Goal: Task Accomplishment & Management: Manage account settings

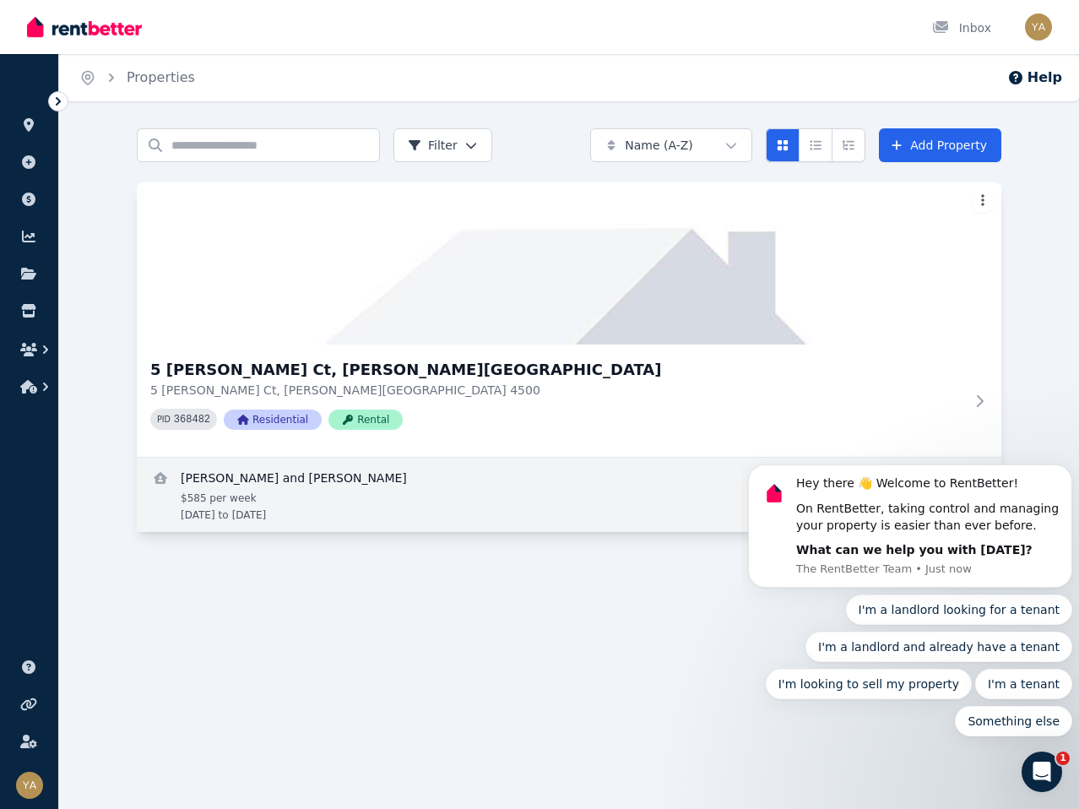
click at [472, 486] on link "View details for Jason Glynn and Suzanne Henry" at bounding box center [569, 495] width 864 height 74
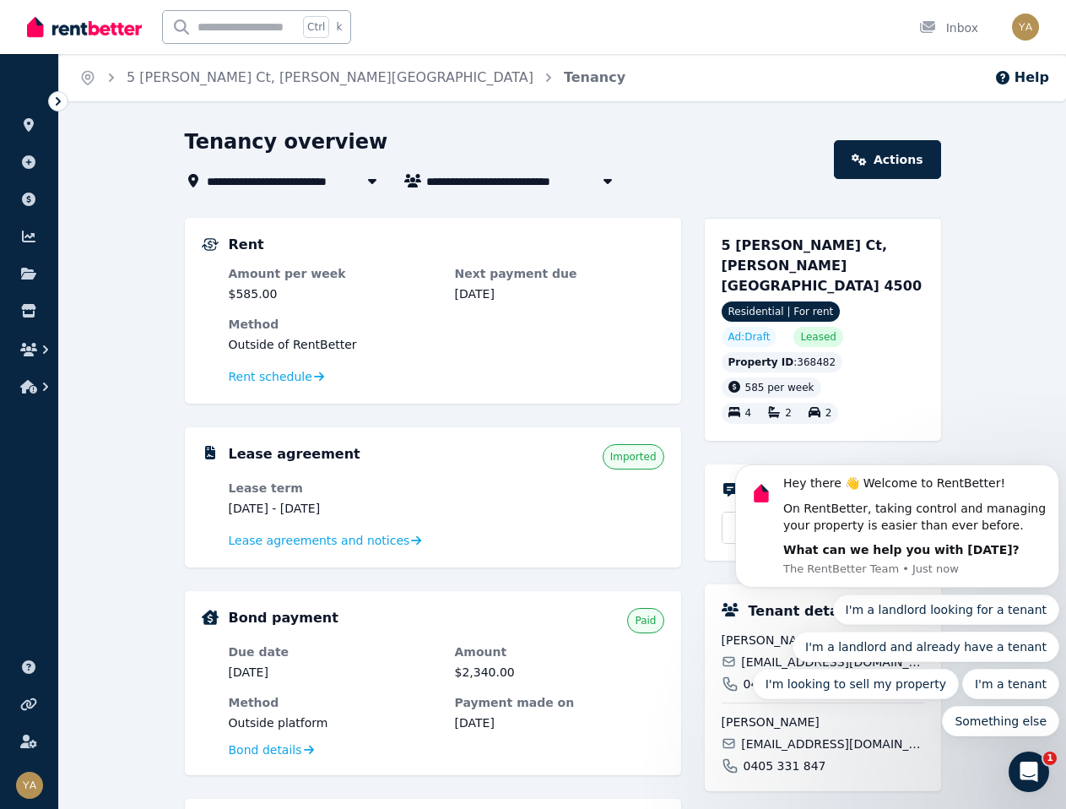
click at [999, 420] on body "Hey there 👋 Welcome to RentBetter! On RentBetter, taking control and managing y…" at bounding box center [897, 530] width 324 height 452
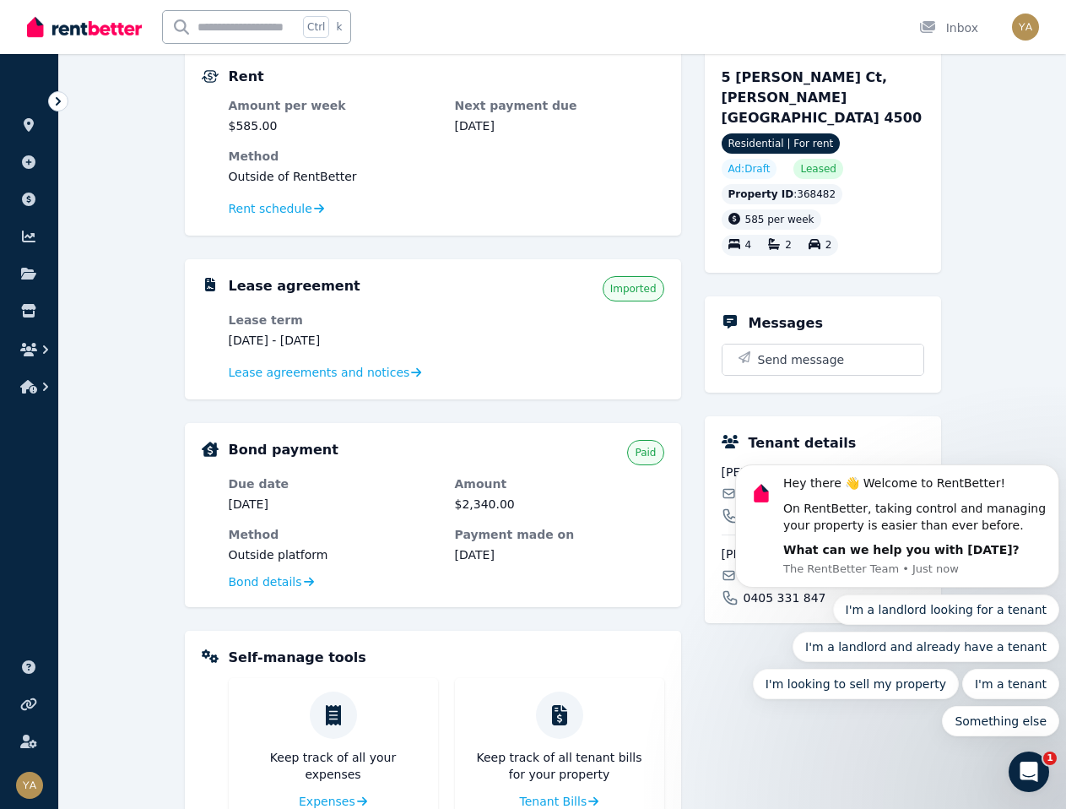
scroll to position [169, 0]
click at [1050, 471] on icon "Dismiss notification" at bounding box center [1054, 469] width 9 height 9
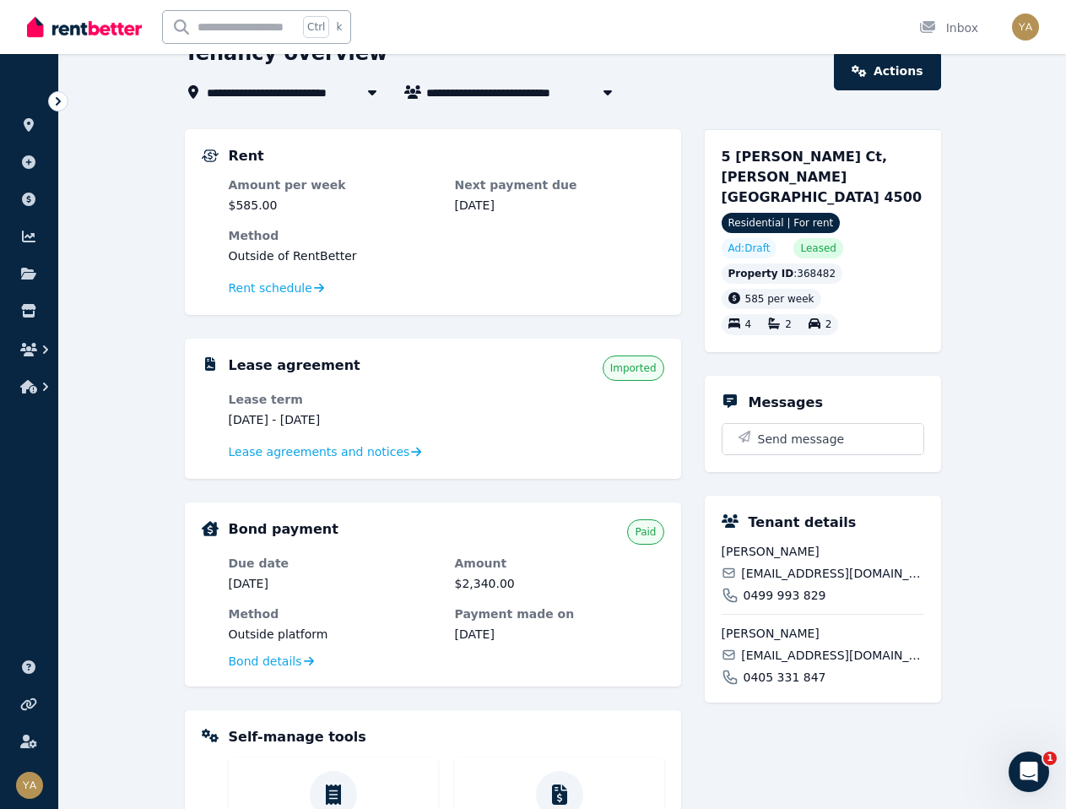
scroll to position [0, 0]
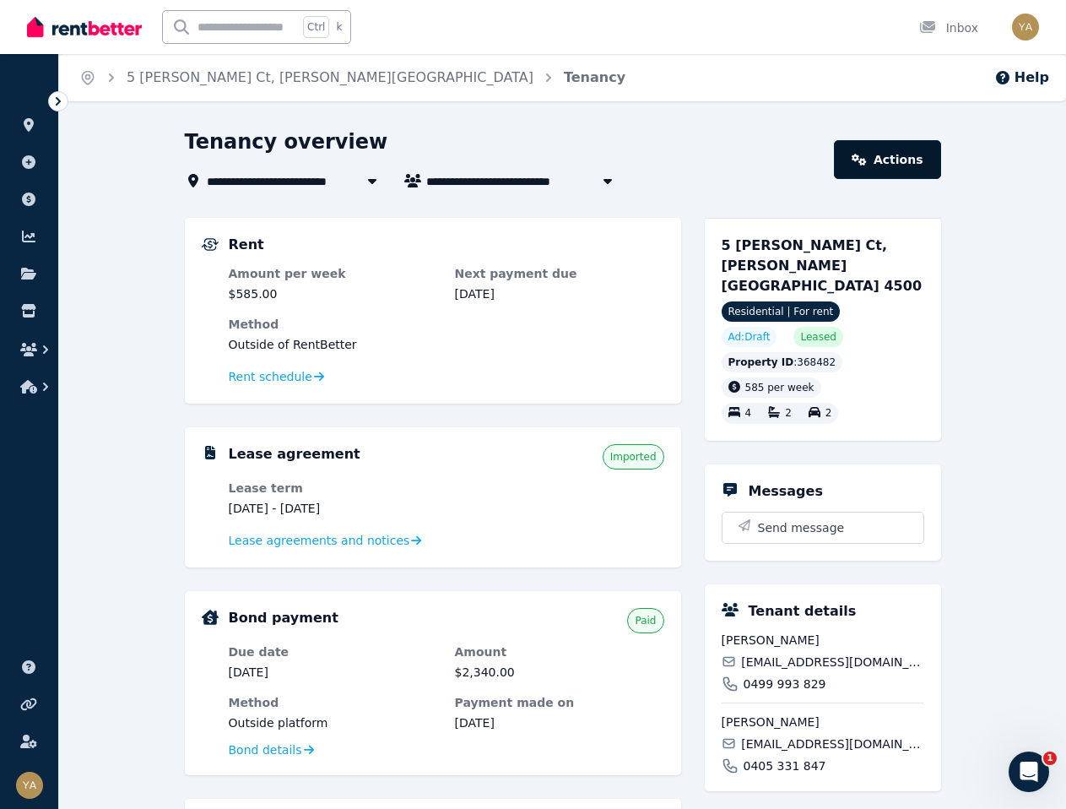
click at [912, 149] on link "Actions" at bounding box center [887, 159] width 106 height 39
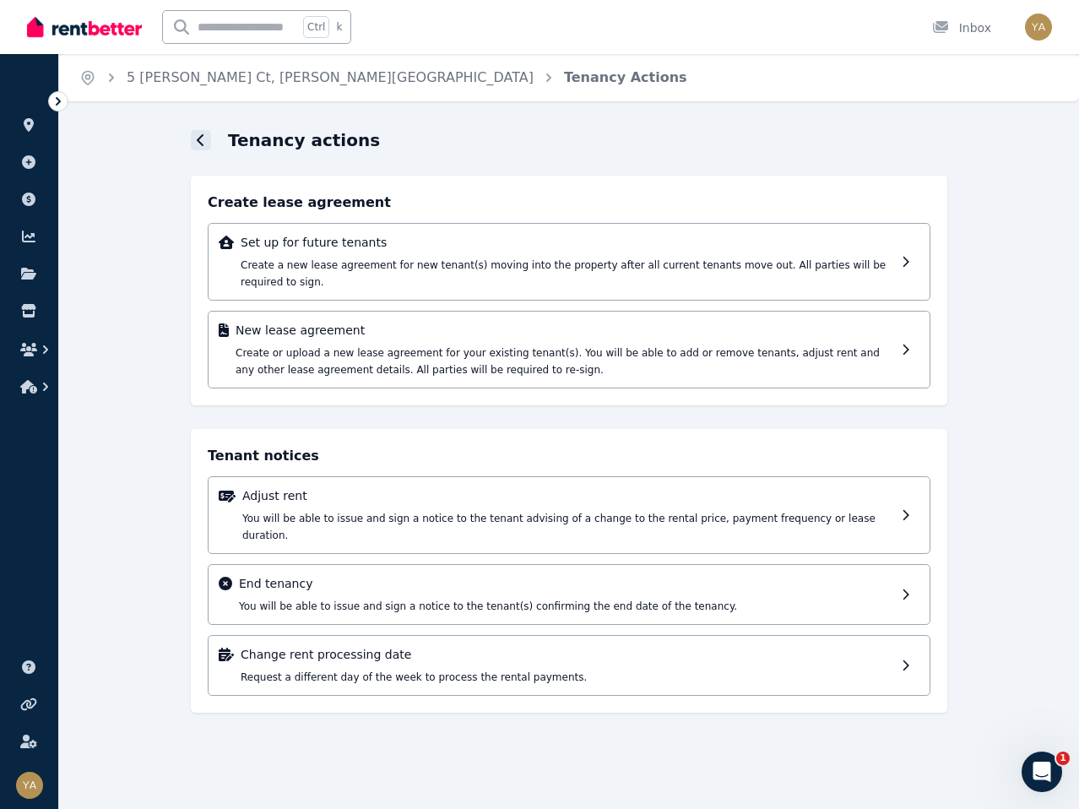
click at [199, 138] on icon at bounding box center [200, 140] width 7 height 12
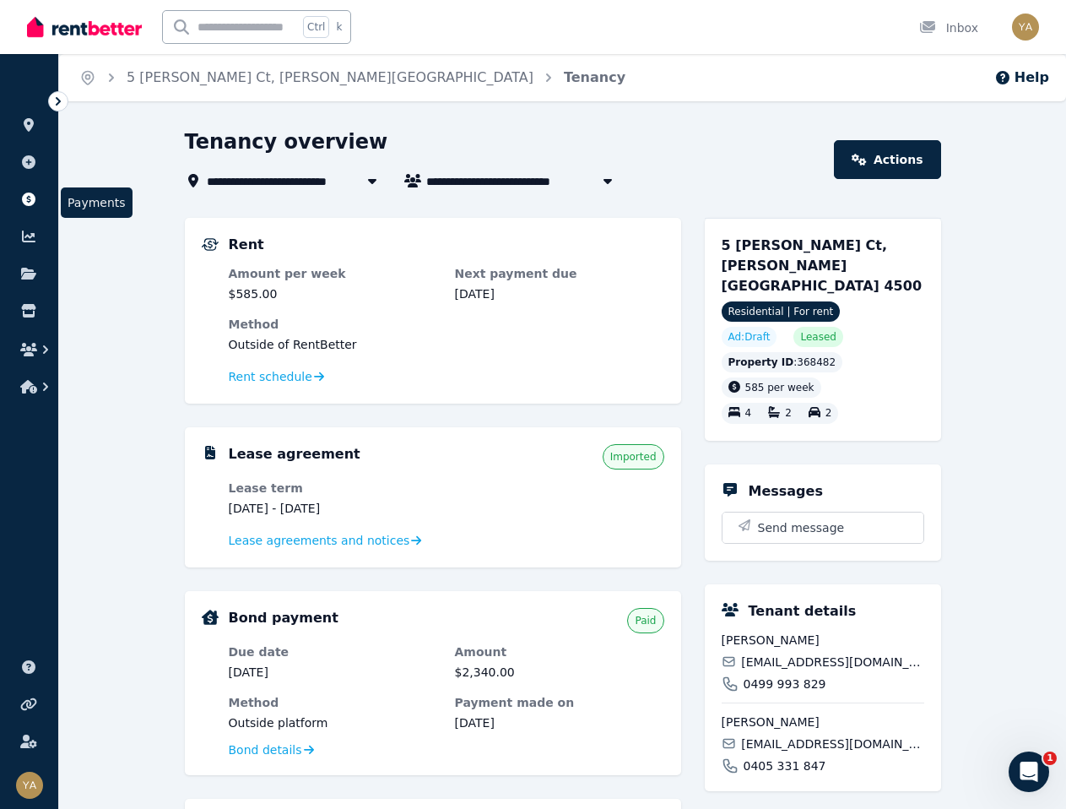
click at [29, 204] on icon at bounding box center [29, 199] width 14 height 14
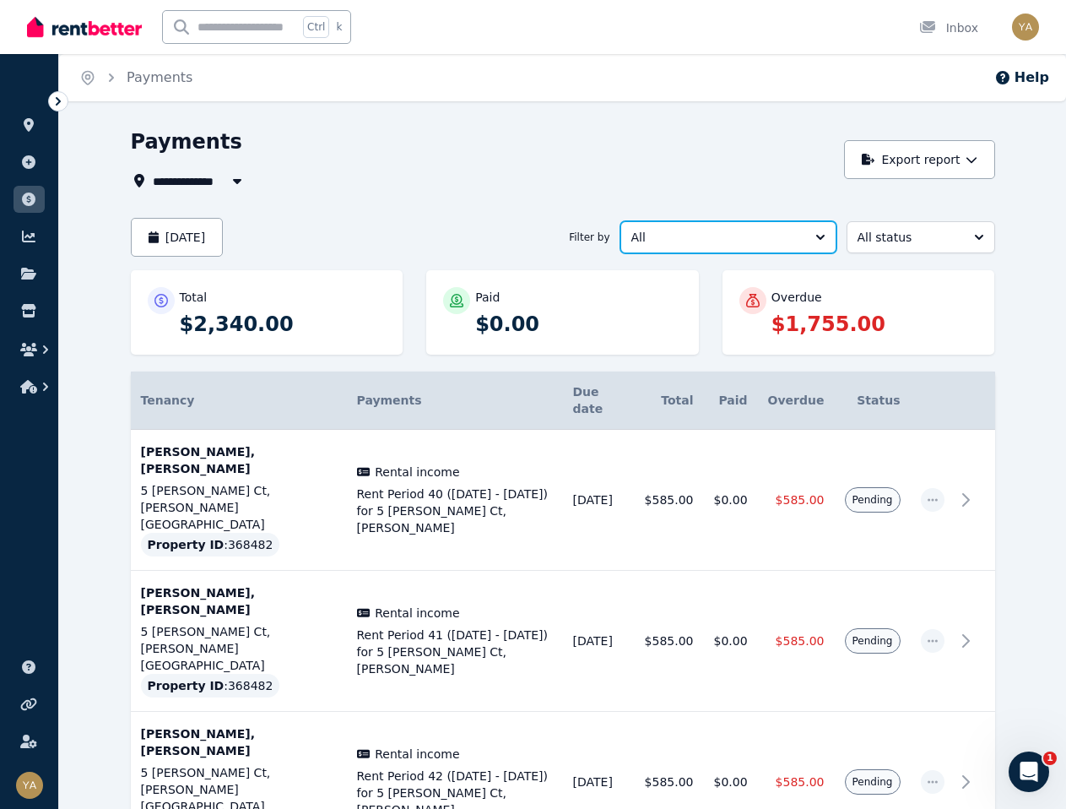
click at [720, 226] on button "All" at bounding box center [728, 237] width 216 height 32
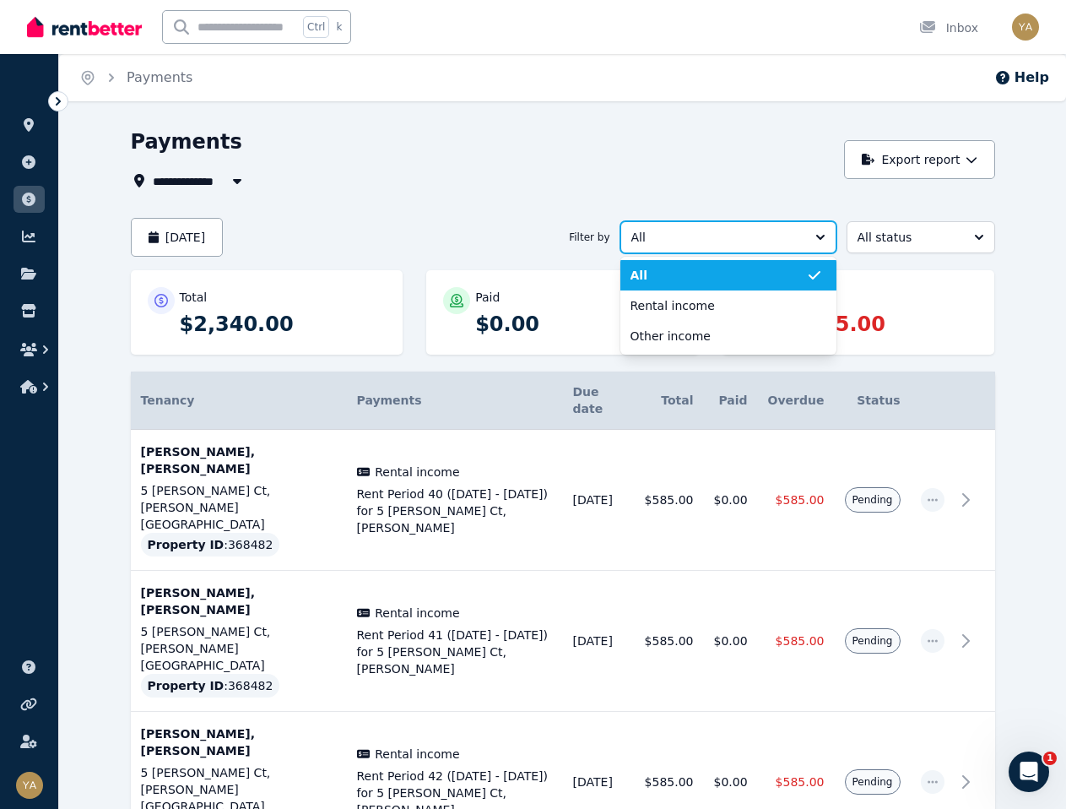
click at [720, 226] on button "All" at bounding box center [728, 237] width 216 height 32
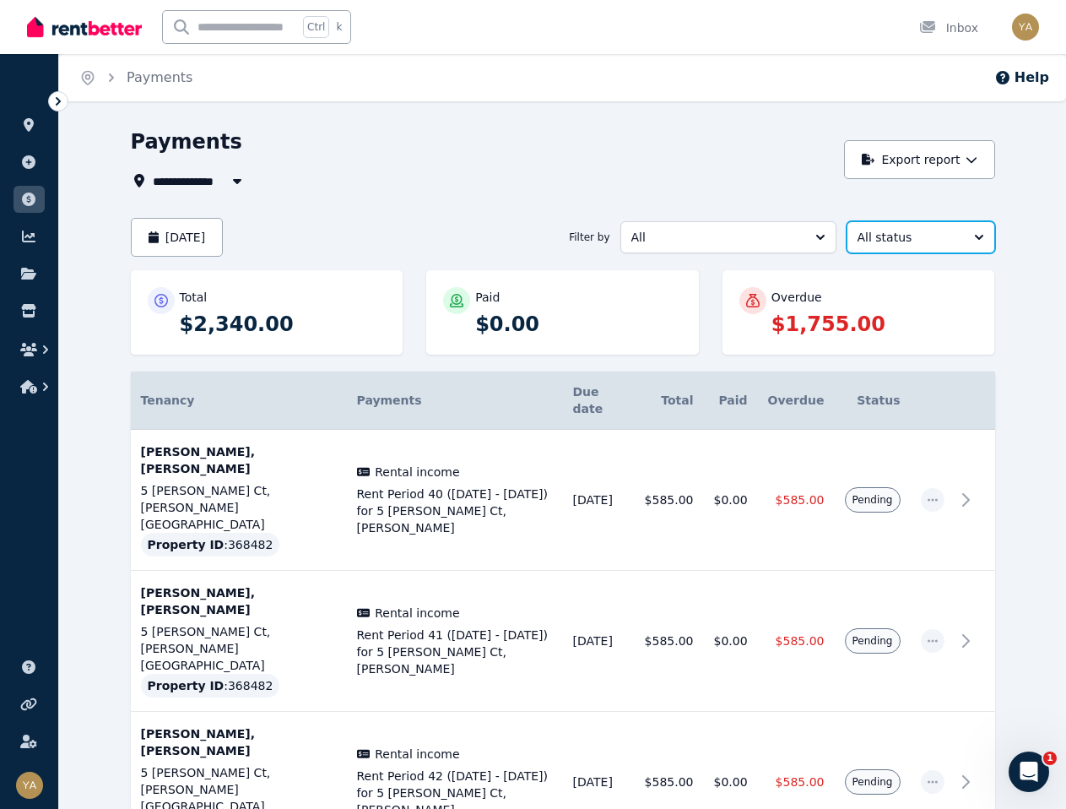
click at [915, 232] on span "All status" at bounding box center [909, 237] width 103 height 17
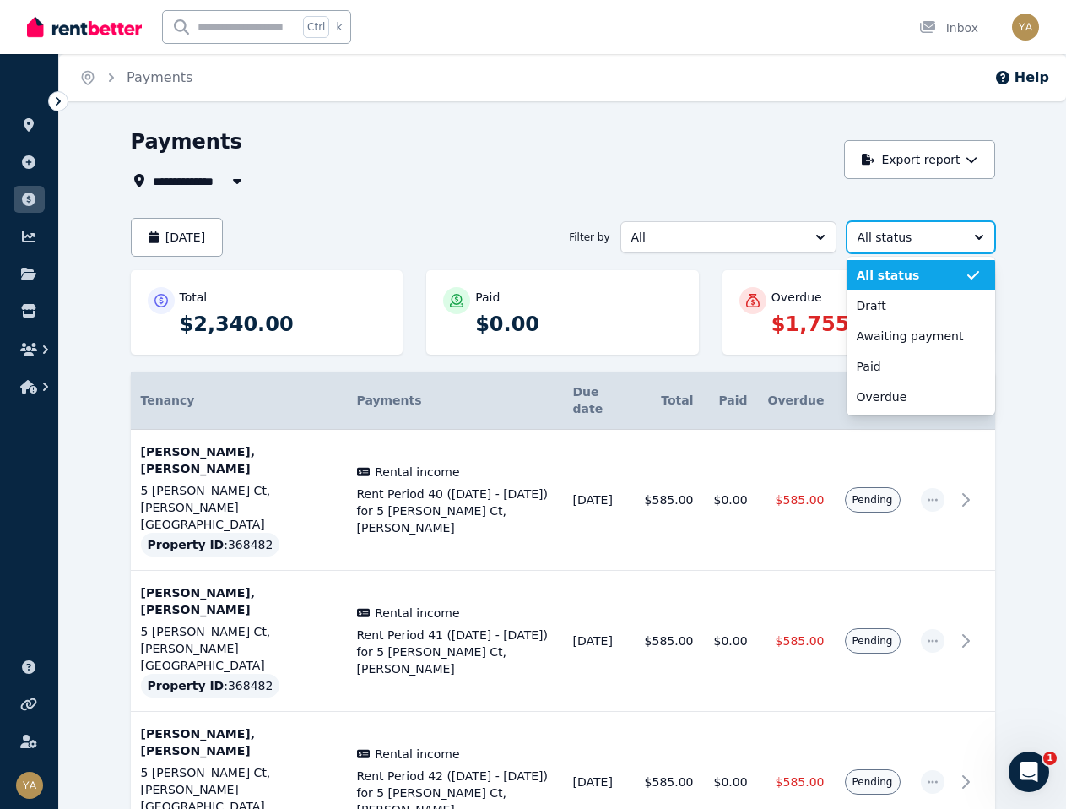
click at [915, 232] on span "All status" at bounding box center [909, 237] width 103 height 17
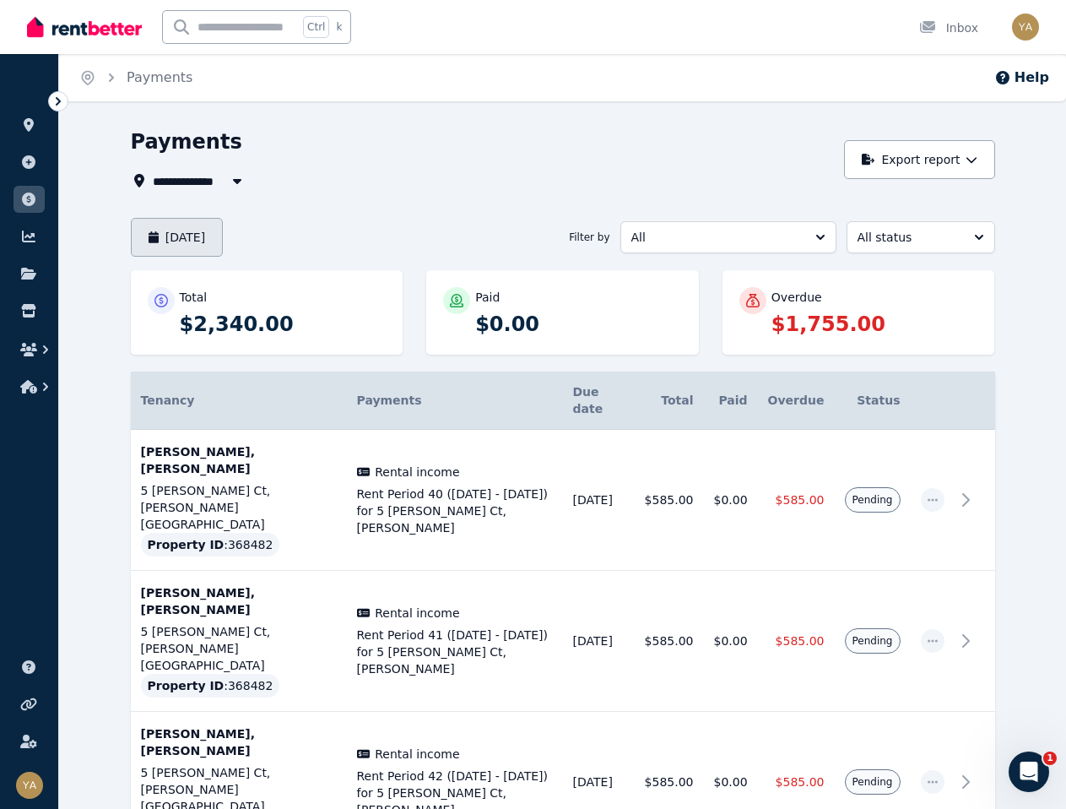
click at [170, 245] on button "[DATE]" at bounding box center [177, 237] width 93 height 39
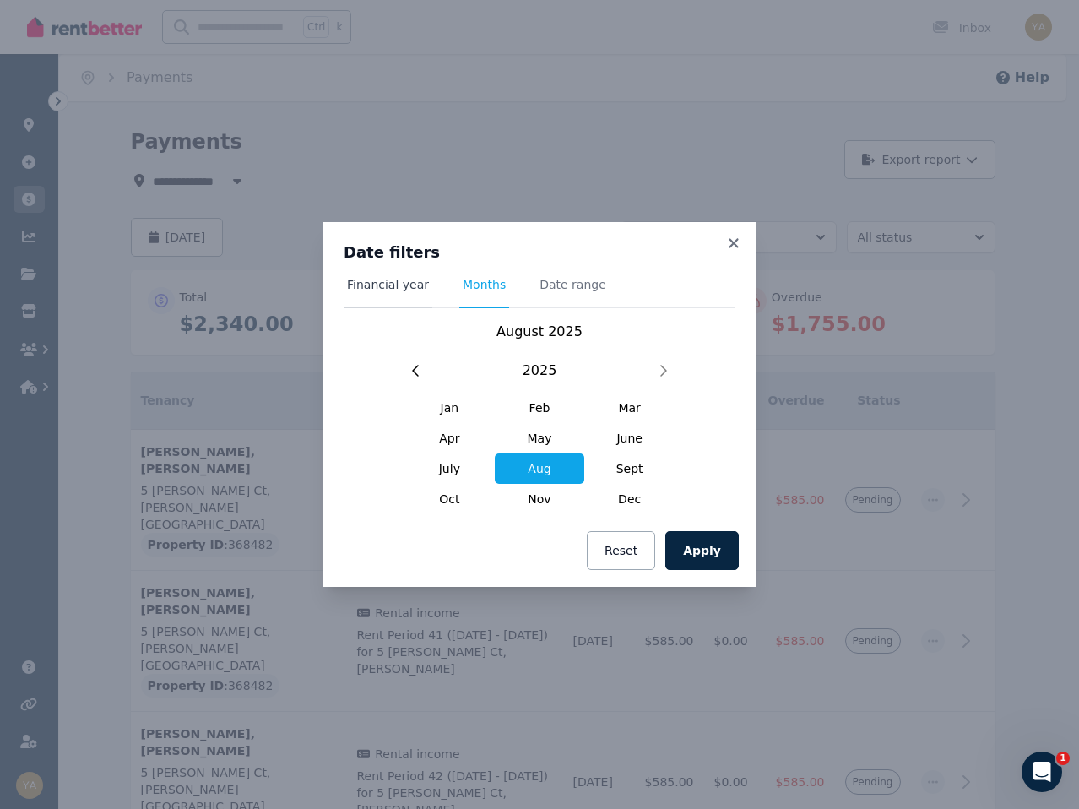
click at [374, 293] on span "Financial year" at bounding box center [388, 292] width 89 height 32
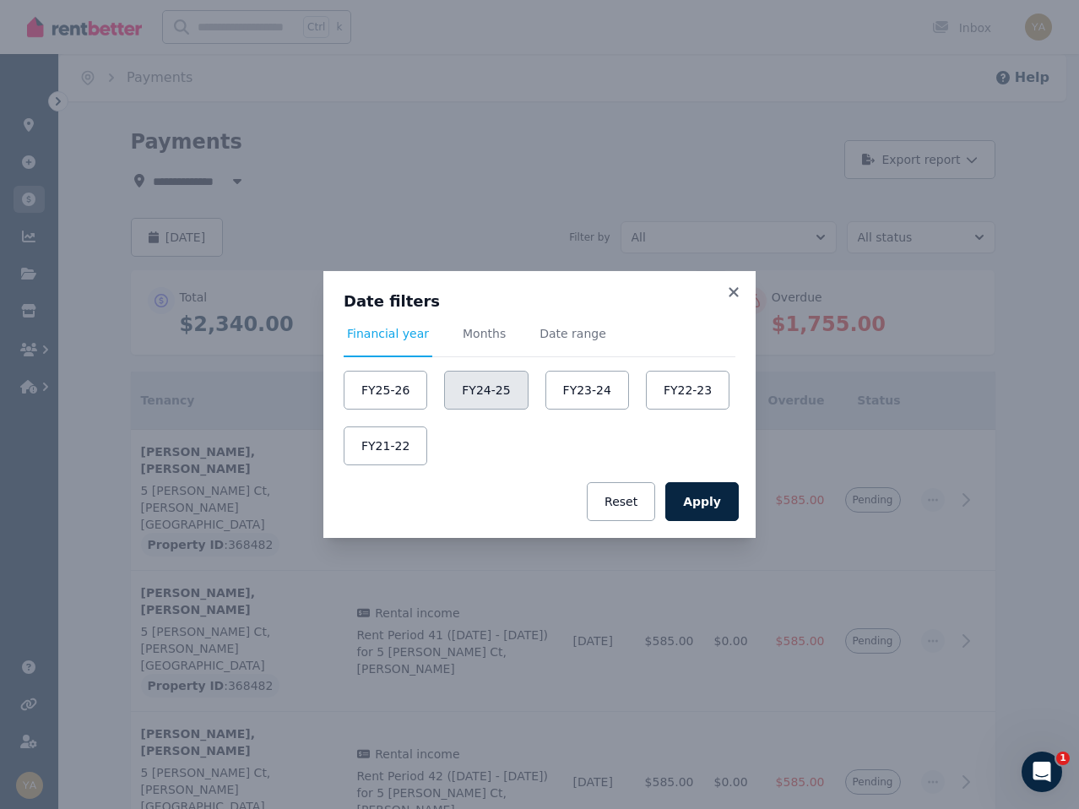
click at [479, 388] on button "FY24-25" at bounding box center [486, 390] width 84 height 39
click at [718, 501] on button "Apply" at bounding box center [701, 501] width 73 height 39
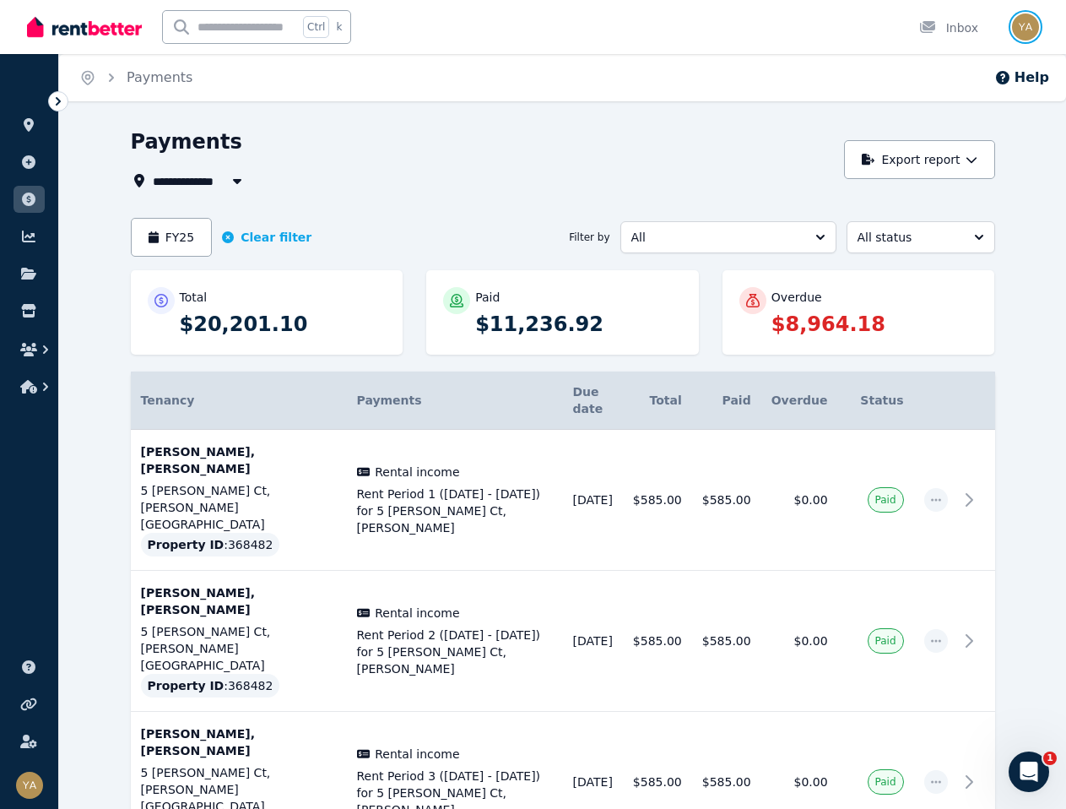
click at [1023, 28] on img "button" at bounding box center [1025, 27] width 27 height 27
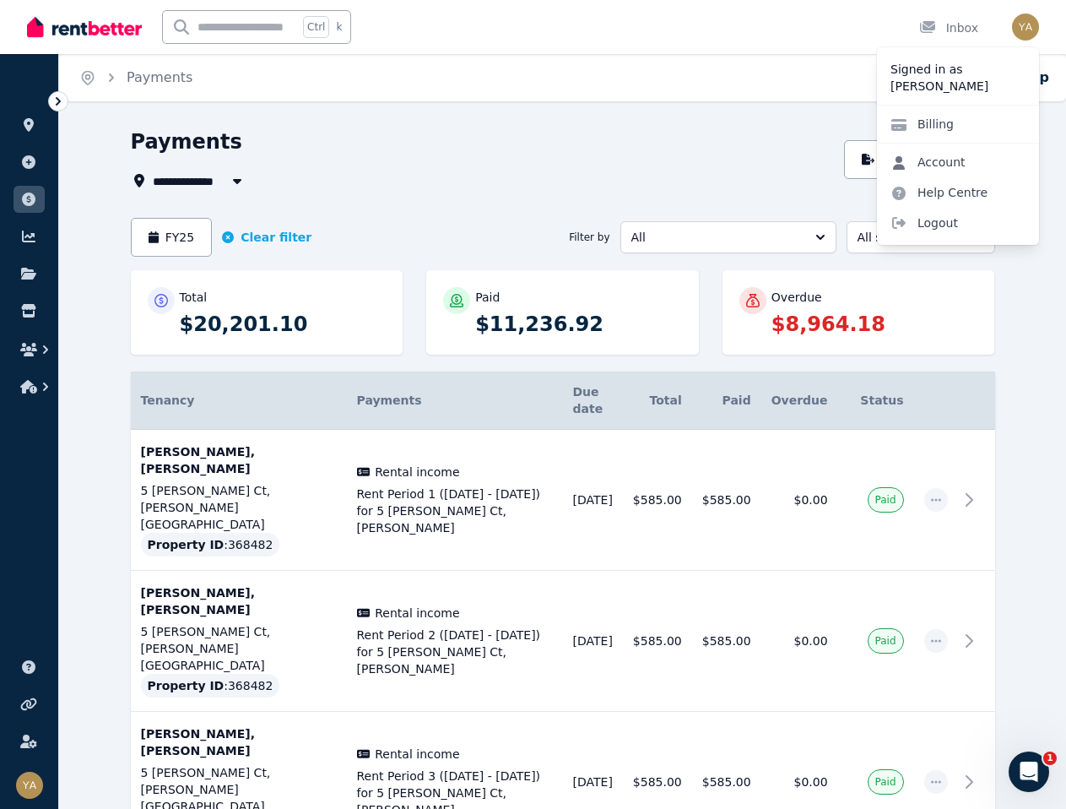
click at [966, 159] on link "Account" at bounding box center [928, 162] width 102 height 30
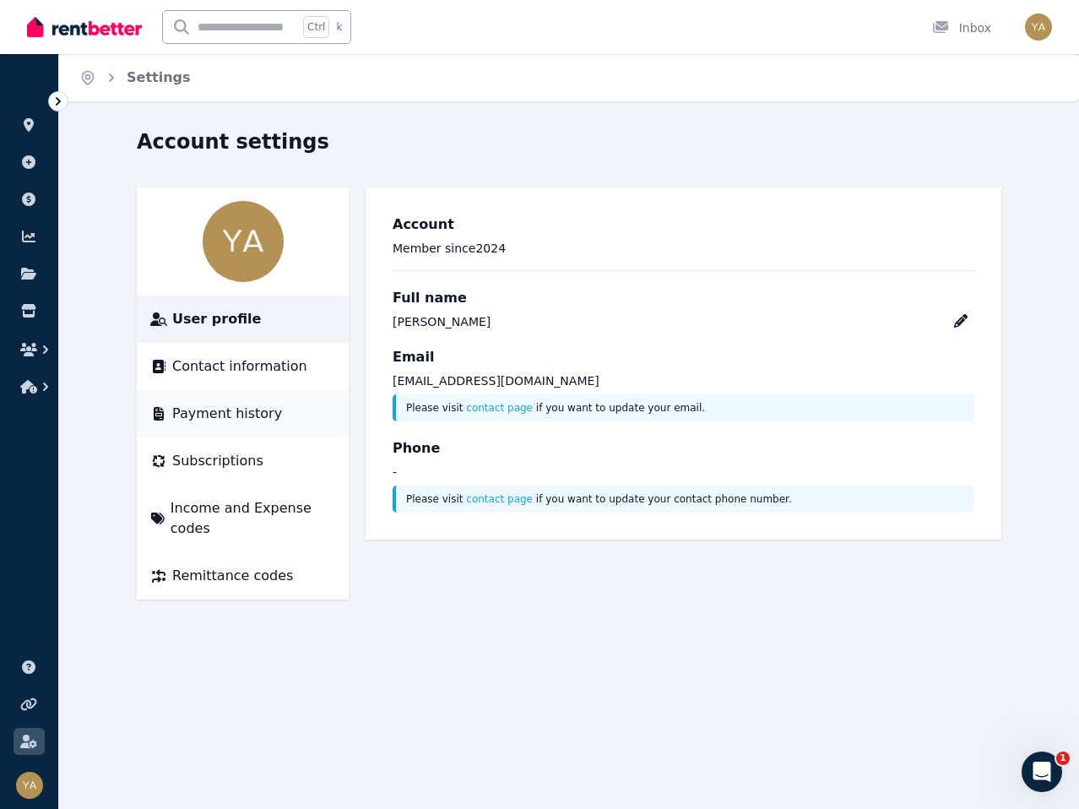
click at [230, 424] on li "Payment history" at bounding box center [243, 413] width 212 height 47
click at [230, 415] on span "Payment history" at bounding box center [227, 413] width 110 height 20
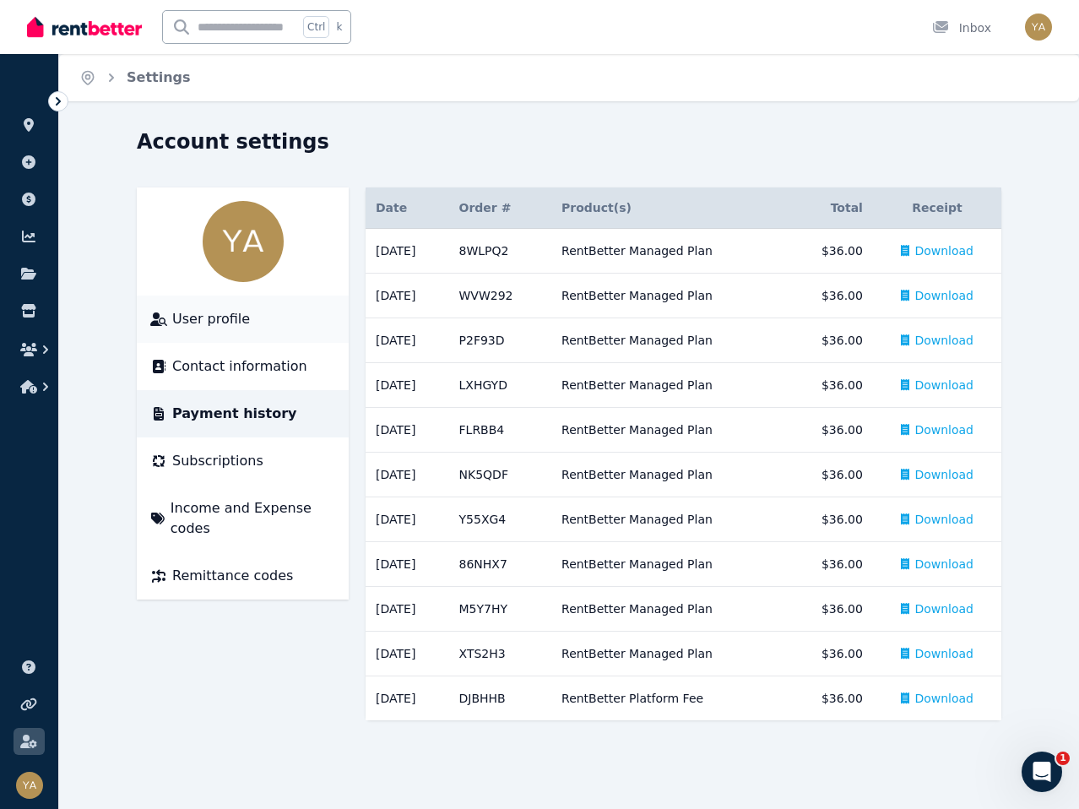
click at [236, 320] on span "User profile" at bounding box center [211, 319] width 78 height 20
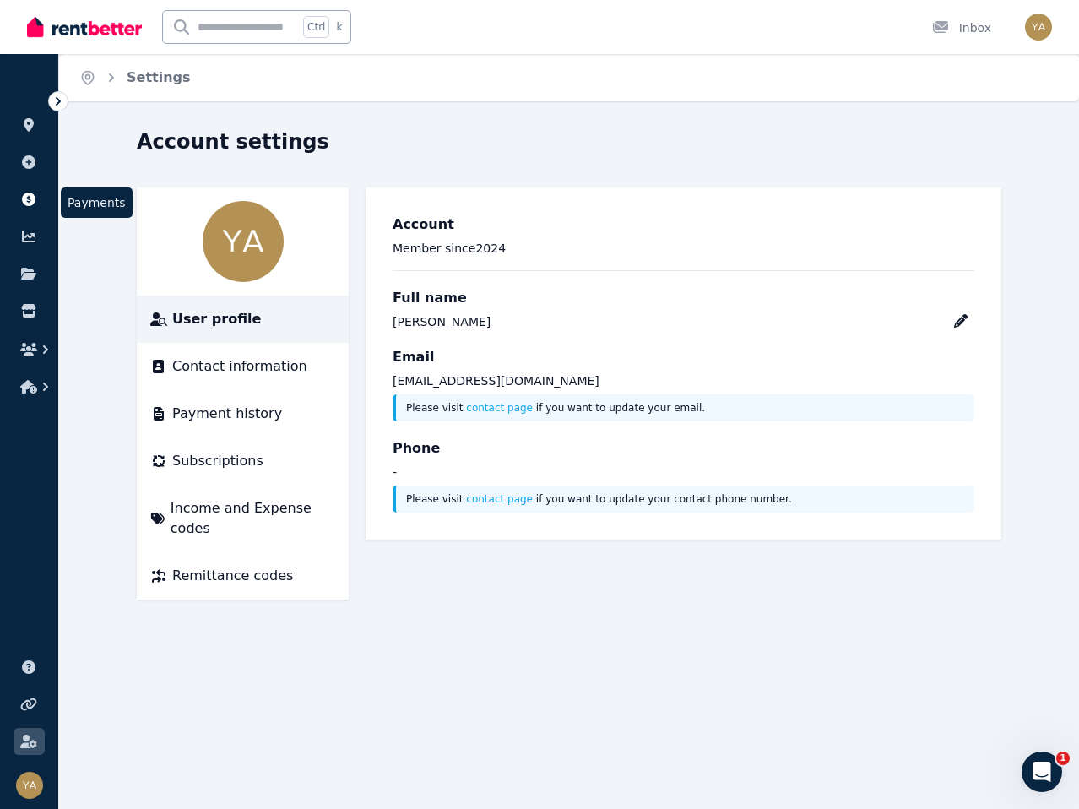
click at [22, 205] on icon at bounding box center [28, 199] width 17 height 14
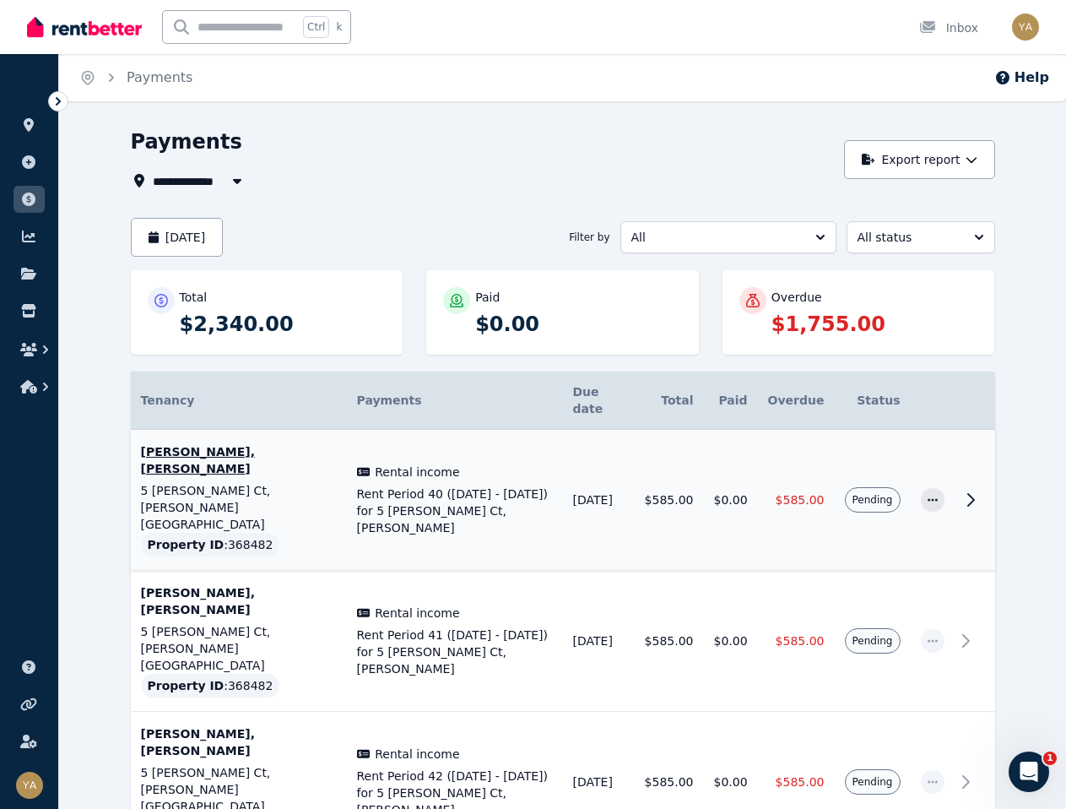
click at [966, 490] on icon at bounding box center [971, 500] width 20 height 20
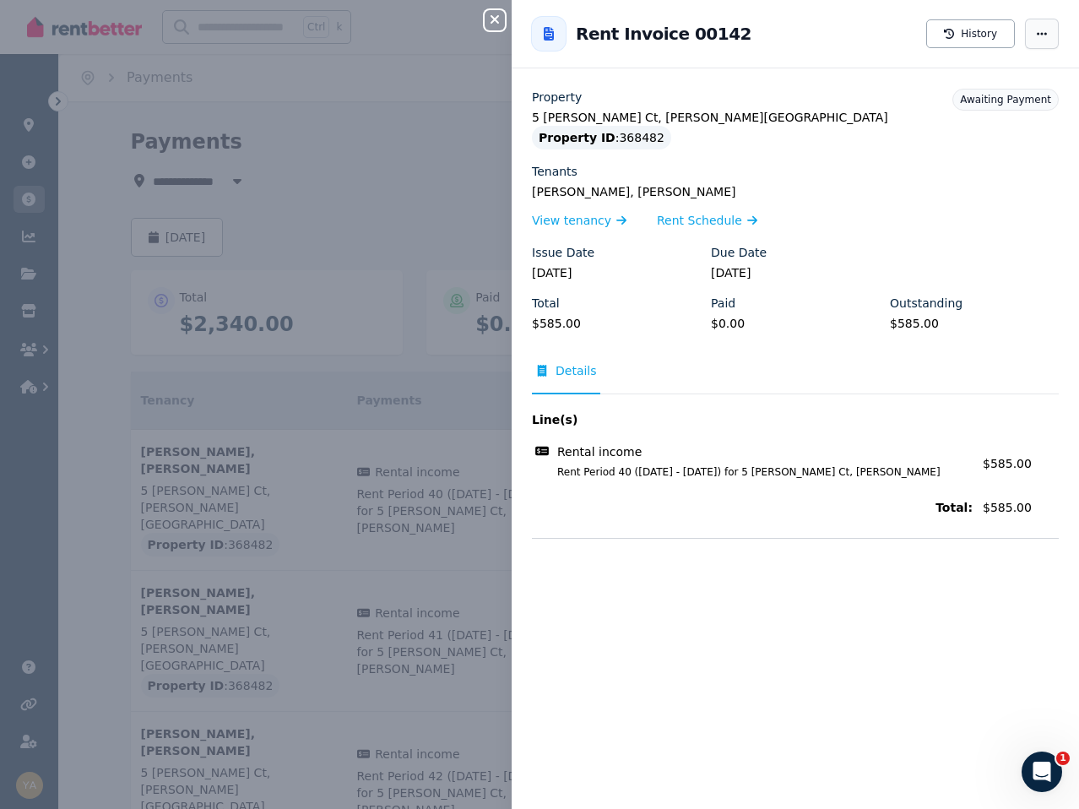
click at [1027, 40] on span "button" at bounding box center [1042, 34] width 34 height 30
click at [956, 40] on button "History" at bounding box center [970, 33] width 89 height 29
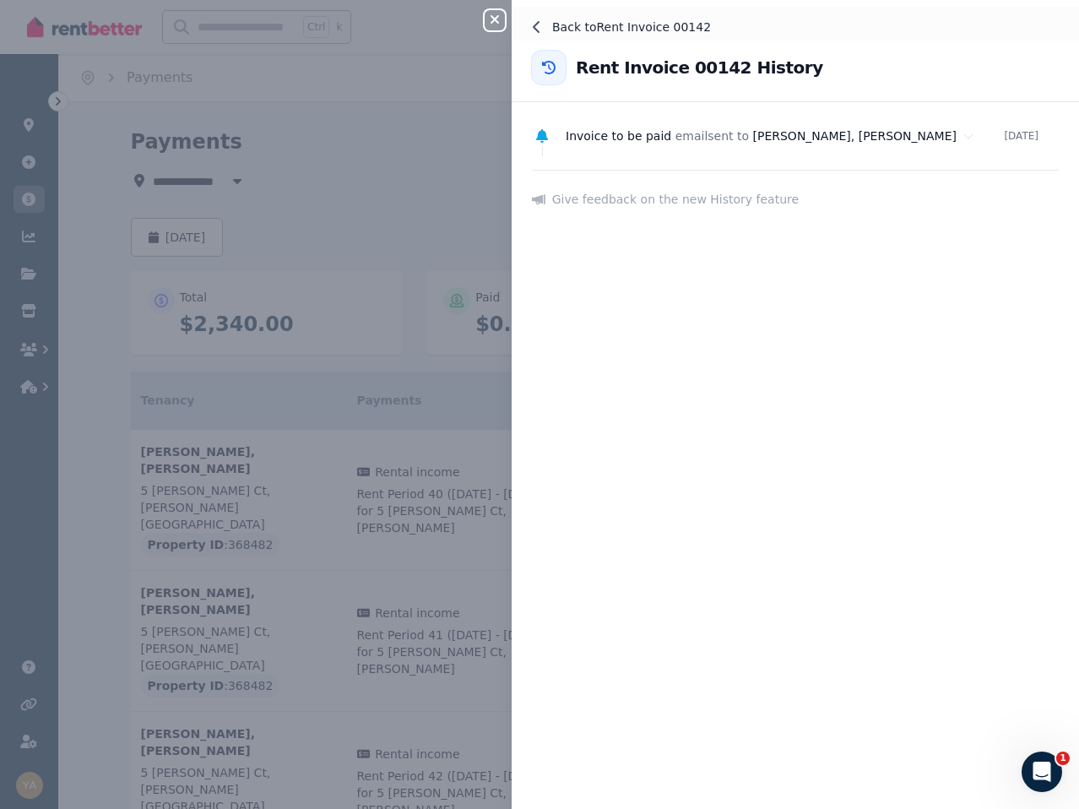
click at [537, 31] on icon at bounding box center [537, 27] width 14 height 14
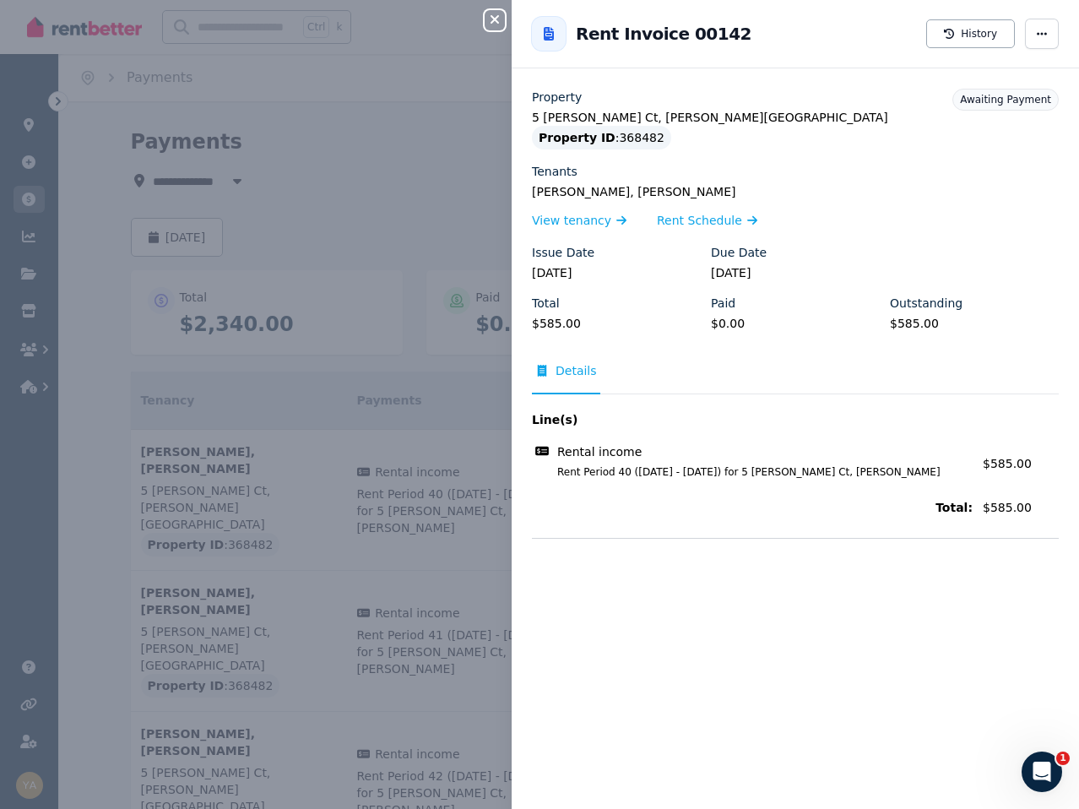
click at [501, 14] on icon "button" at bounding box center [495, 20] width 20 height 14
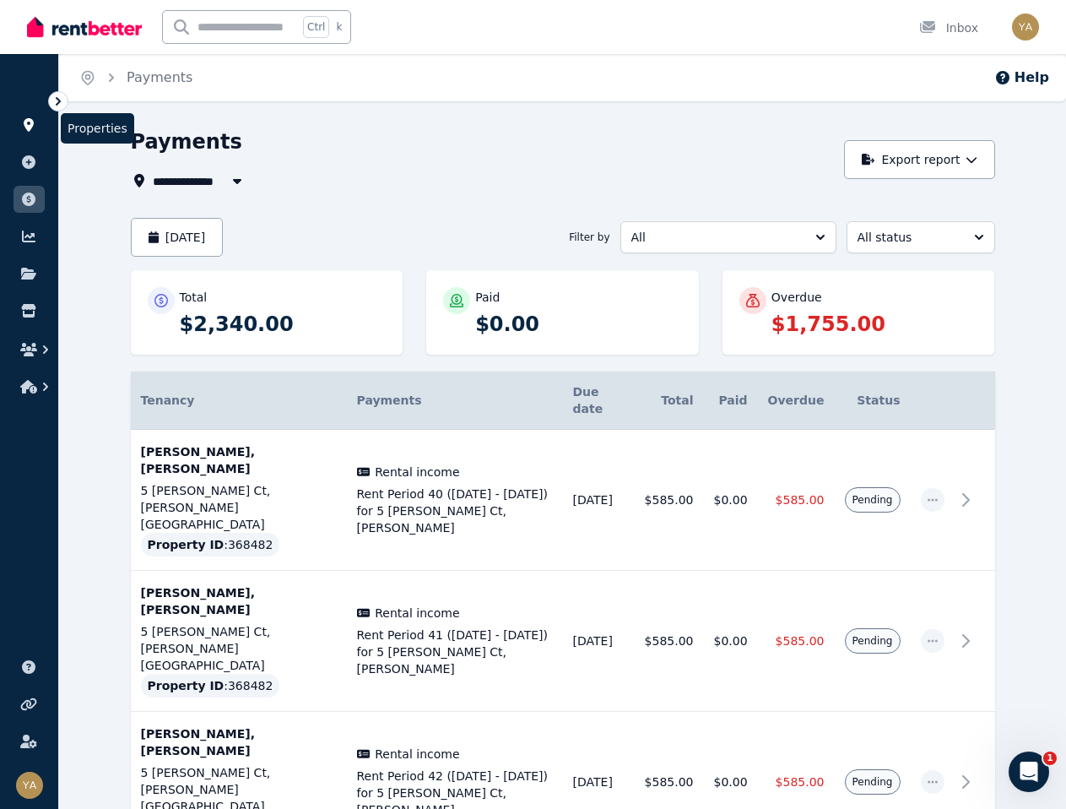
click at [30, 120] on icon at bounding box center [29, 125] width 10 height 14
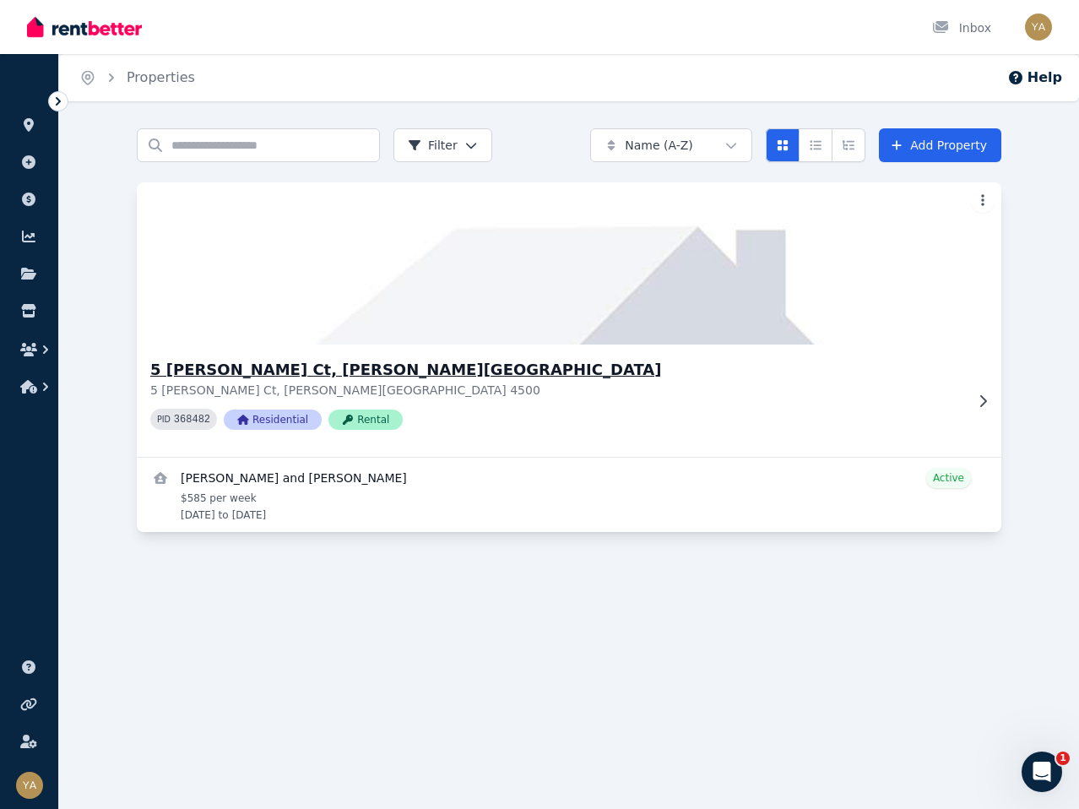
click at [271, 366] on h3 "5 [PERSON_NAME] Ct, [PERSON_NAME][GEOGRAPHIC_DATA]" at bounding box center [557, 370] width 814 height 24
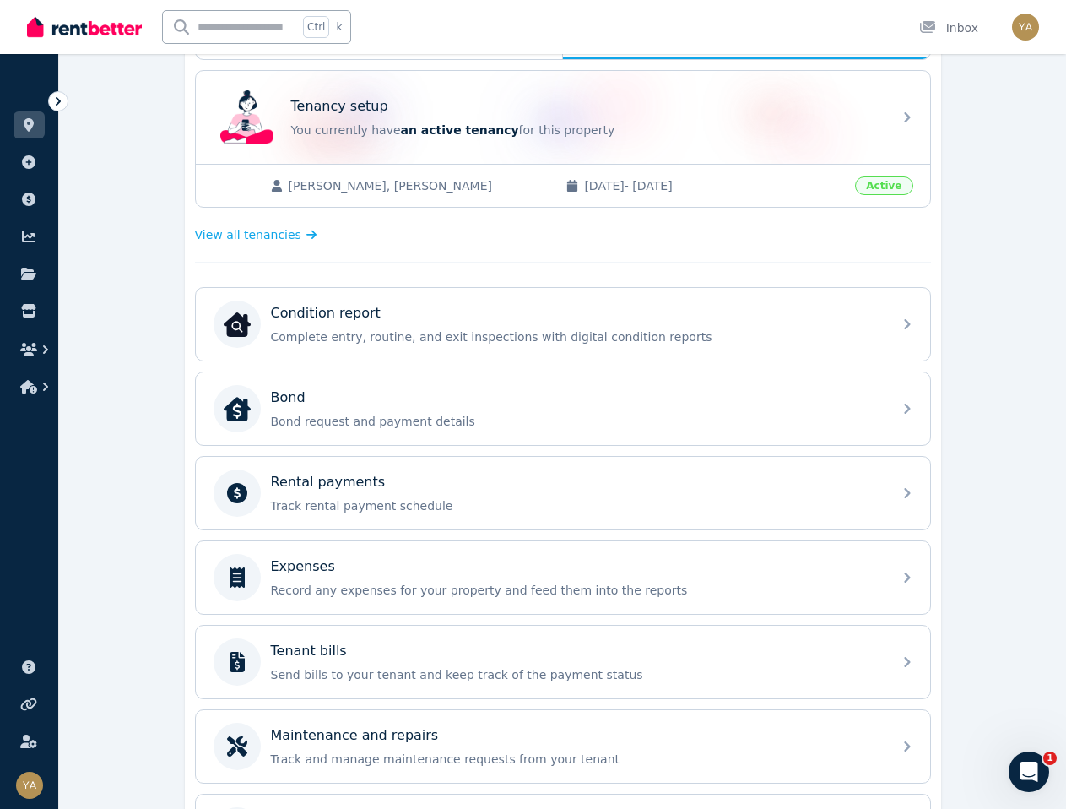
scroll to position [464, 0]
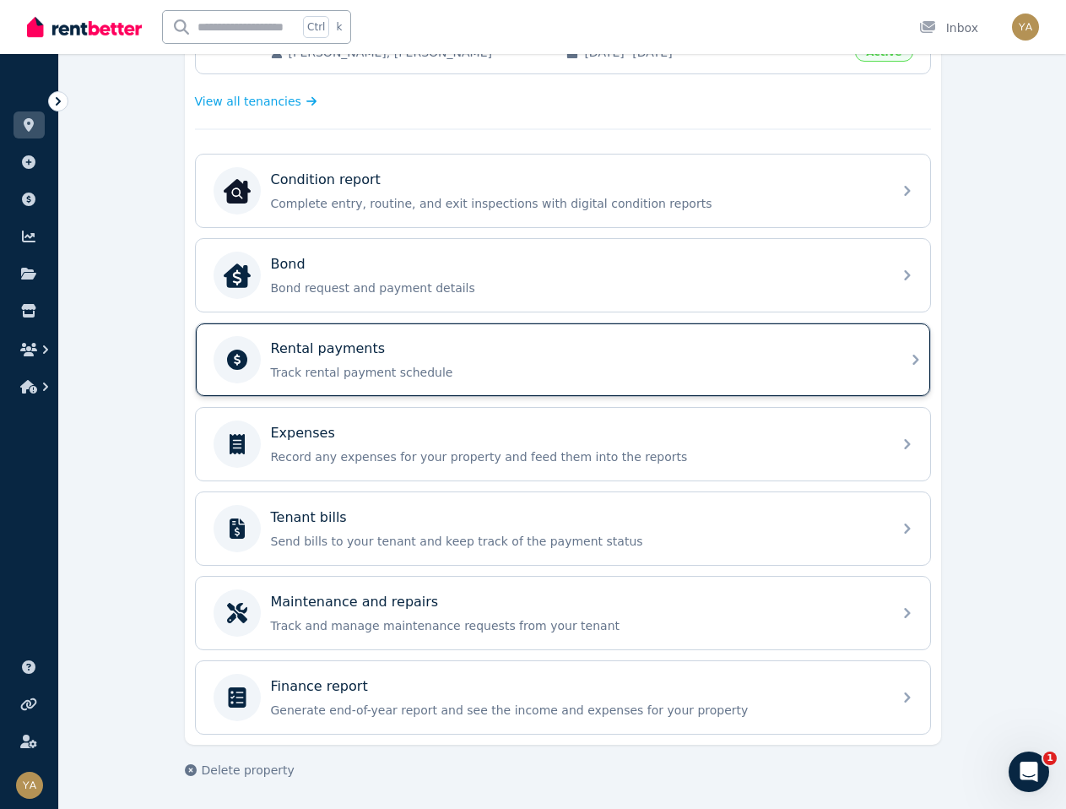
click at [403, 349] on div "Rental payments" at bounding box center [576, 348] width 611 height 20
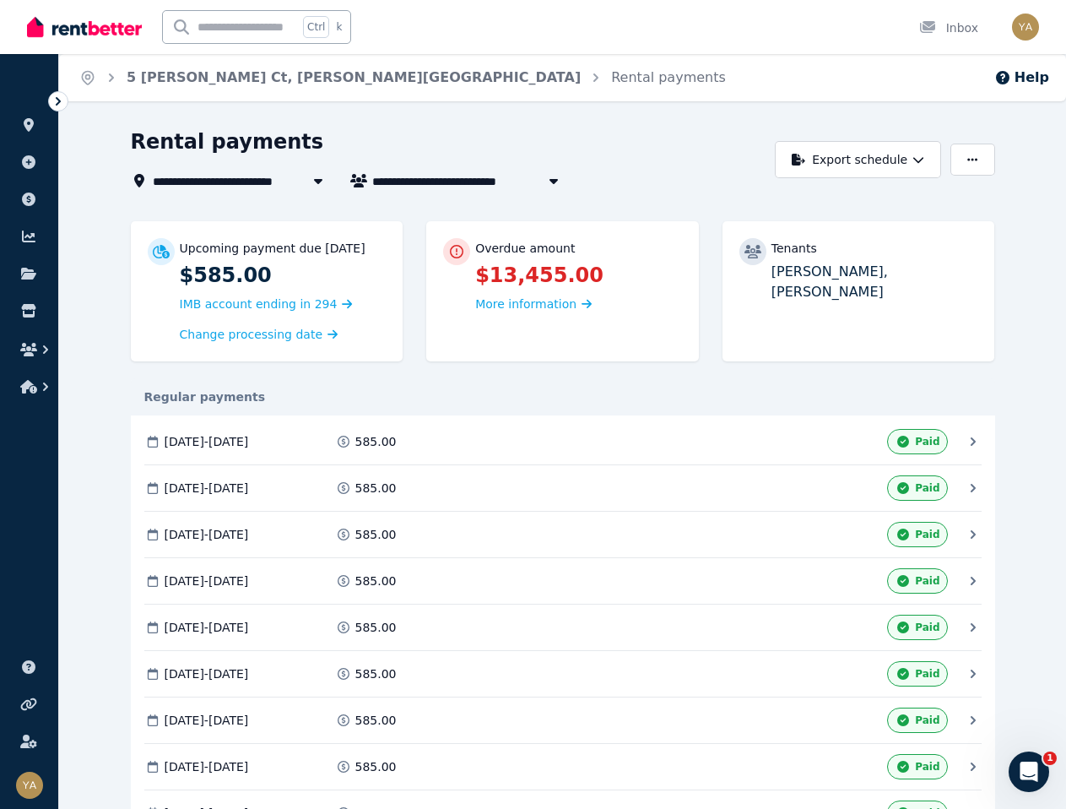
click at [225, 450] on div "[DATE] - [DATE]" at bounding box center [237, 441] width 186 height 25
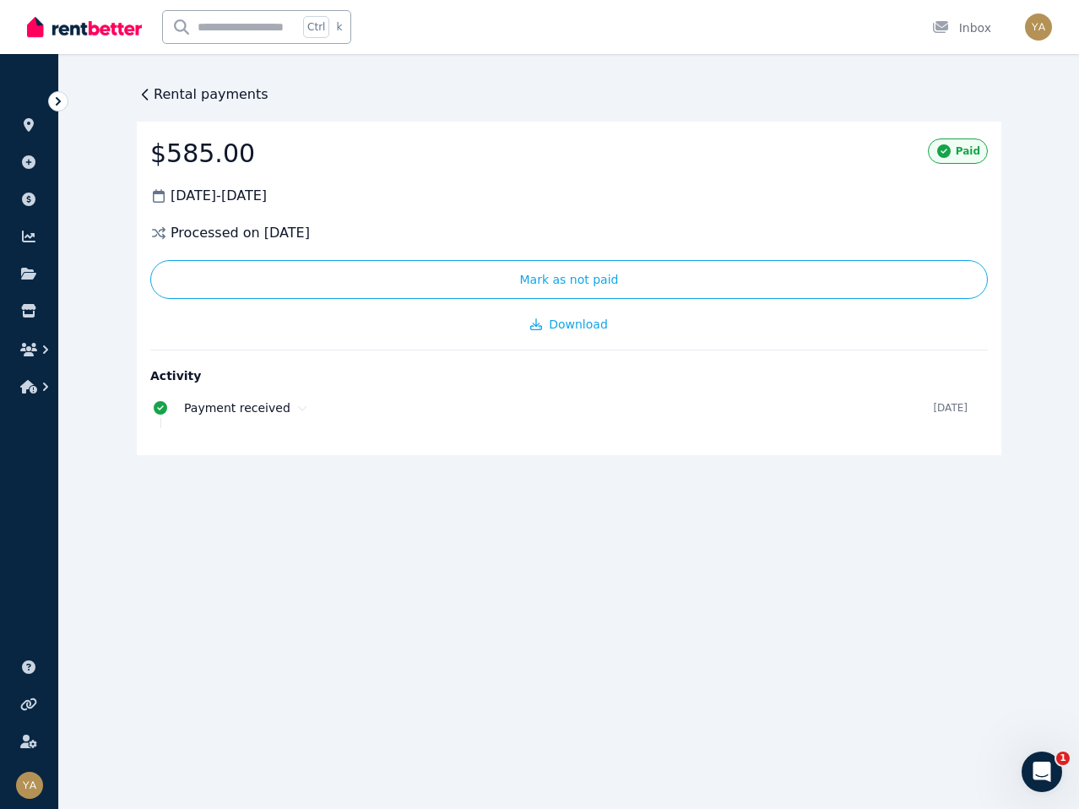
click at [139, 98] on icon at bounding box center [145, 94] width 17 height 17
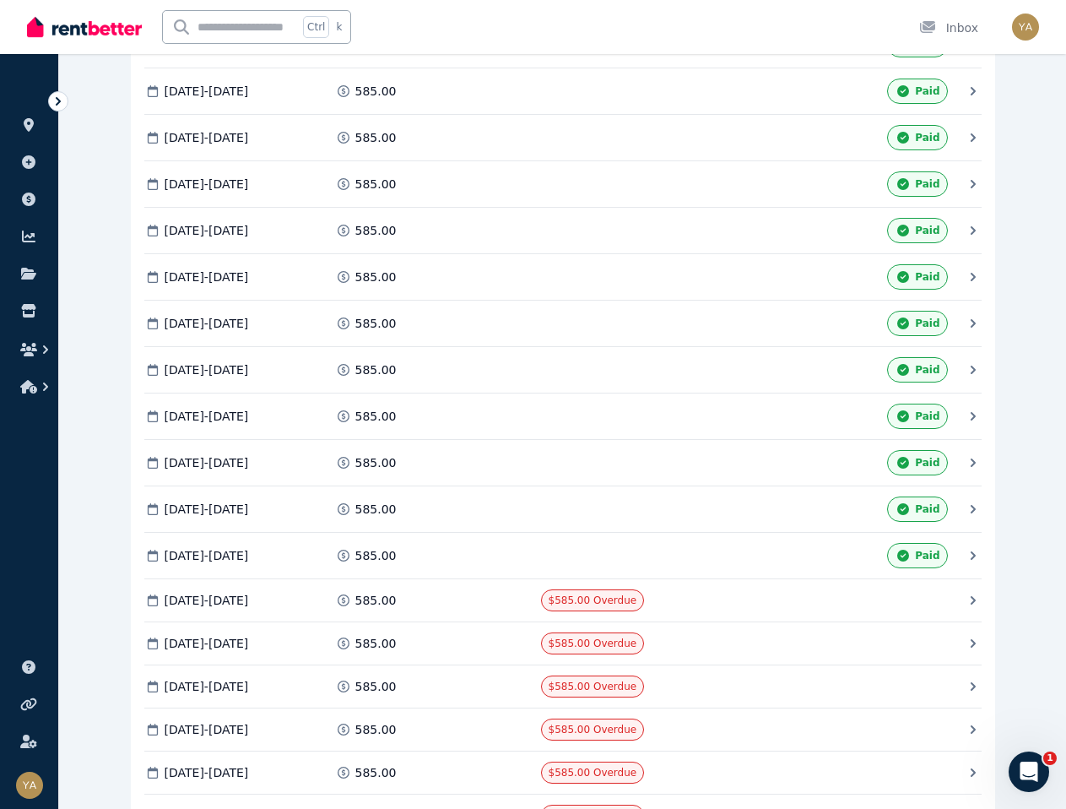
scroll to position [760, 0]
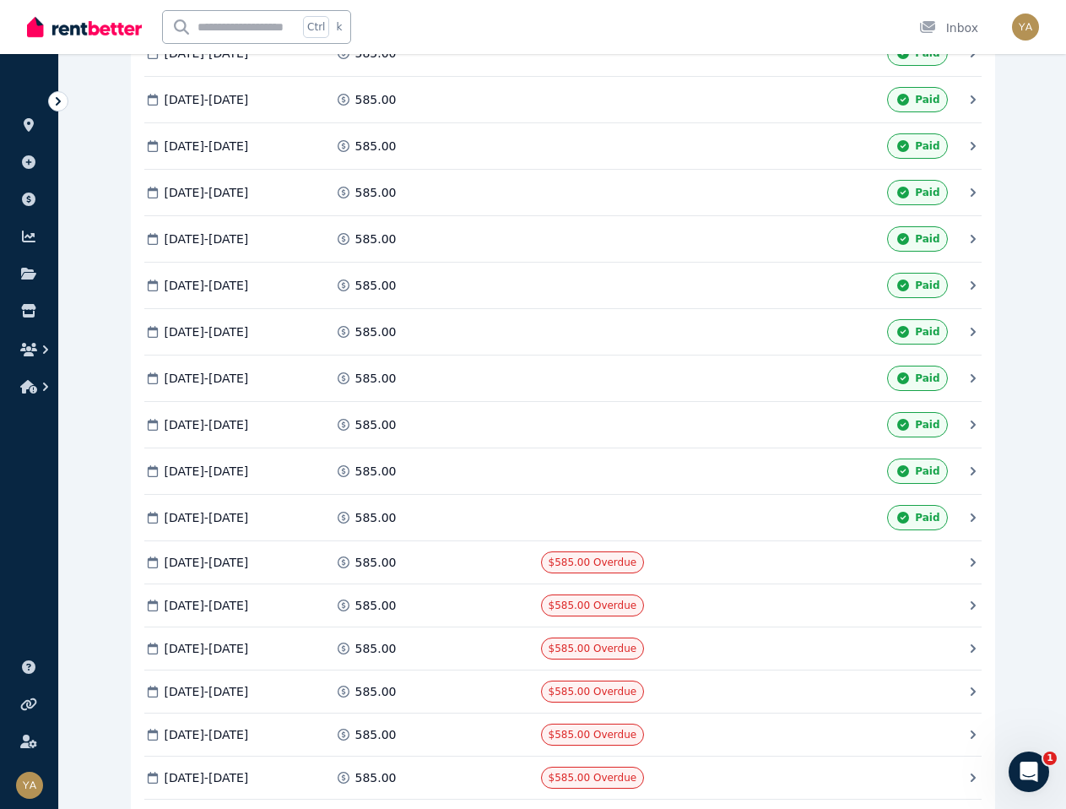
click at [246, 524] on span "[DATE] - [DATE]" at bounding box center [207, 517] width 84 height 17
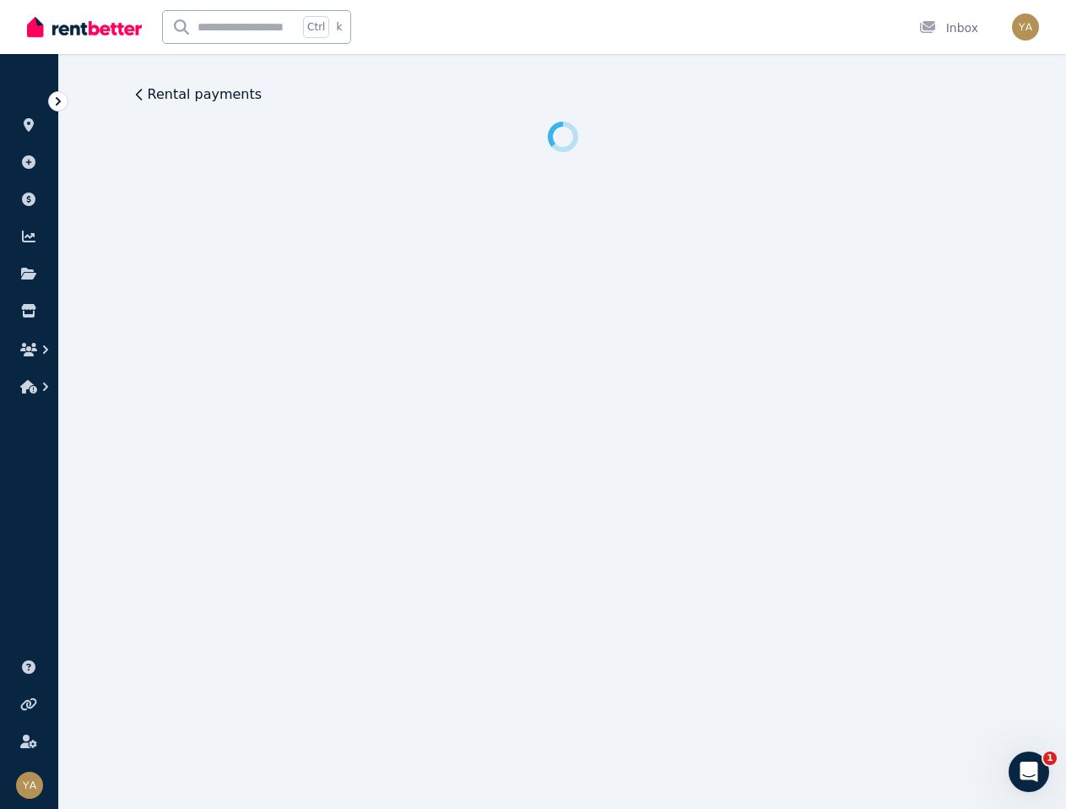
scroll to position [0, 0]
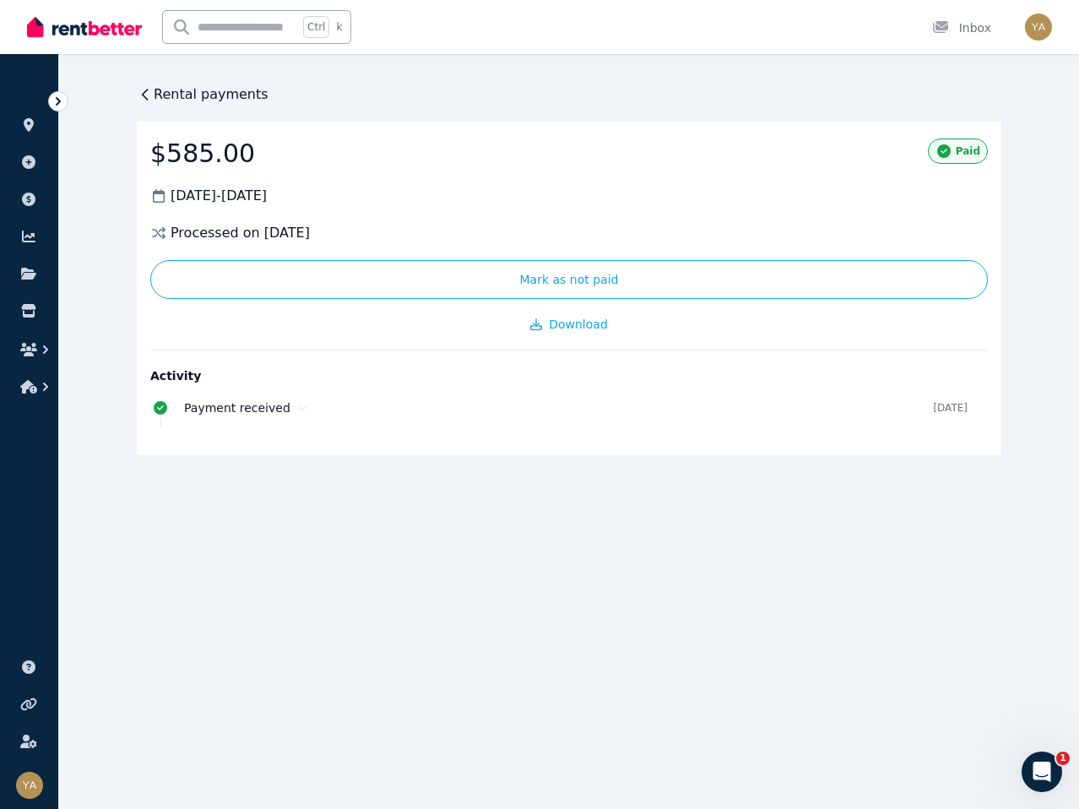
click at [144, 102] on icon at bounding box center [145, 94] width 17 height 17
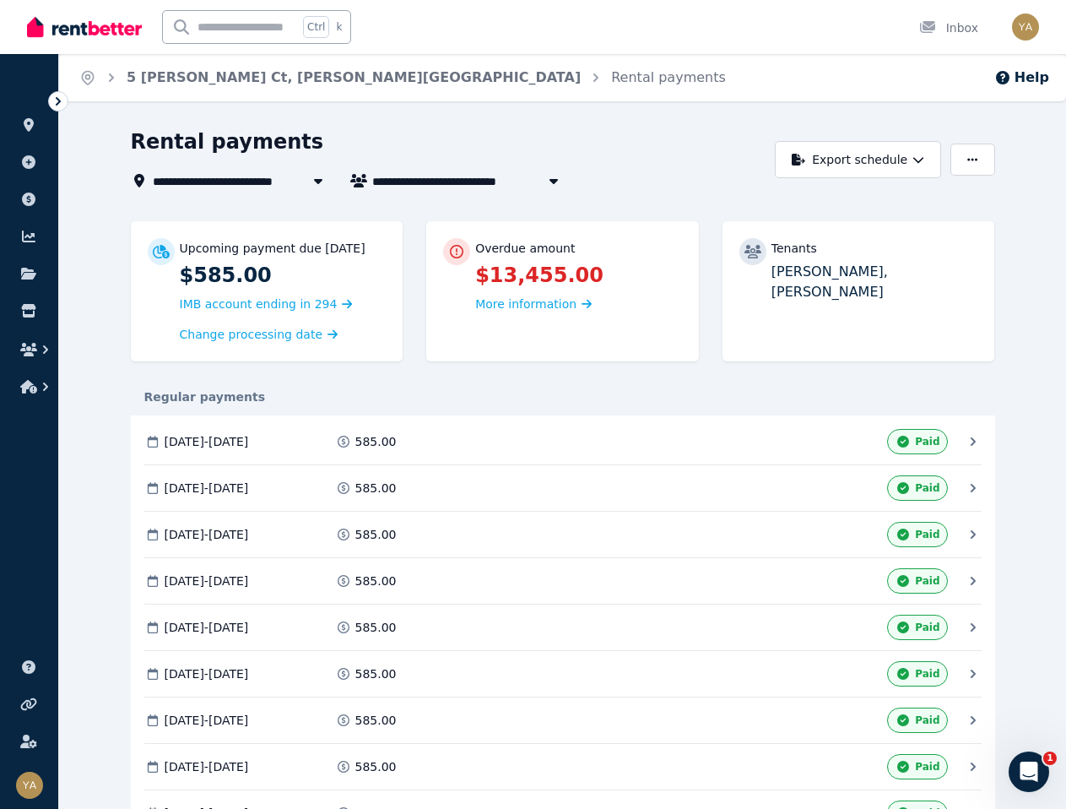
click at [10, 199] on ul "ORGANISE Properties Add property Payments Finance report Documents Marketplace" at bounding box center [29, 238] width 58 height 334
click at [26, 208] on link at bounding box center [29, 199] width 31 height 27
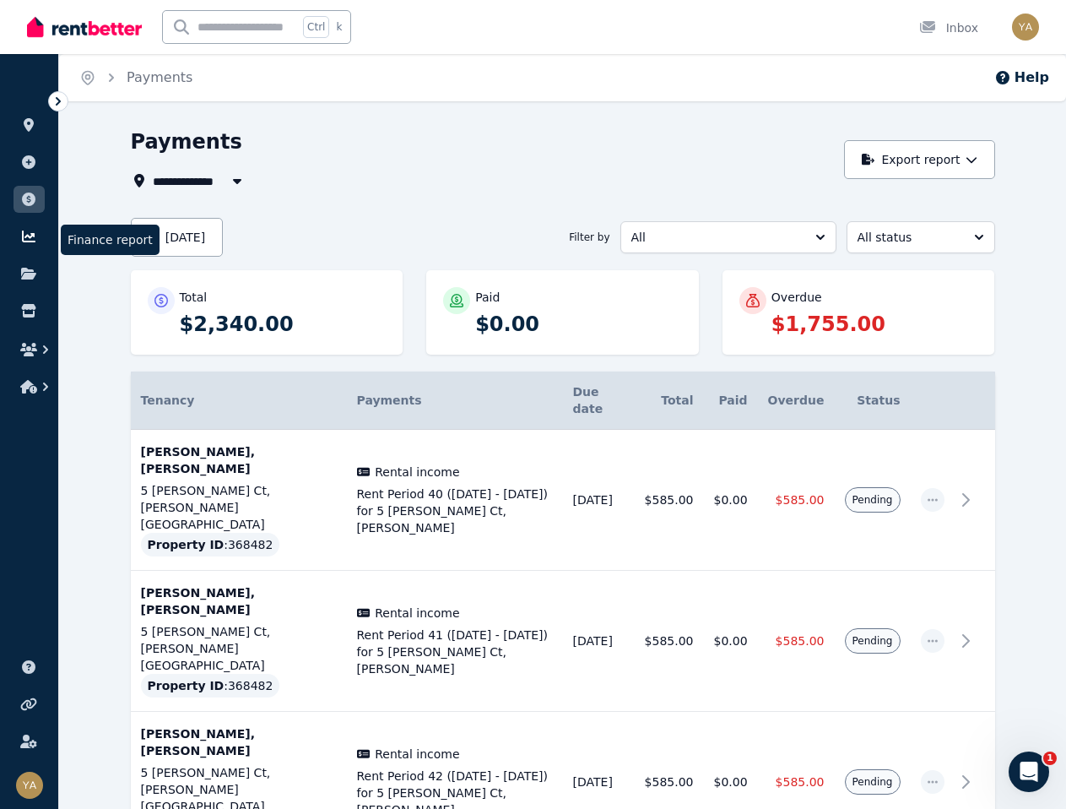
click at [29, 242] on icon at bounding box center [29, 236] width 14 height 12
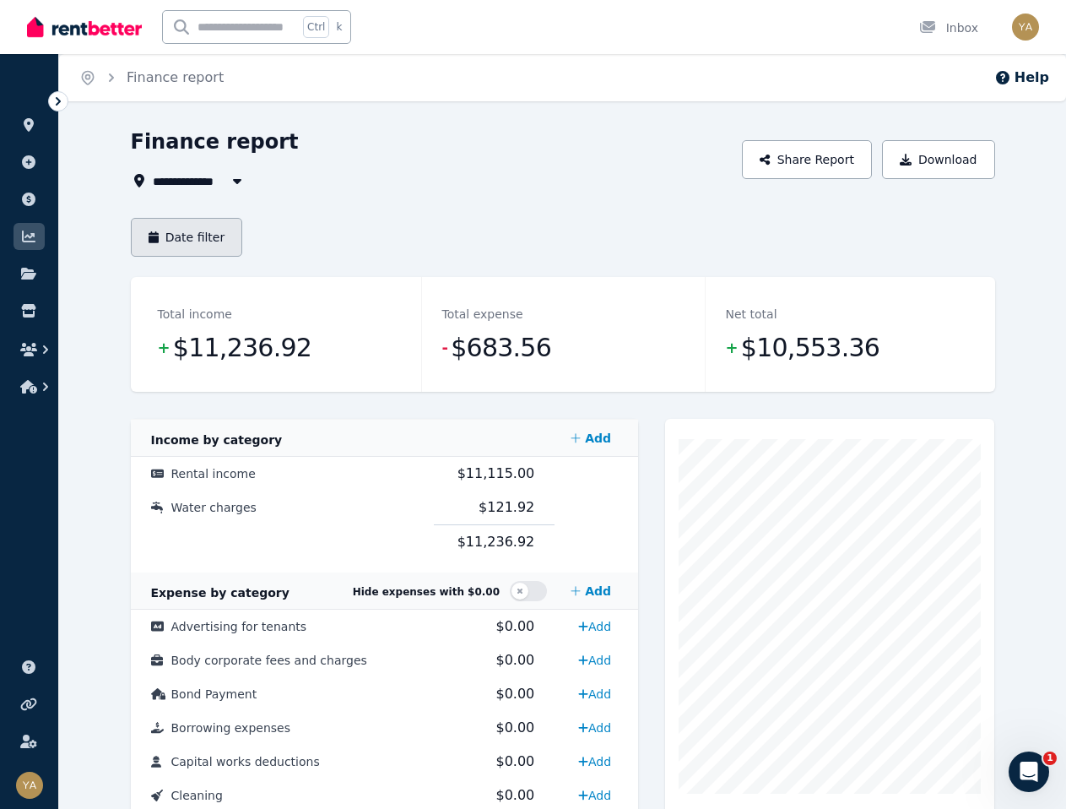
click at [168, 234] on button "Date filter" at bounding box center [187, 237] width 112 height 39
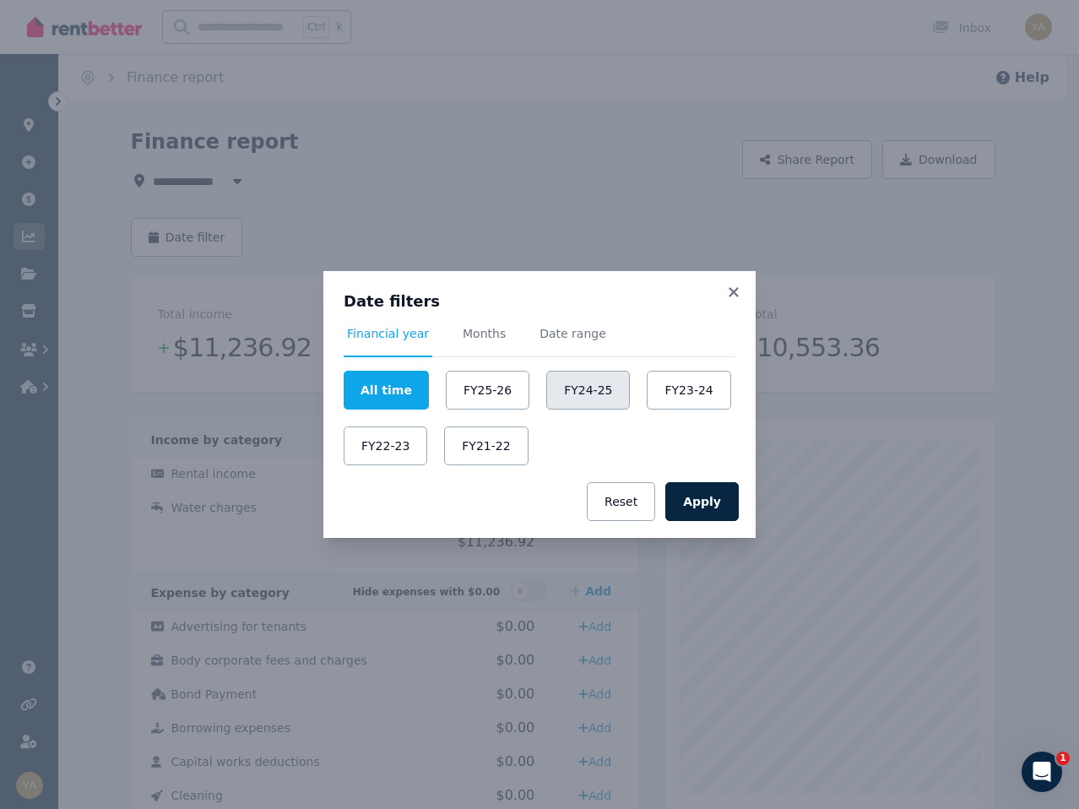
click at [565, 397] on button "FY24-25" at bounding box center [588, 390] width 84 height 39
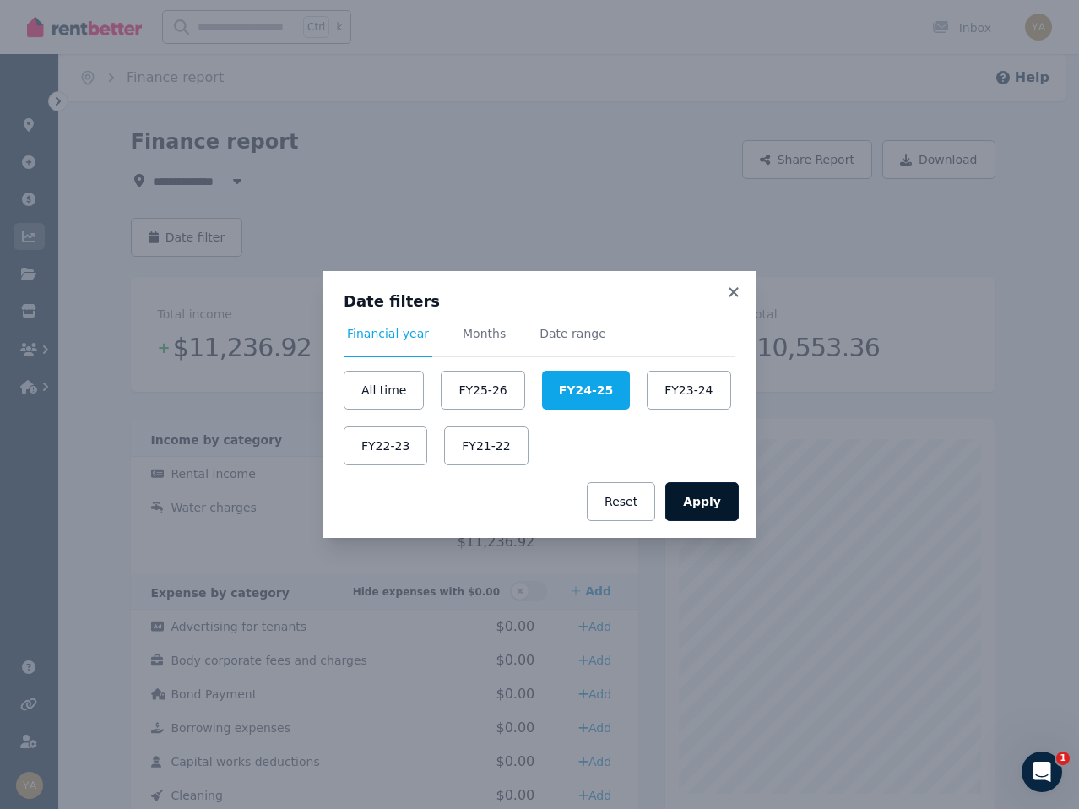
click at [689, 506] on button "Apply" at bounding box center [701, 501] width 73 height 39
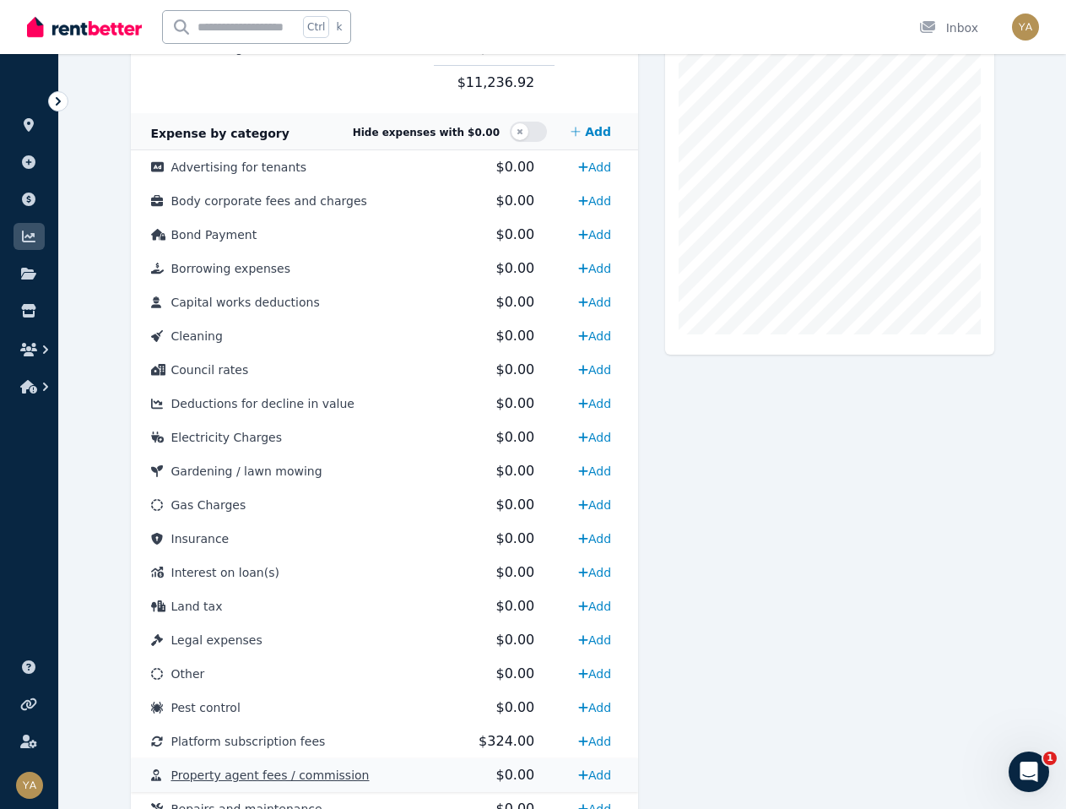
scroll to position [28, 0]
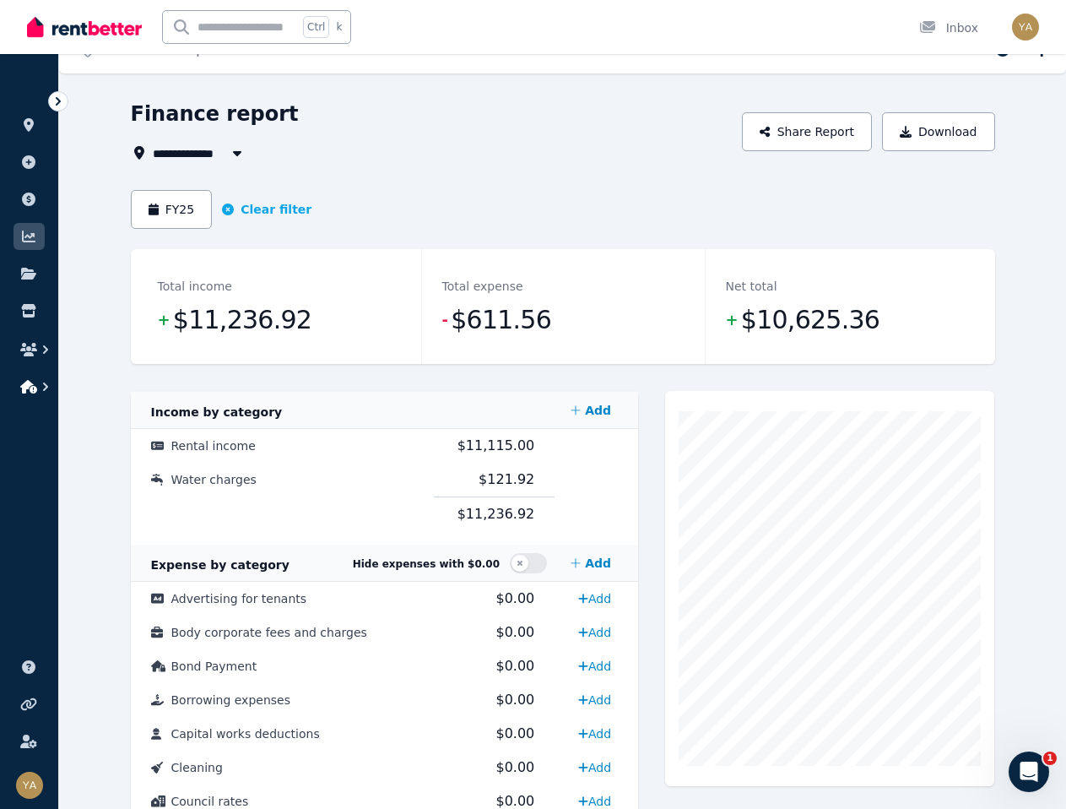
click at [35, 387] on icon "button" at bounding box center [28, 387] width 17 height 14
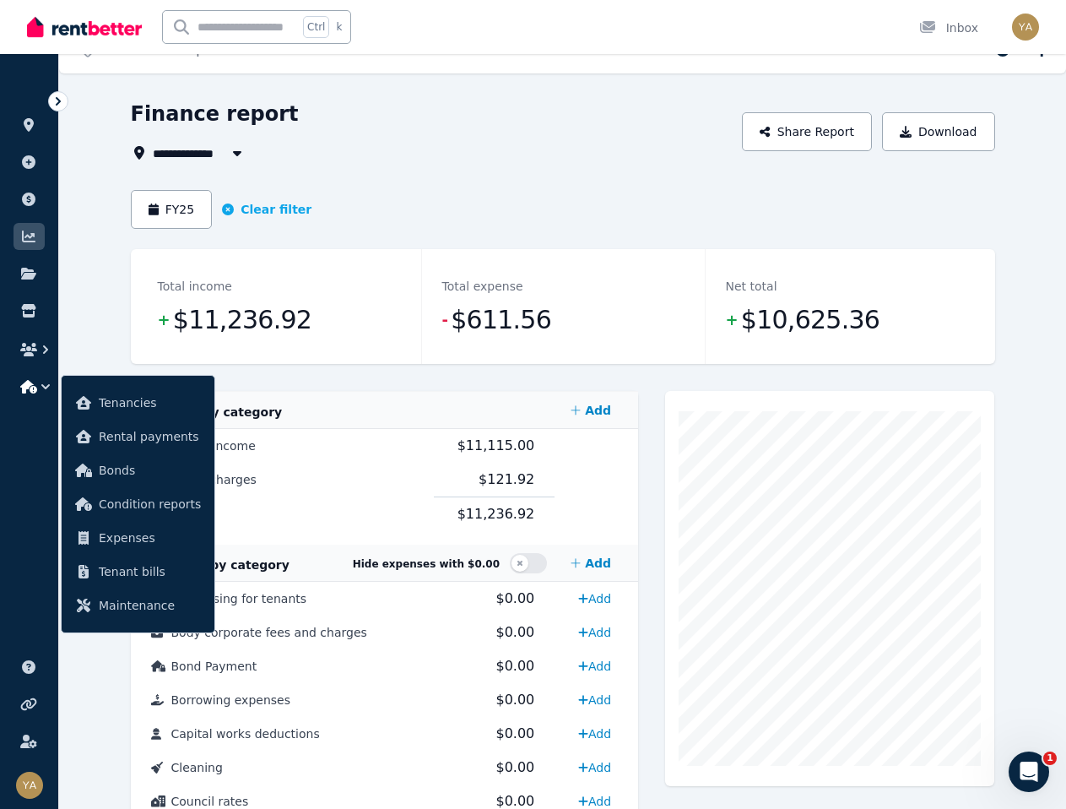
click at [35, 387] on icon "button" at bounding box center [28, 387] width 17 height 14
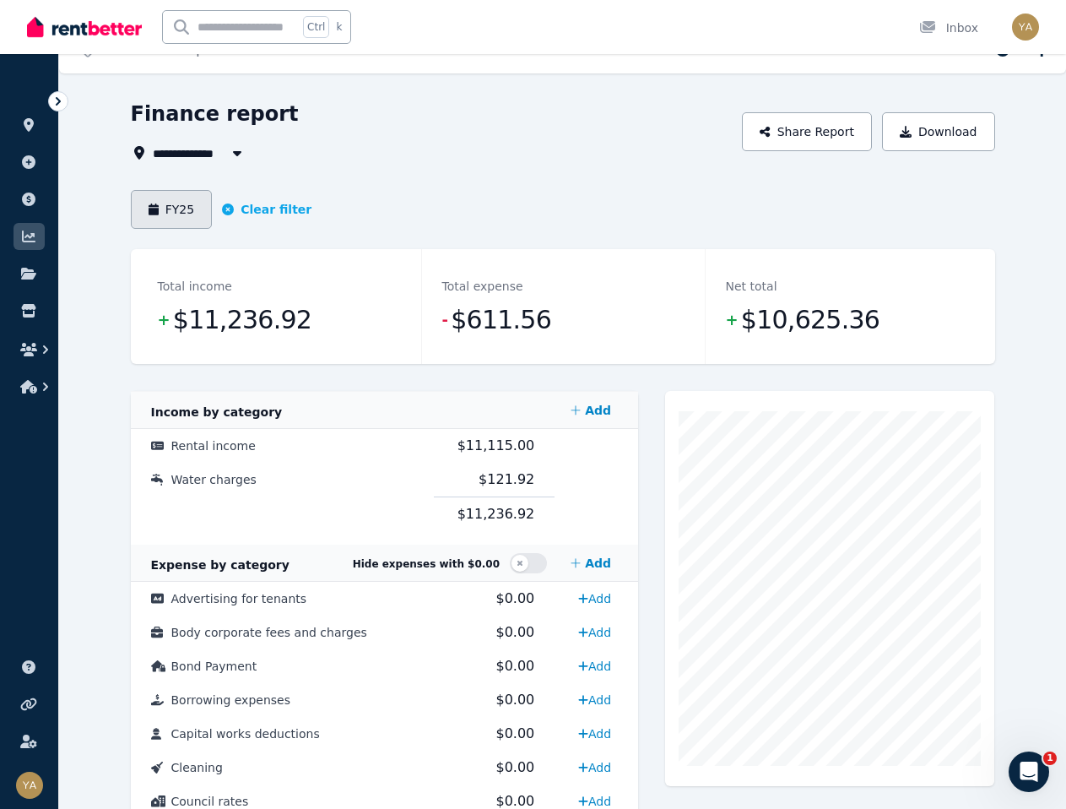
click at [184, 197] on button "FY25" at bounding box center [172, 209] width 82 height 39
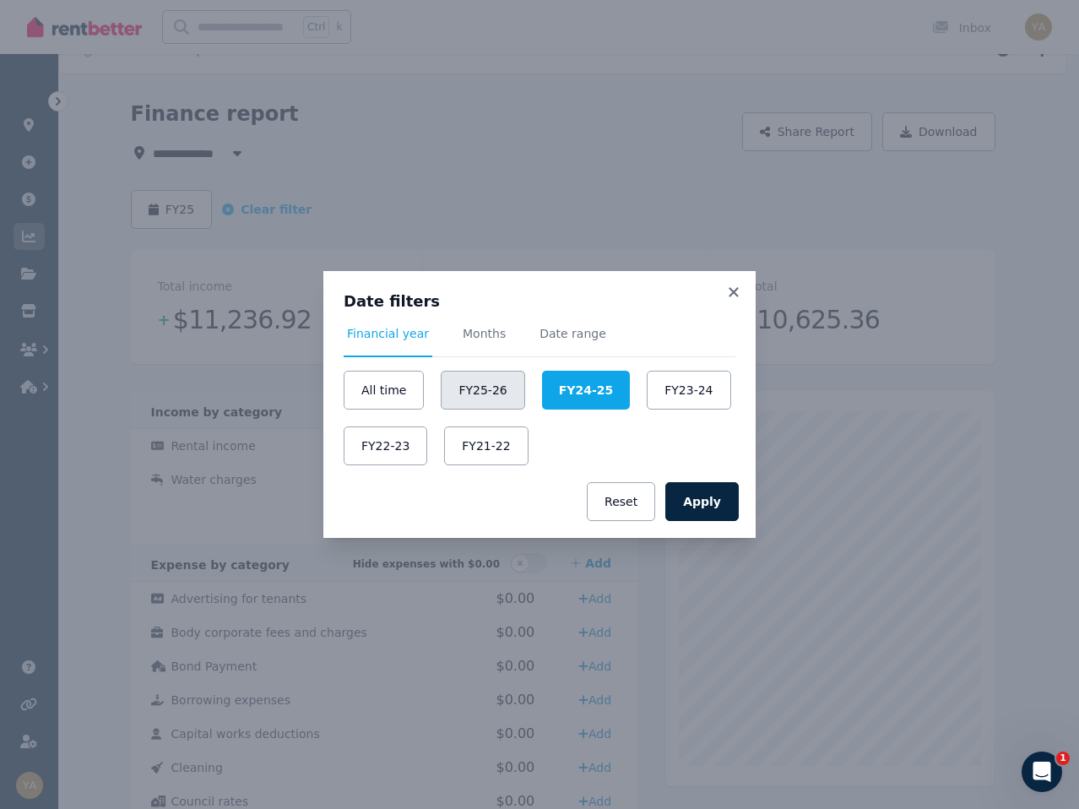
click at [465, 401] on button "FY25-26" at bounding box center [483, 390] width 84 height 39
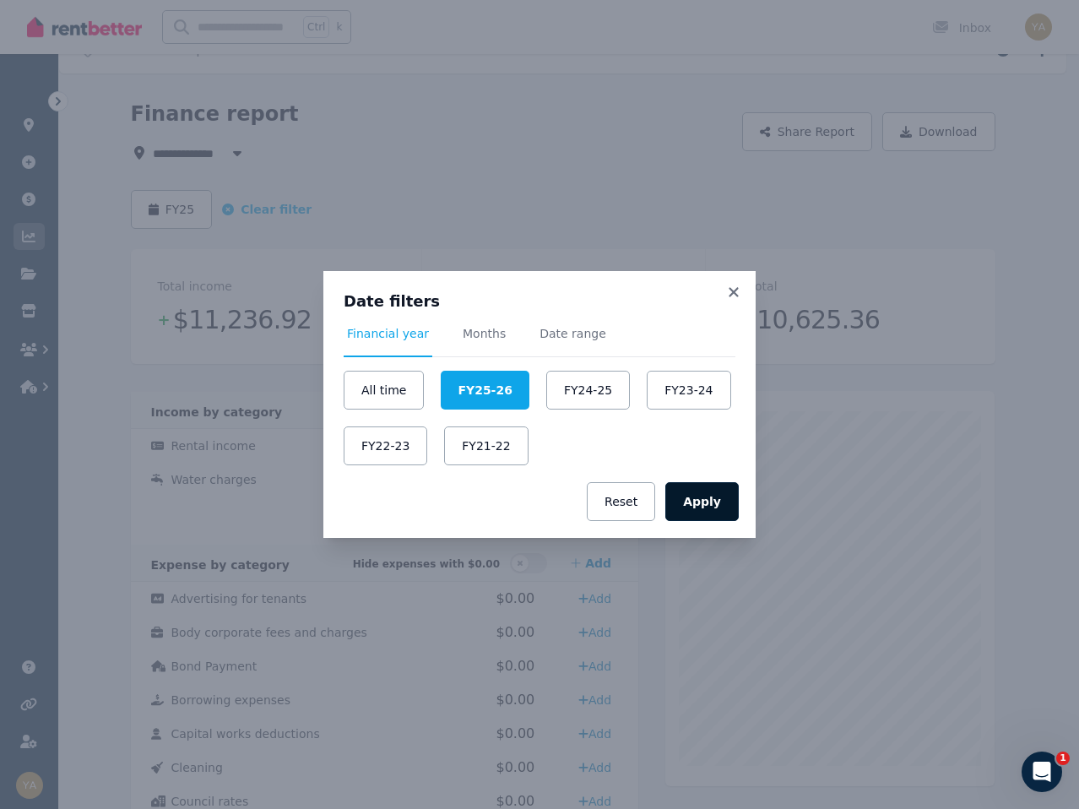
click at [723, 501] on button "Apply" at bounding box center [701, 501] width 73 height 39
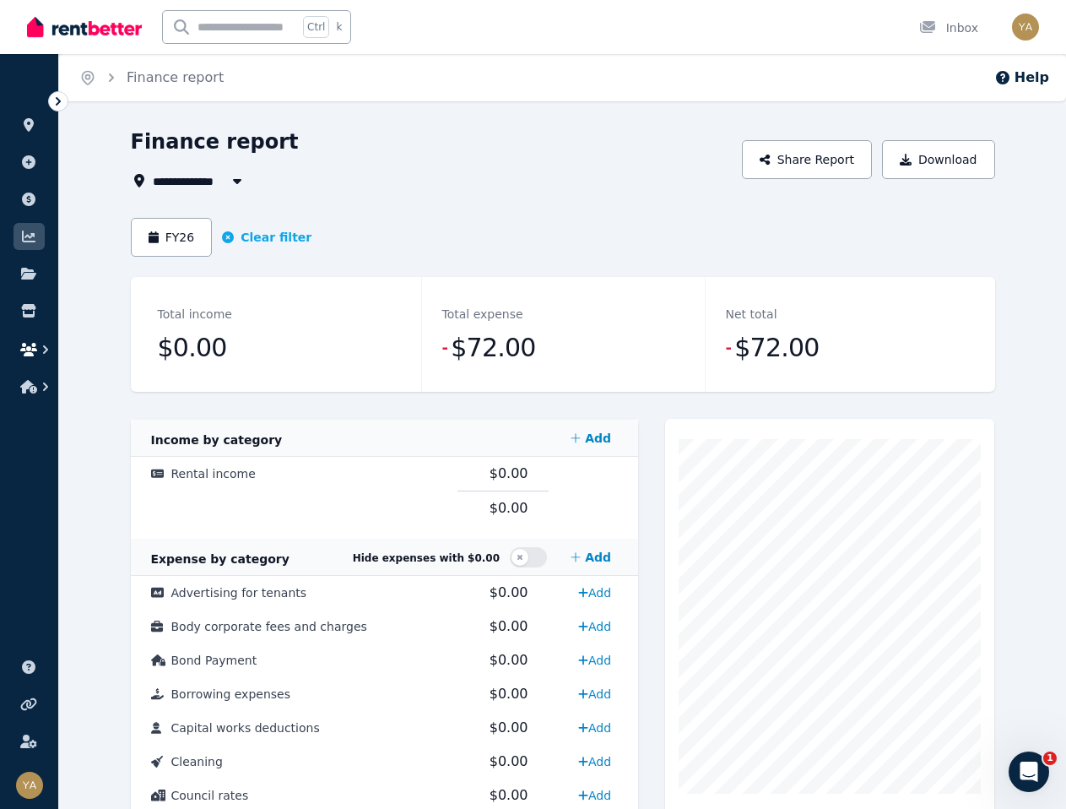
click at [31, 344] on icon "button" at bounding box center [28, 350] width 17 height 14
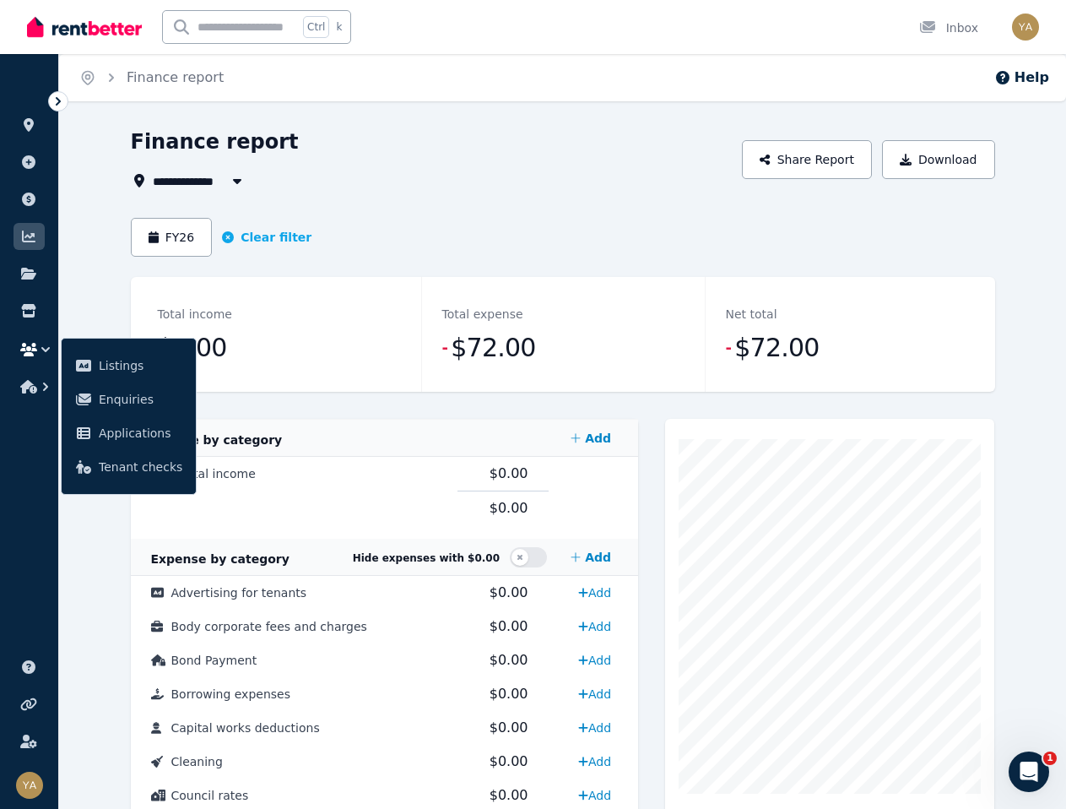
click at [31, 344] on icon "button" at bounding box center [28, 350] width 17 height 14
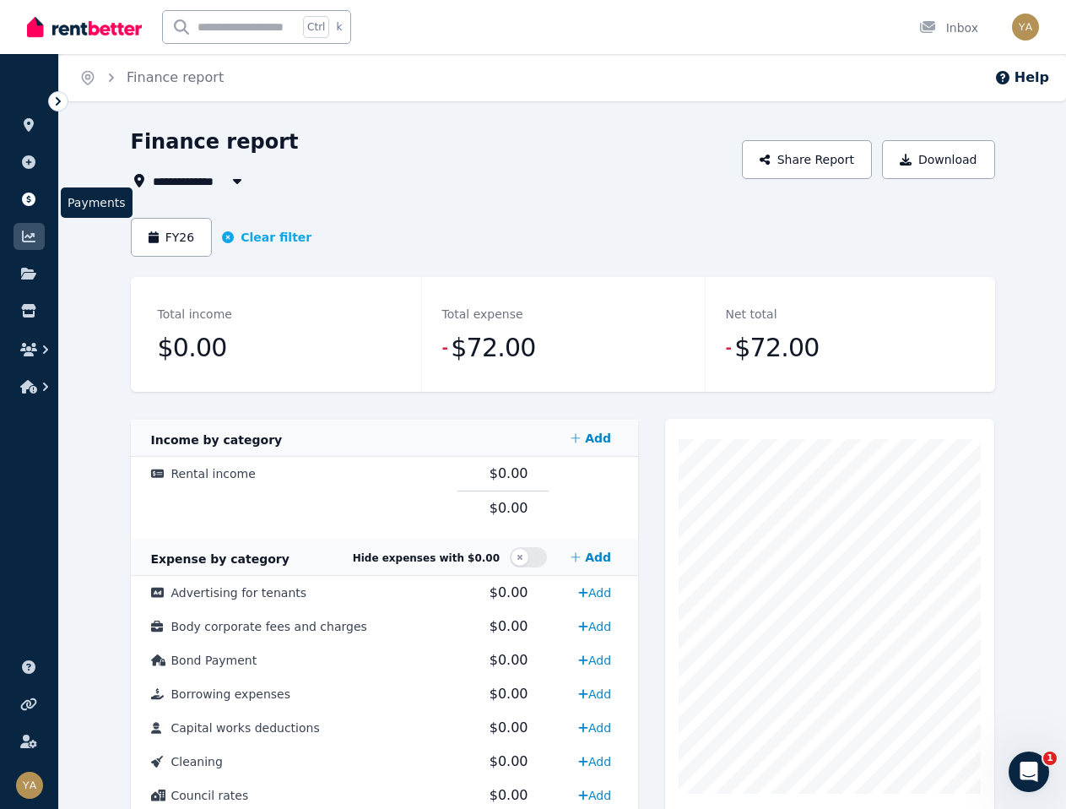
click at [29, 200] on icon at bounding box center [29, 199] width 14 height 14
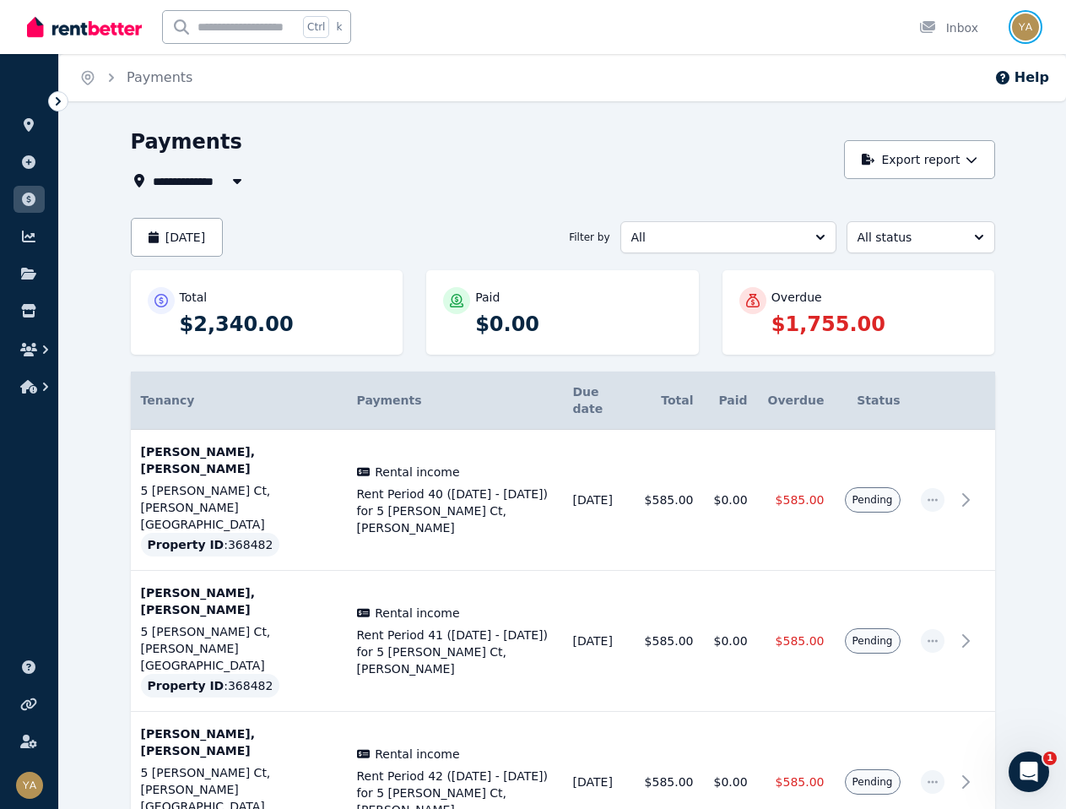
click at [1023, 30] on img "button" at bounding box center [1025, 27] width 27 height 27
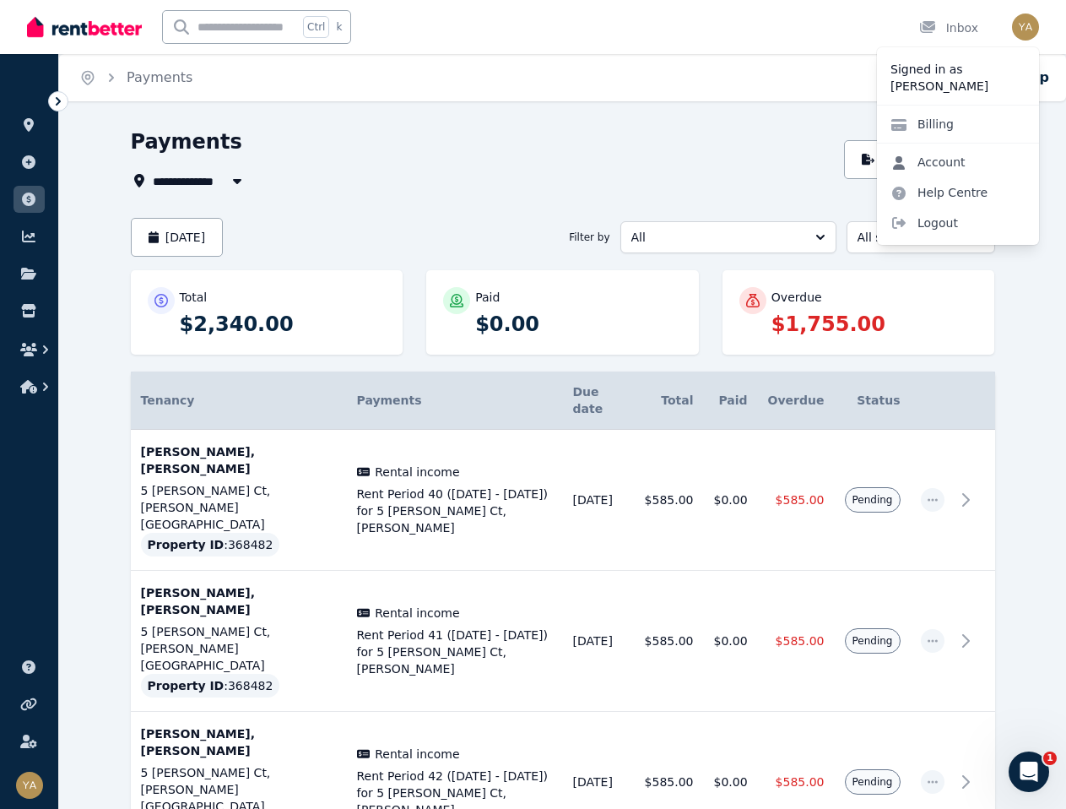
click at [940, 164] on link "Account" at bounding box center [928, 162] width 102 height 30
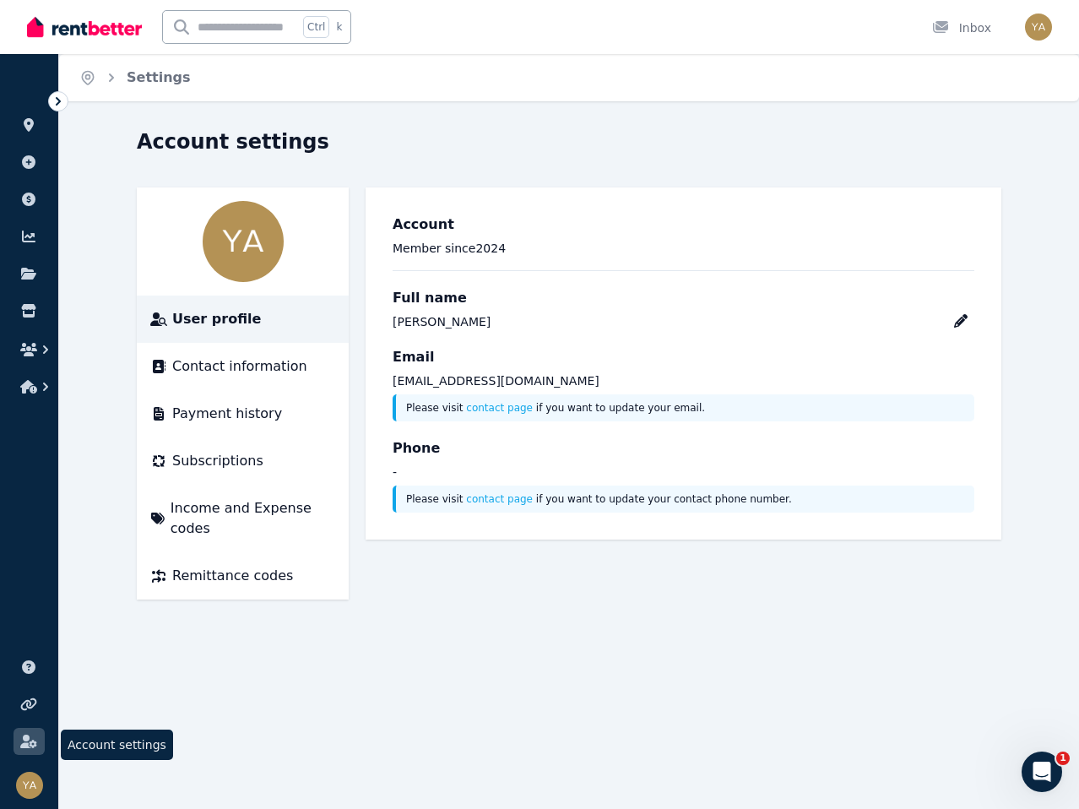
click at [18, 736] on link at bounding box center [29, 741] width 31 height 27
click at [231, 458] on span "Subscriptions" at bounding box center [217, 461] width 91 height 20
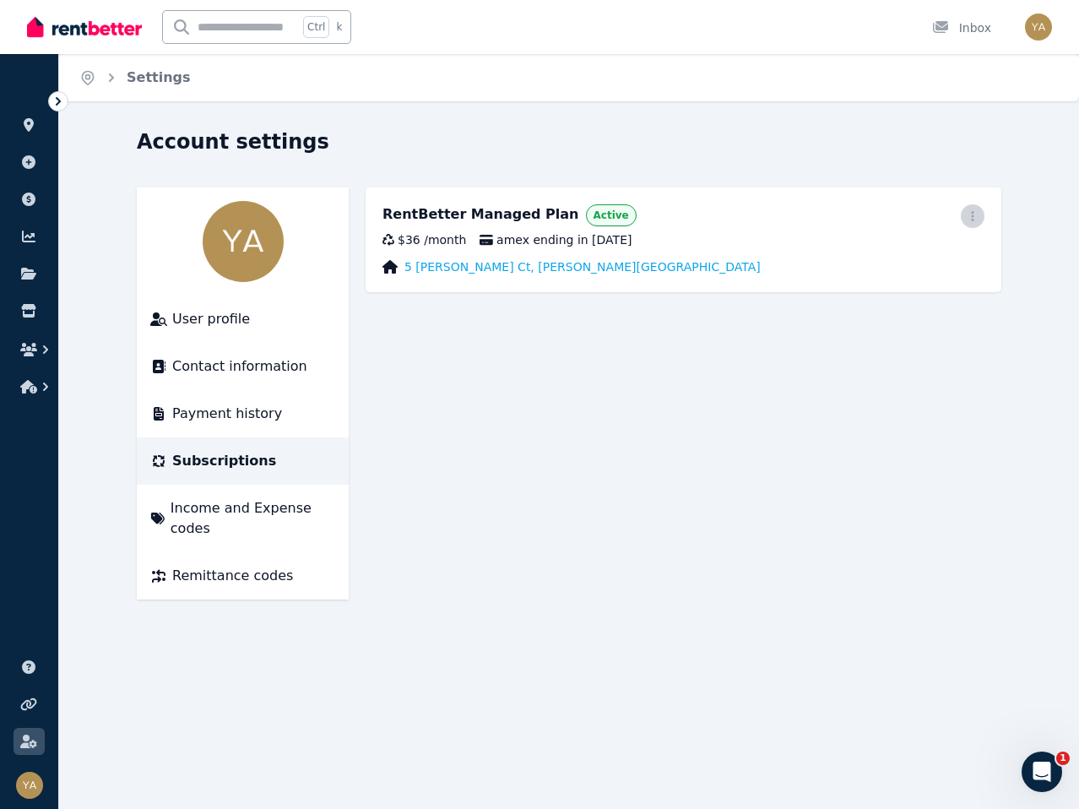
click at [972, 215] on icon "button" at bounding box center [972, 216] width 3 height 10
click at [869, 306] on span "Cancel plan" at bounding box center [896, 316] width 149 height 20
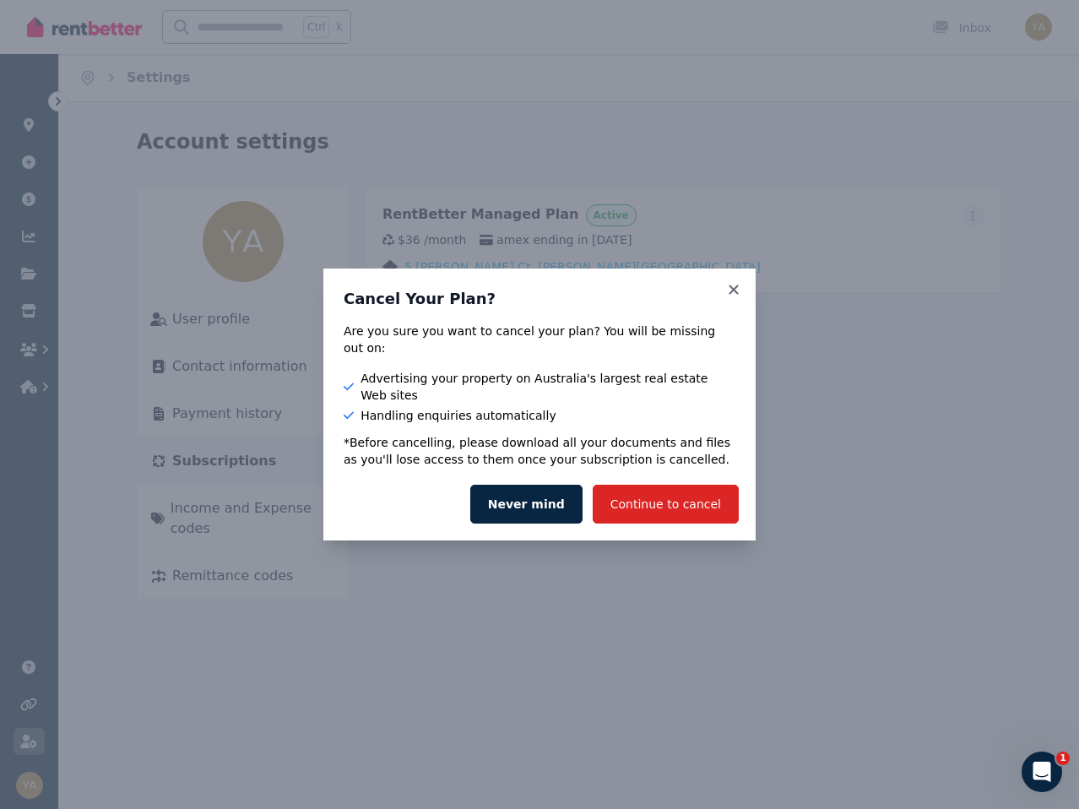
click at [732, 295] on div "Cancel Your Plan? Are you sure you want to cancel your plan? You will be missin…" at bounding box center [539, 367] width 432 height 199
click at [734, 297] on icon at bounding box center [733, 289] width 17 height 15
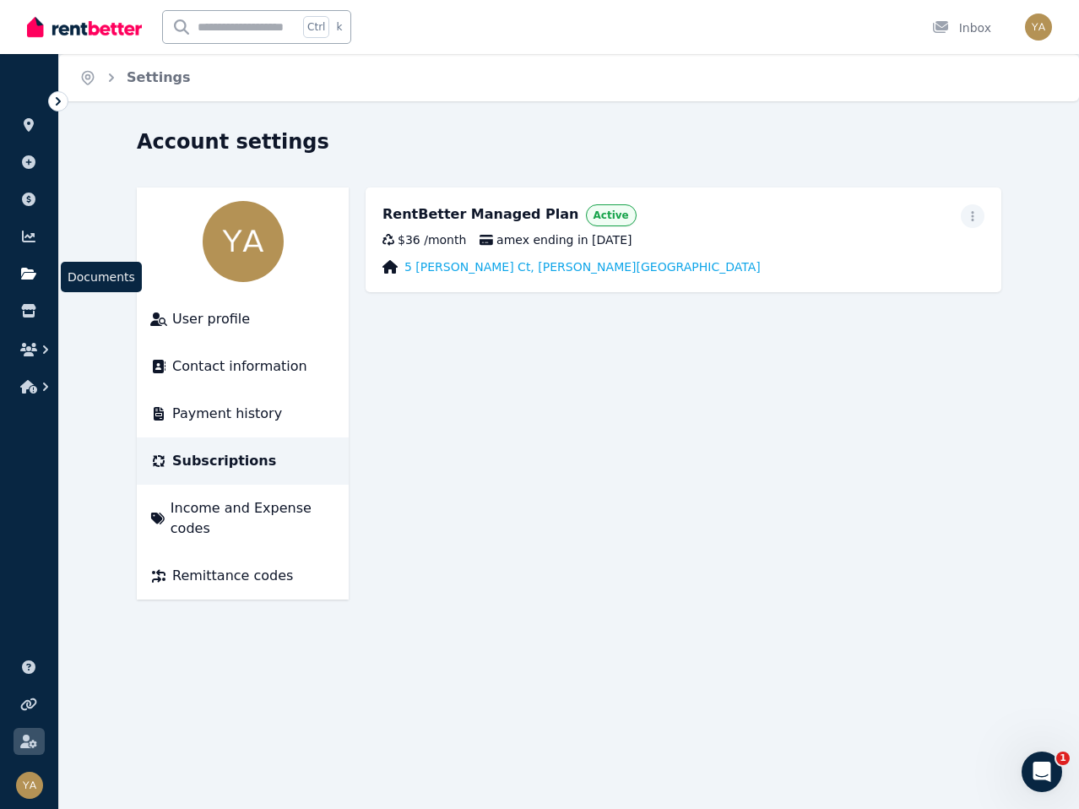
click at [23, 267] on icon at bounding box center [28, 274] width 17 height 14
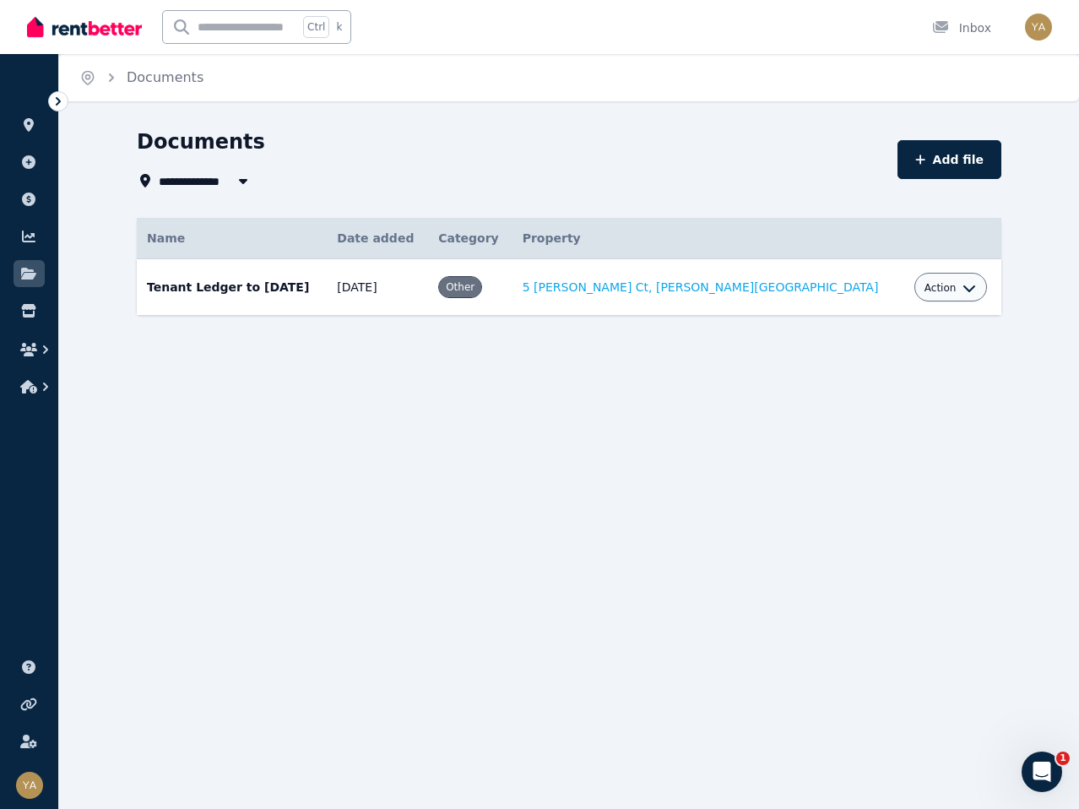
click at [924, 290] on button "Action" at bounding box center [950, 288] width 52 height 14
click at [875, 382] on link "Download" at bounding box center [898, 386] width 162 height 30
click at [22, 233] on icon at bounding box center [29, 236] width 14 height 12
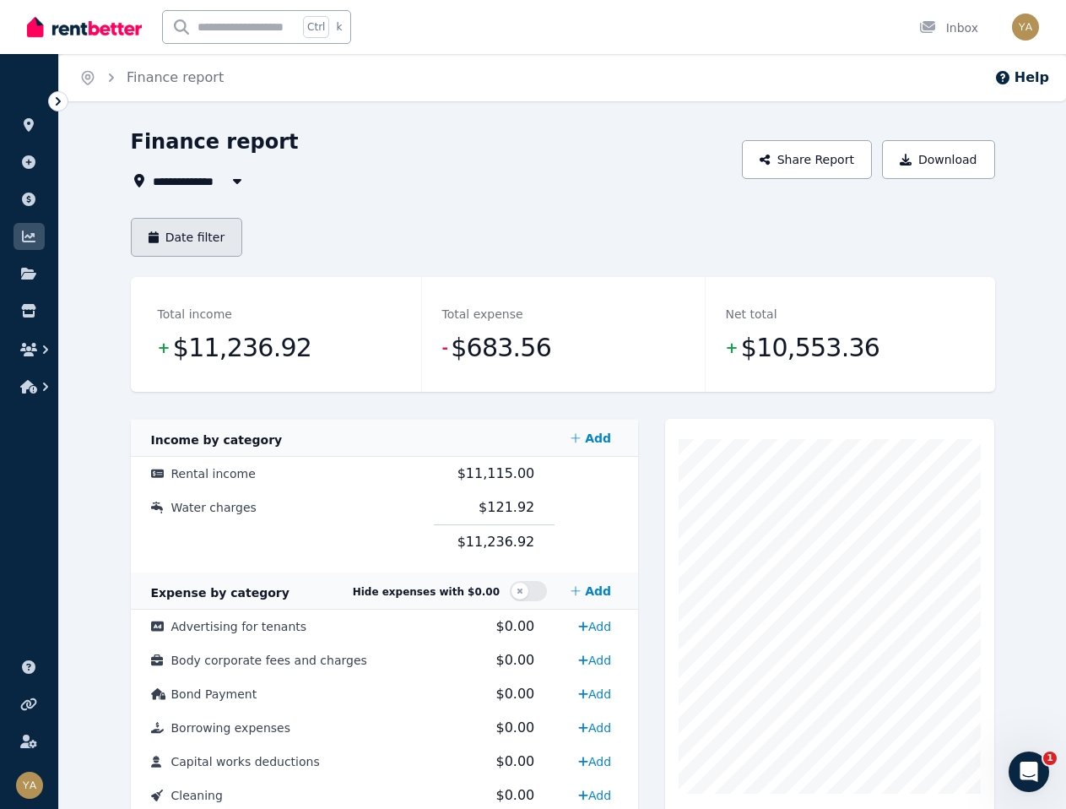
click at [215, 241] on button "Date filter" at bounding box center [187, 237] width 112 height 39
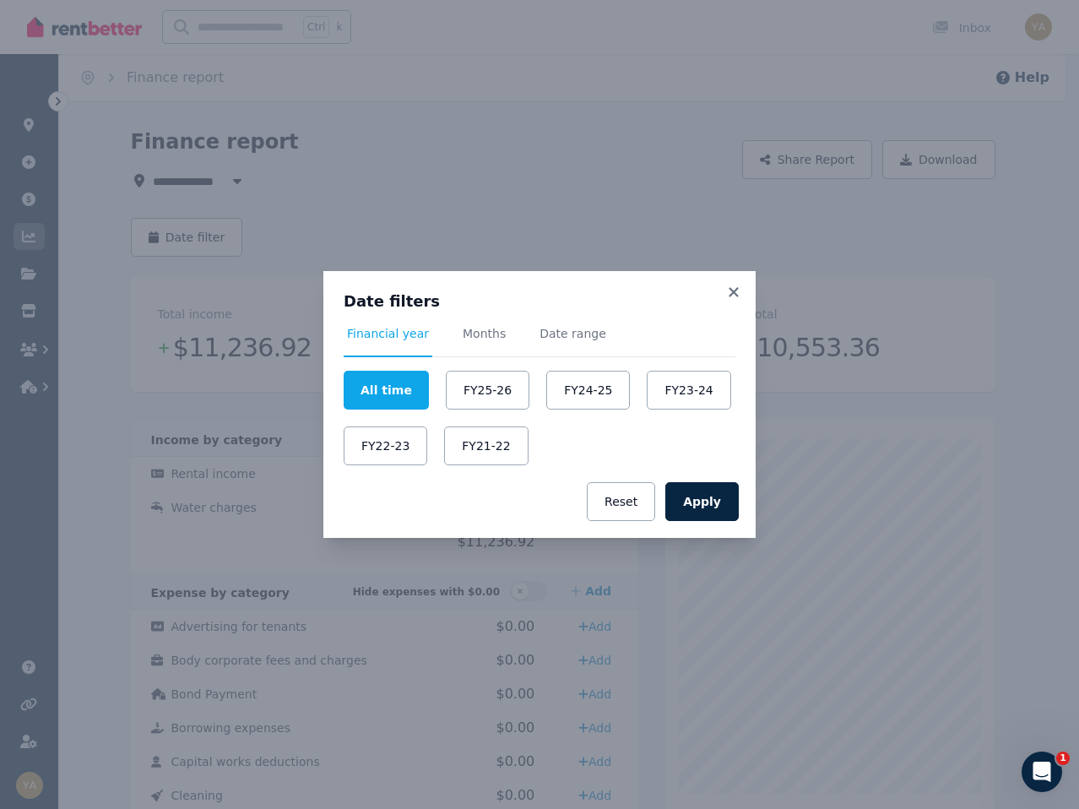
click at [497, 227] on div "Date filters Financial year Months Date range All time FY25-26 FY24-25 FY23-24 …" at bounding box center [539, 404] width 1079 height 809
click at [738, 285] on icon at bounding box center [733, 291] width 17 height 15
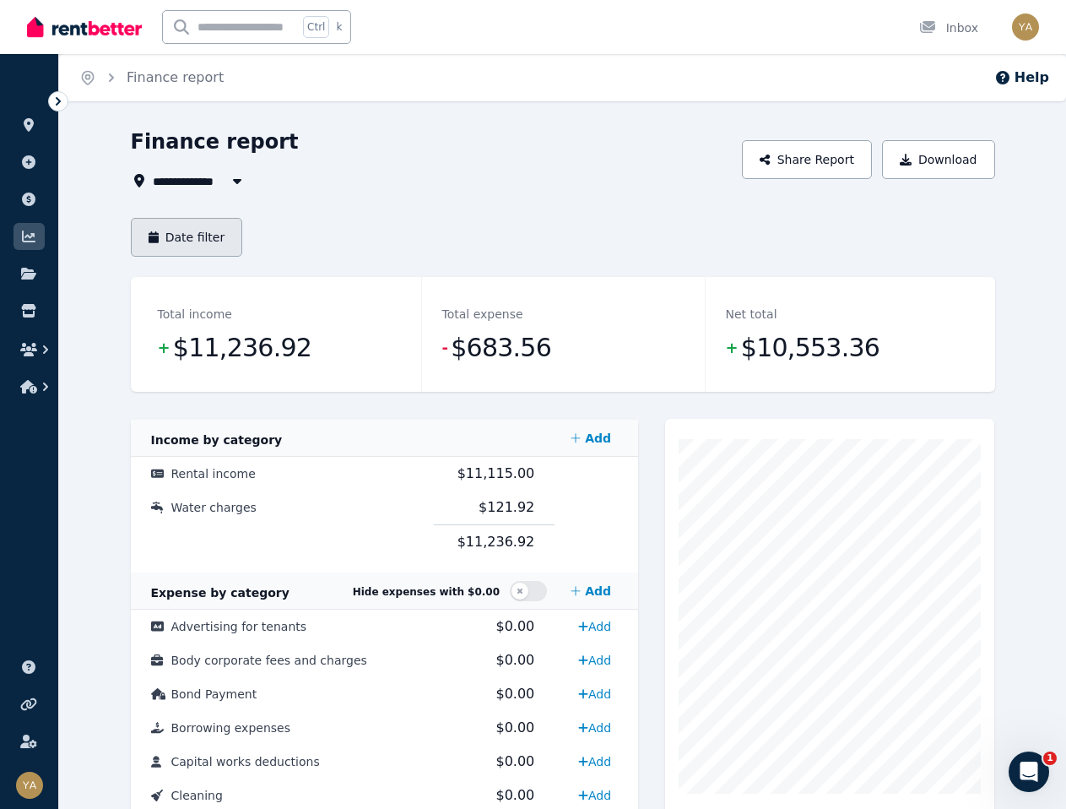
click at [202, 231] on button "Date filter" at bounding box center [187, 237] width 112 height 39
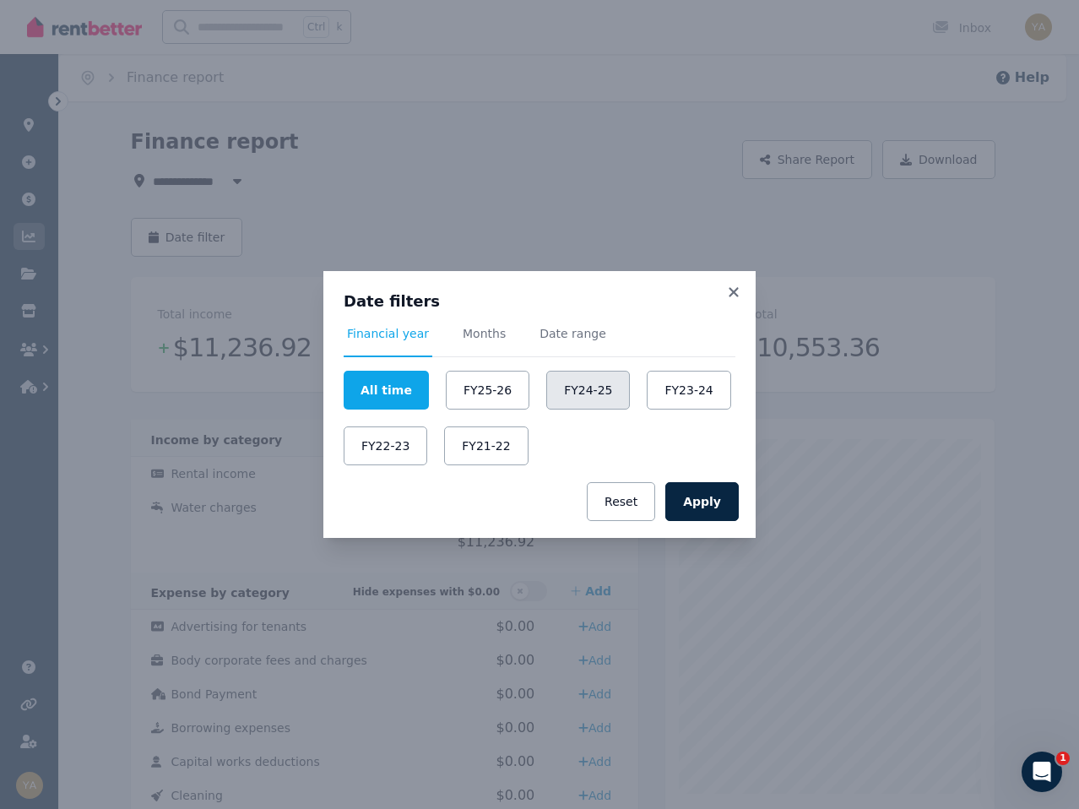
click at [585, 382] on button "FY24-25" at bounding box center [588, 390] width 84 height 39
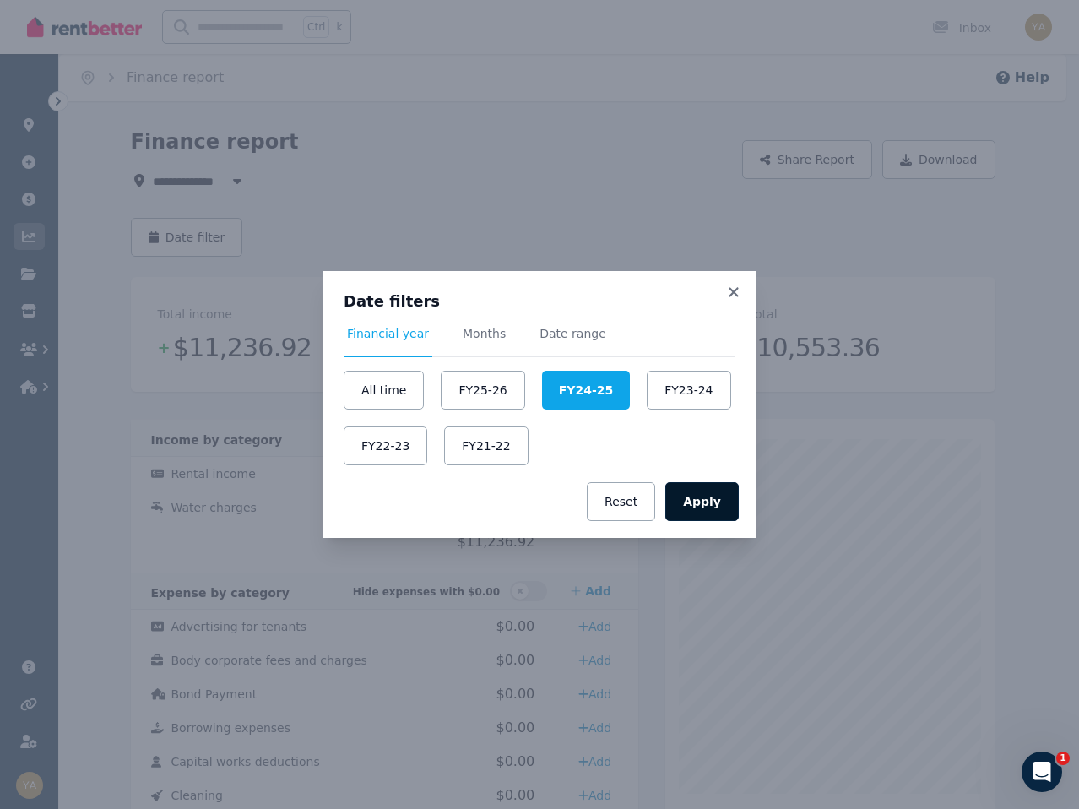
click at [734, 511] on button "Apply" at bounding box center [701, 501] width 73 height 39
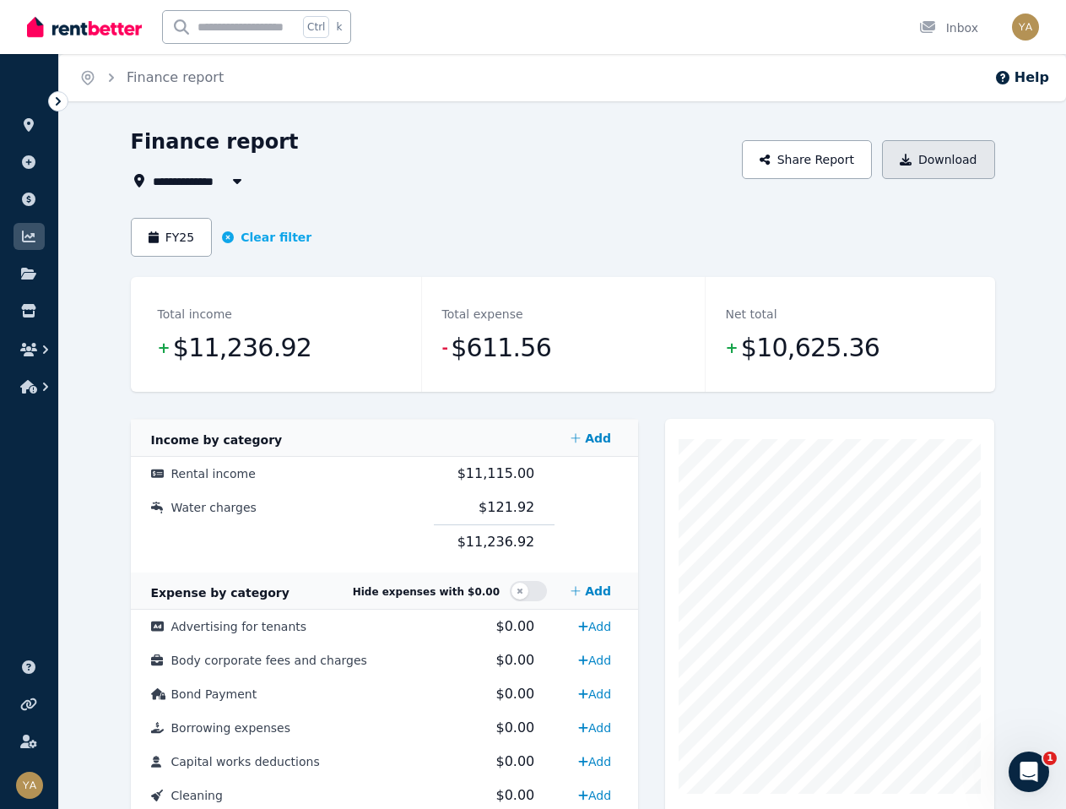
click at [956, 146] on button "Download" at bounding box center [938, 159] width 113 height 39
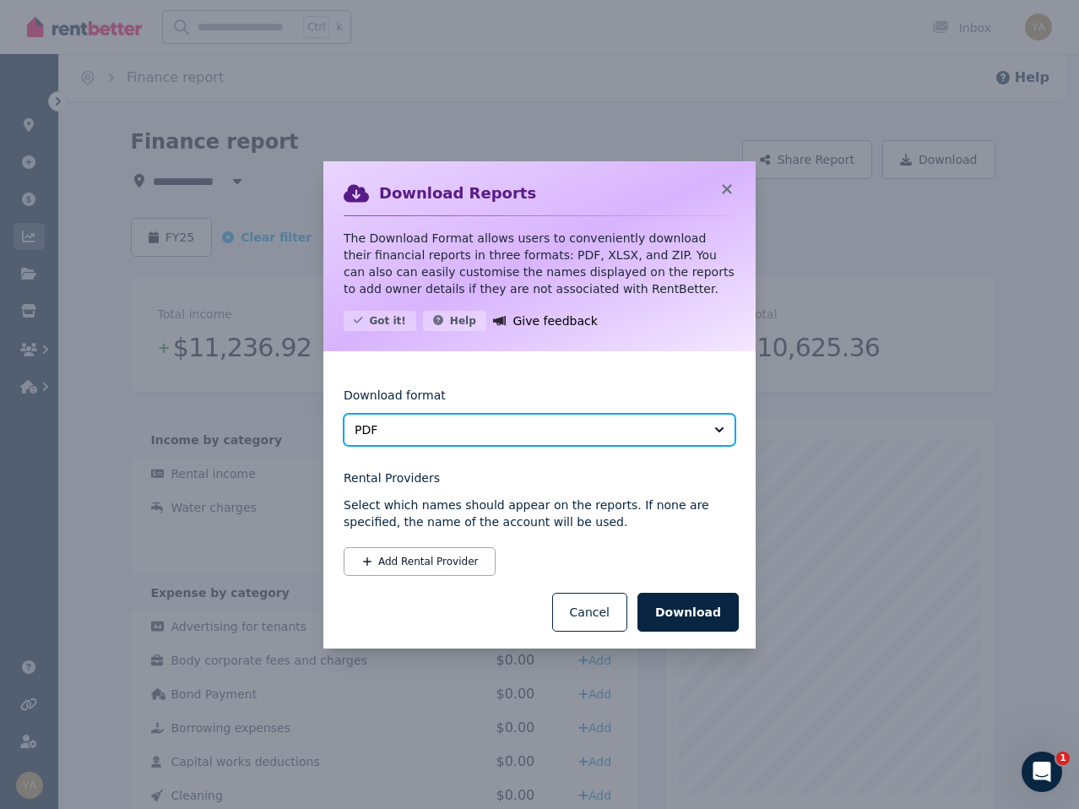
click at [479, 420] on button "PDF" at bounding box center [540, 430] width 392 height 32
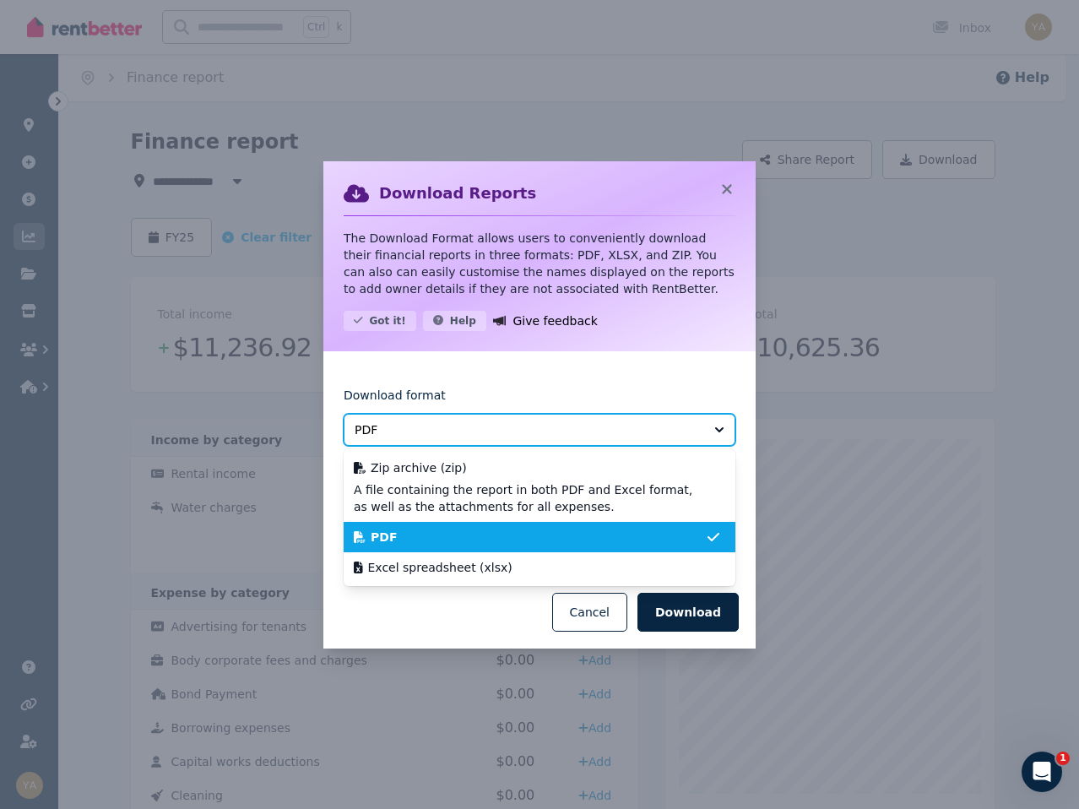
click at [479, 420] on button "PDF" at bounding box center [540, 430] width 392 height 32
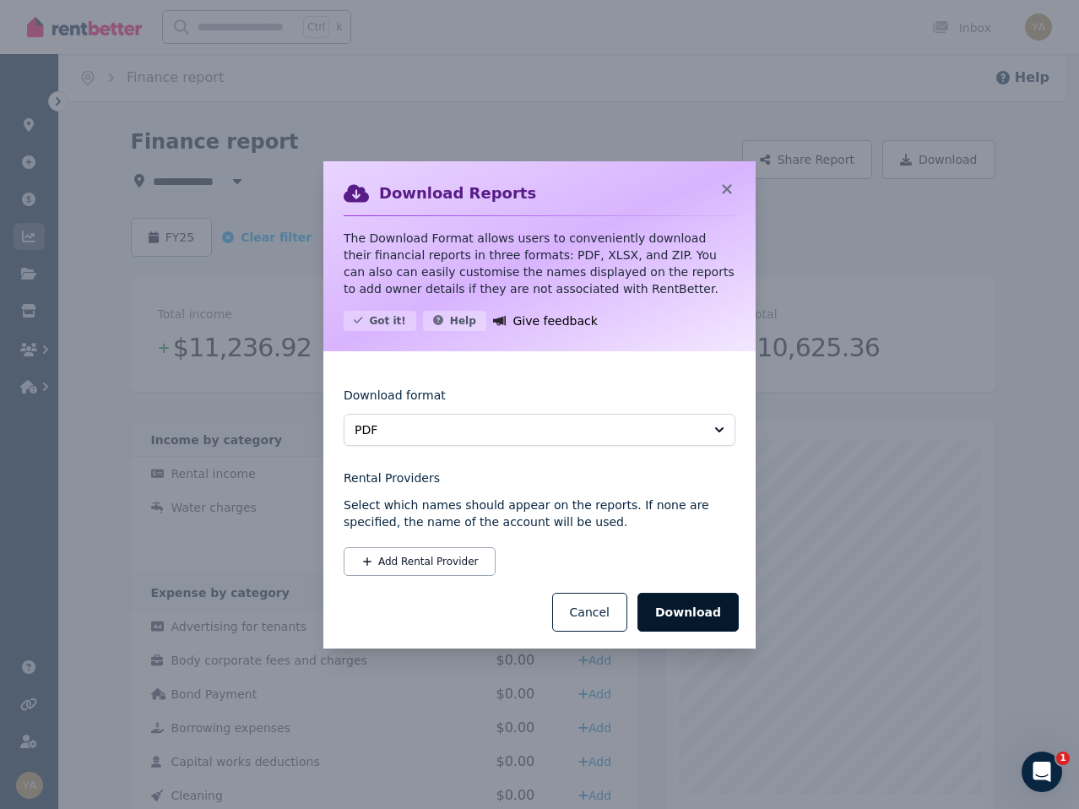
click at [701, 610] on button "Download" at bounding box center [687, 612] width 101 height 39
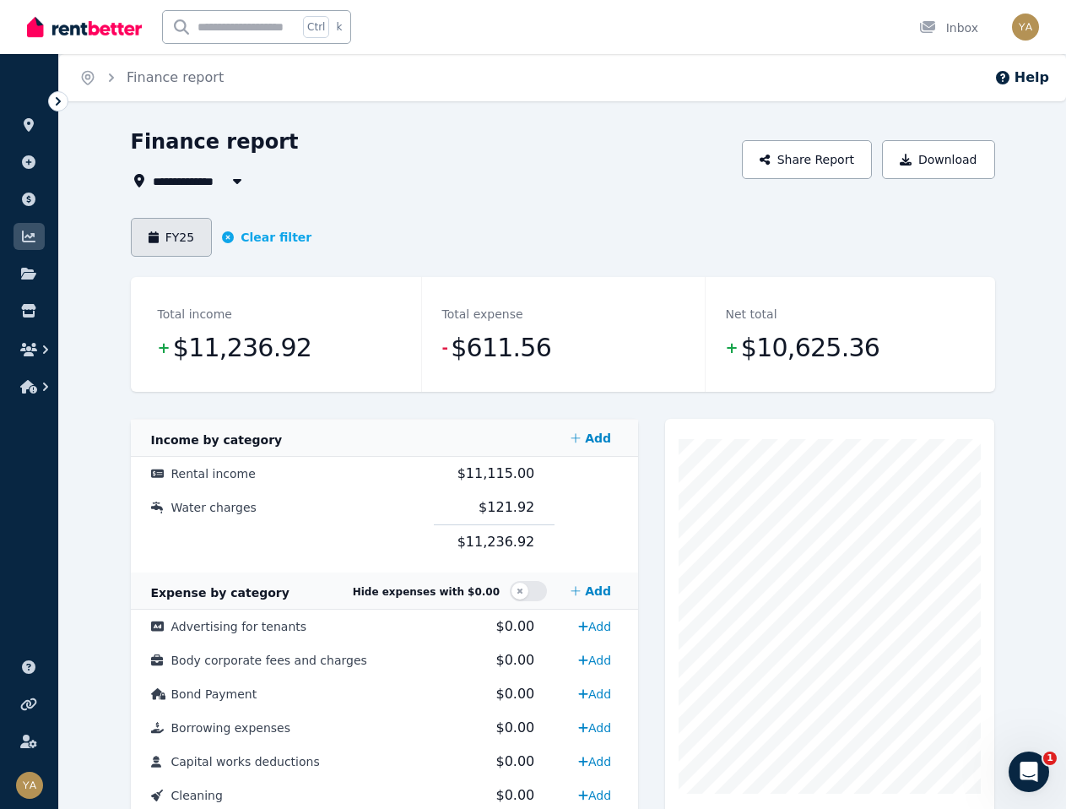
click at [183, 244] on button "FY25" at bounding box center [172, 237] width 82 height 39
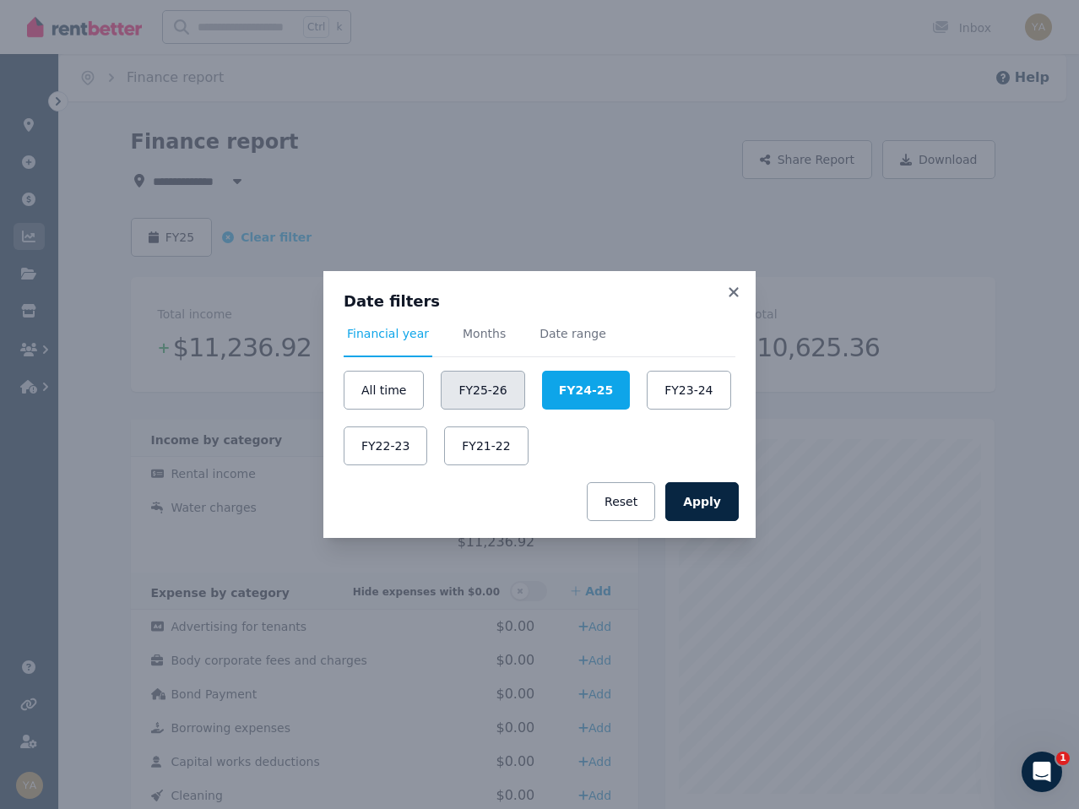
click at [471, 388] on button "FY25-26" at bounding box center [483, 390] width 84 height 39
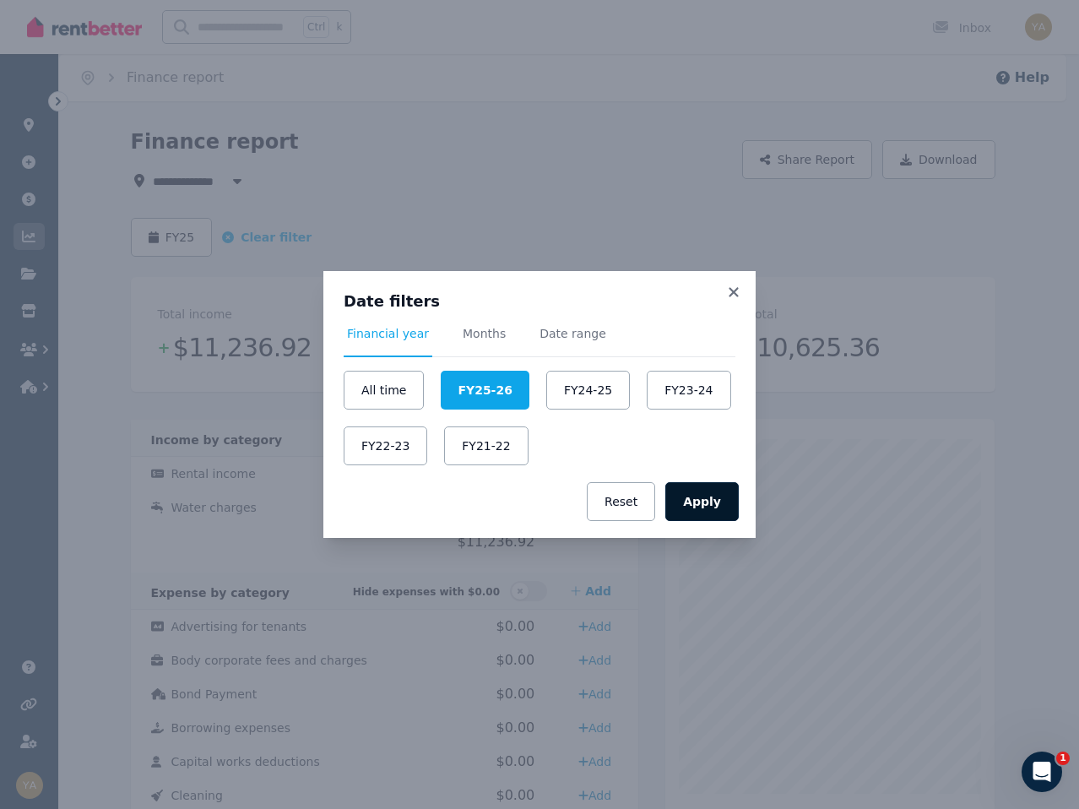
click at [704, 501] on button "Apply" at bounding box center [701, 501] width 73 height 39
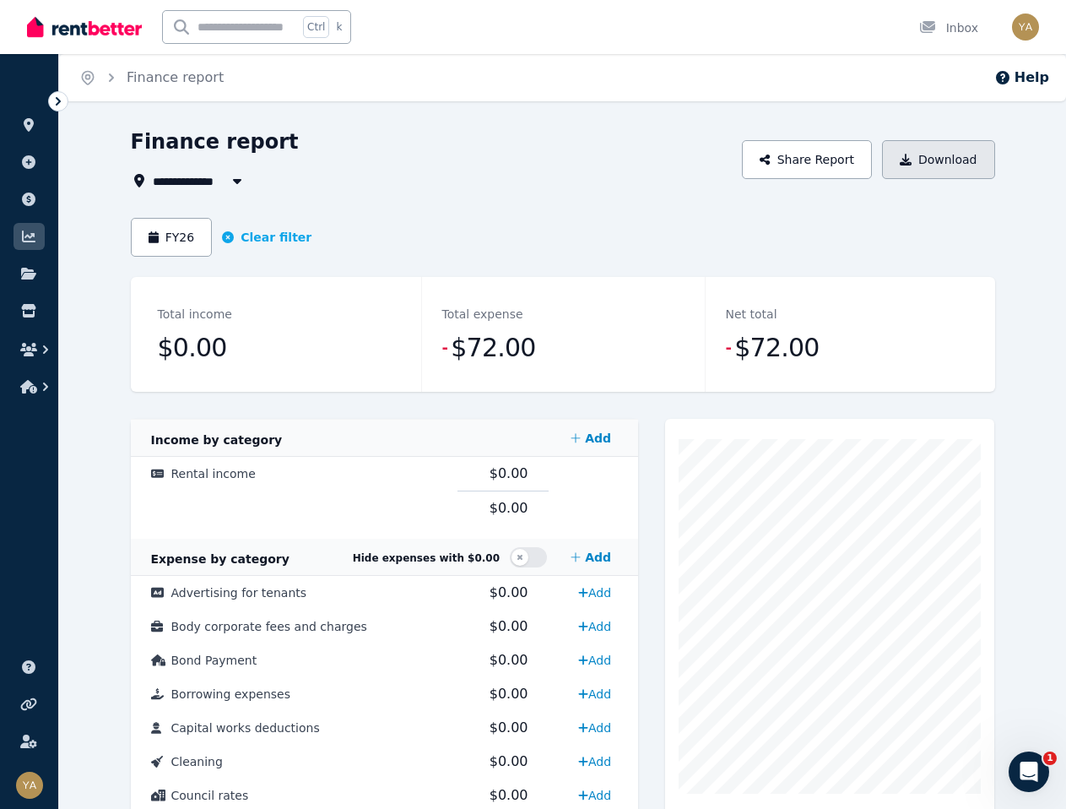
click at [934, 162] on button "Download" at bounding box center [938, 159] width 113 height 39
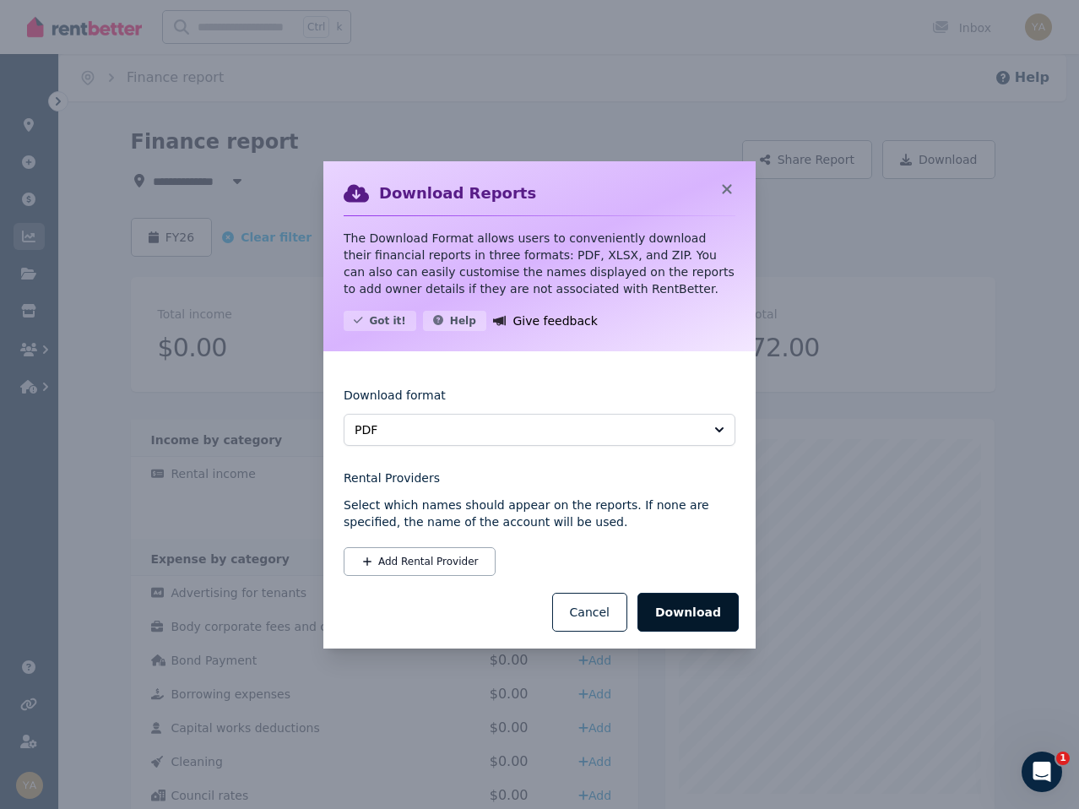
click at [677, 612] on button "Download" at bounding box center [687, 612] width 101 height 39
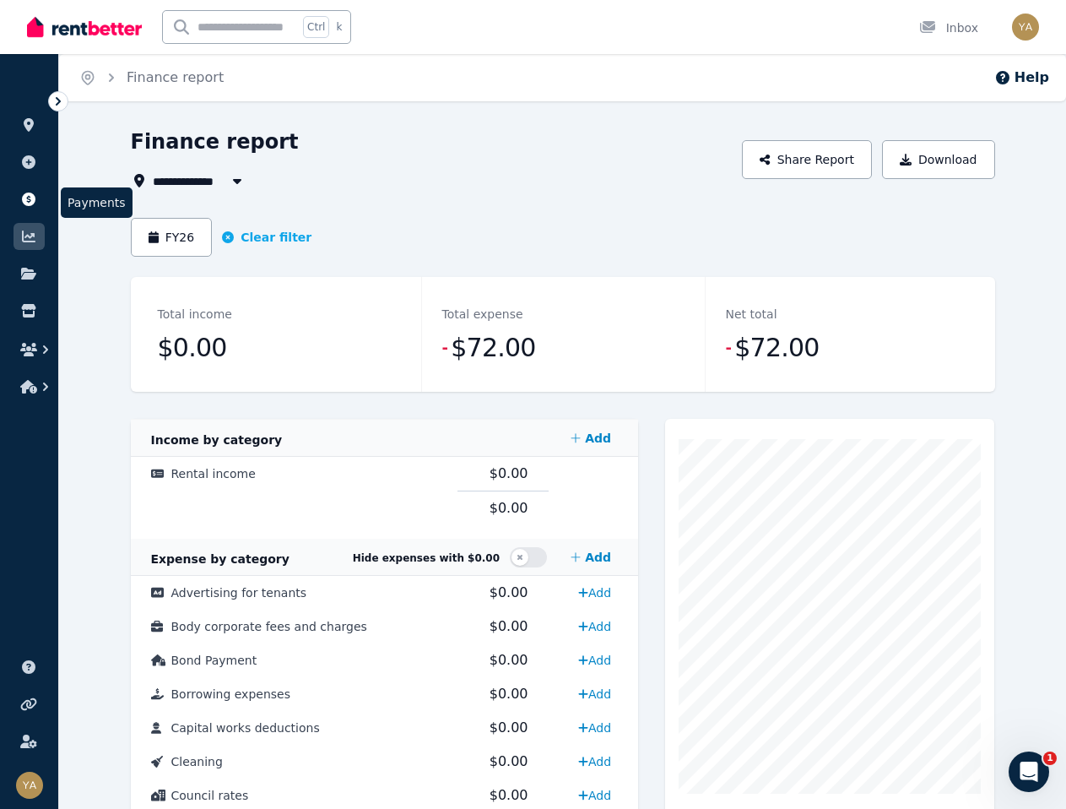
click at [24, 195] on icon at bounding box center [29, 199] width 14 height 14
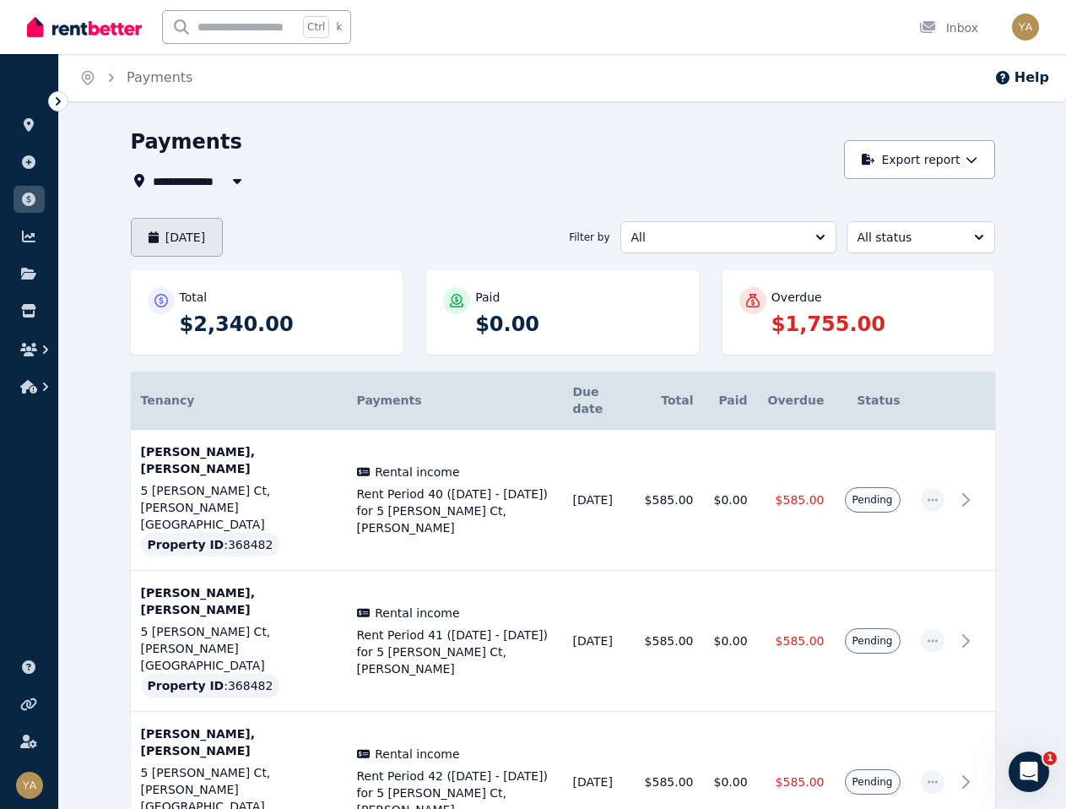
click at [194, 243] on button "[DATE]" at bounding box center [177, 237] width 93 height 39
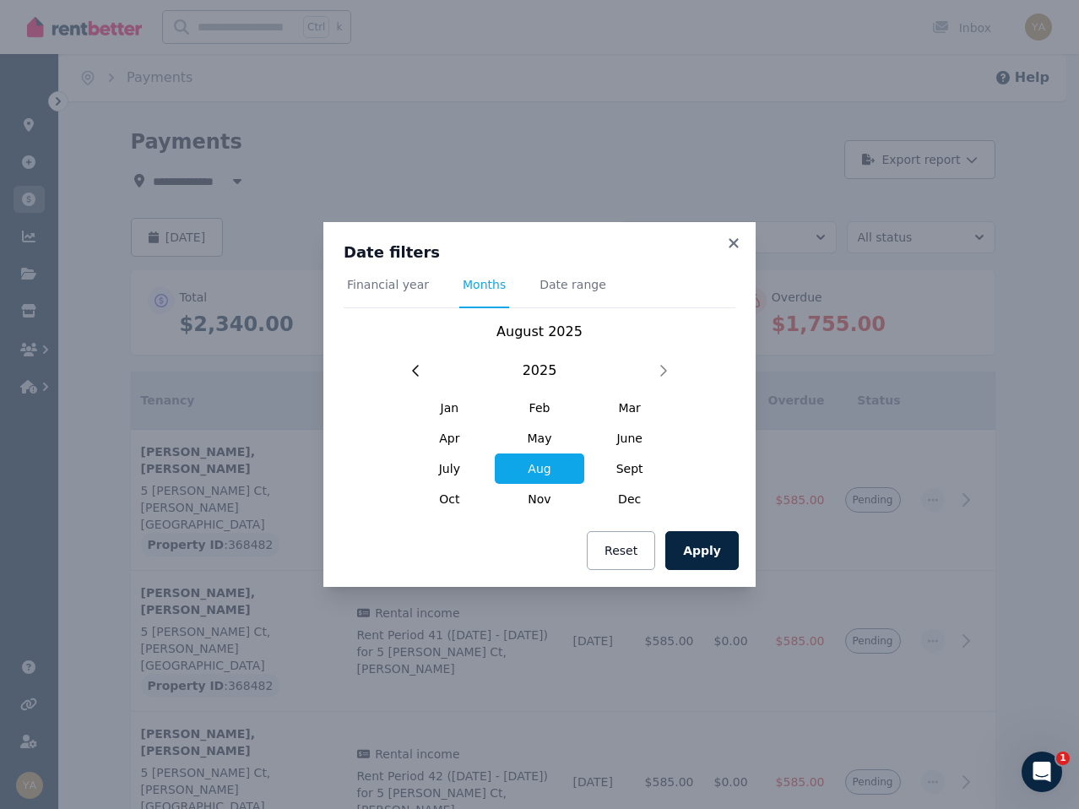
click at [387, 282] on span "Financial year" at bounding box center [388, 284] width 82 height 17
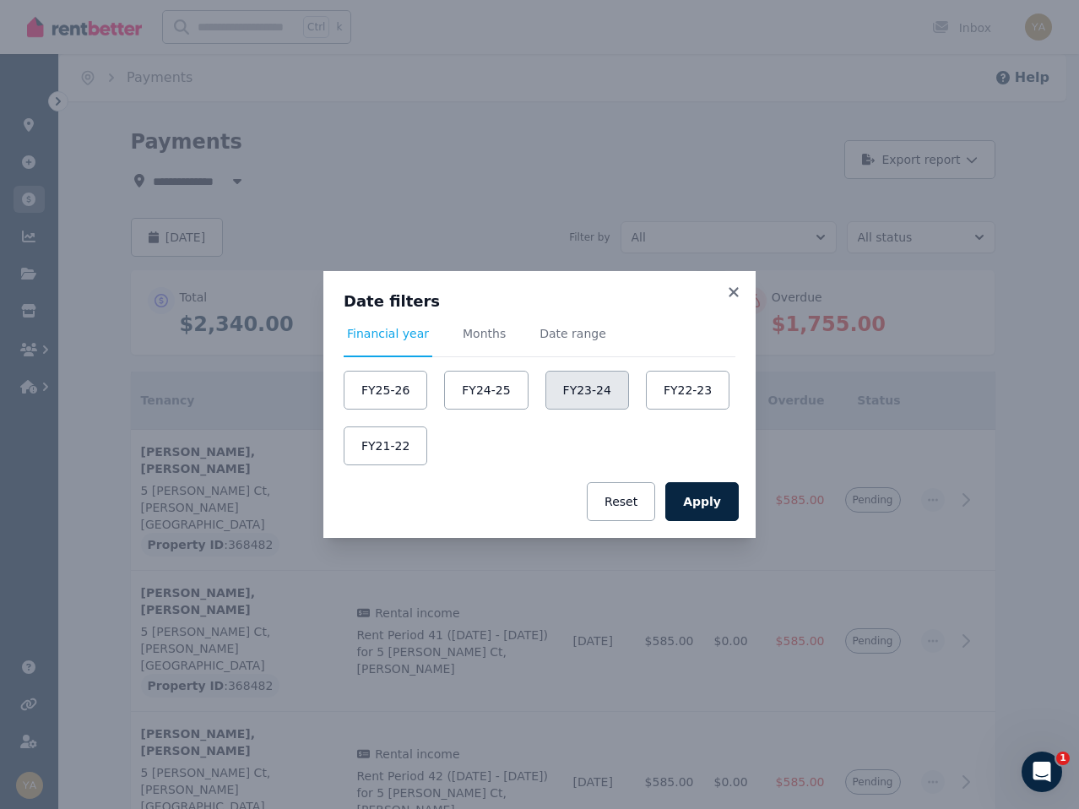
click at [576, 381] on button "FY23-24" at bounding box center [587, 390] width 84 height 39
click at [707, 487] on button "Apply" at bounding box center [701, 501] width 73 height 39
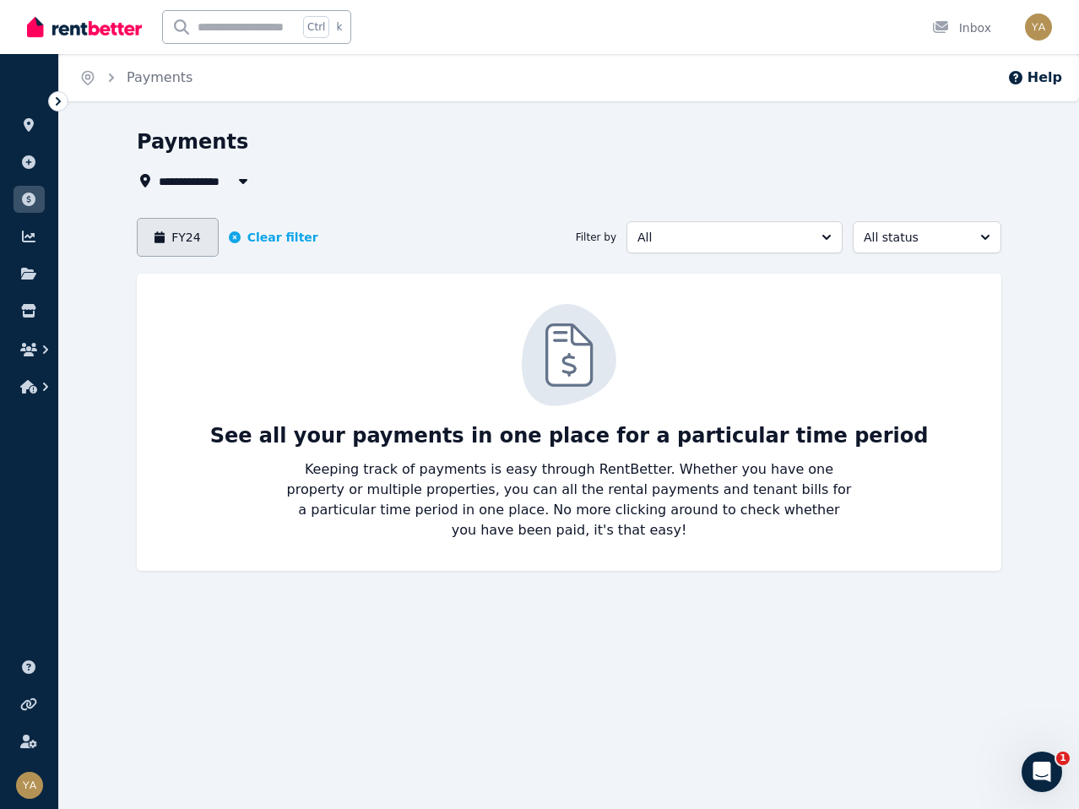
click at [174, 237] on button "FY24" at bounding box center [178, 237] width 82 height 39
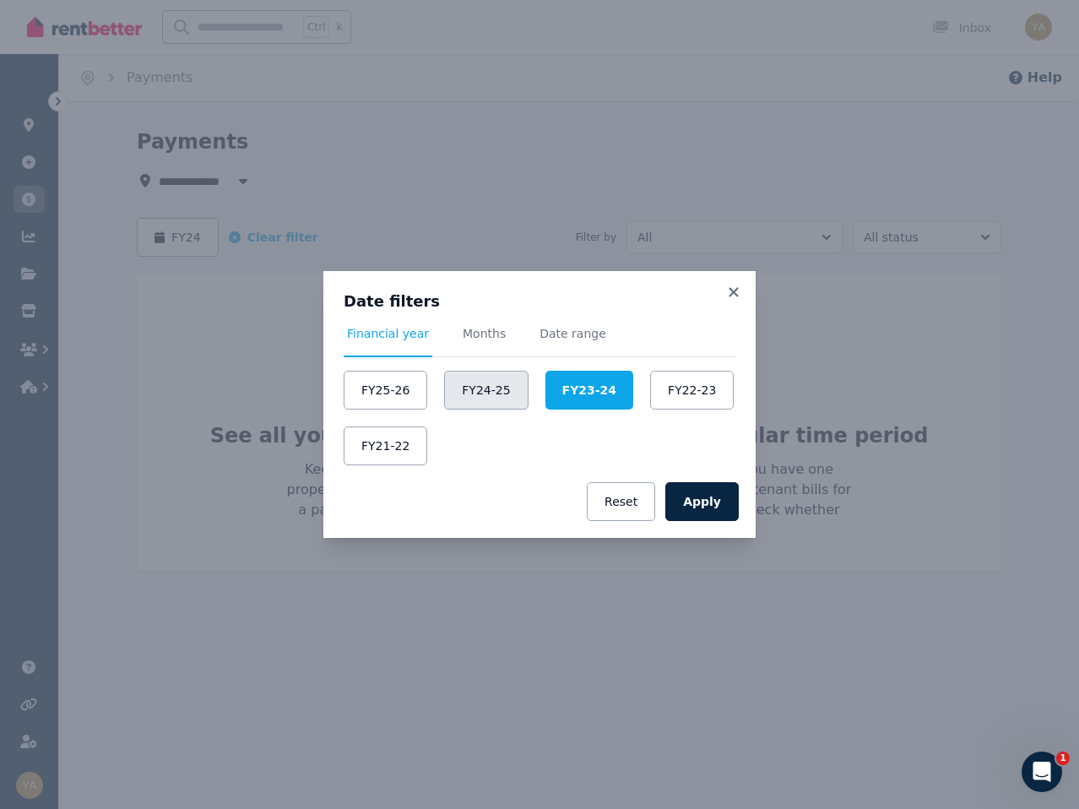
click at [501, 396] on button "FY24-25" at bounding box center [486, 390] width 84 height 39
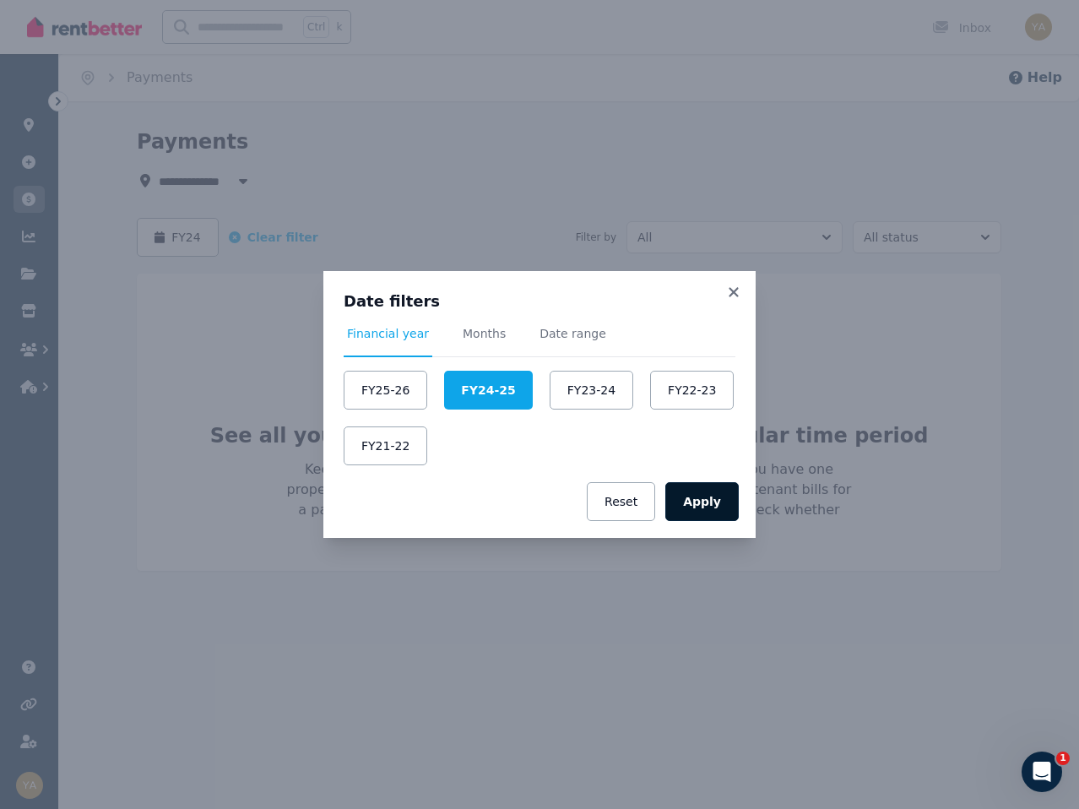
click at [728, 501] on button "Apply" at bounding box center [701, 501] width 73 height 39
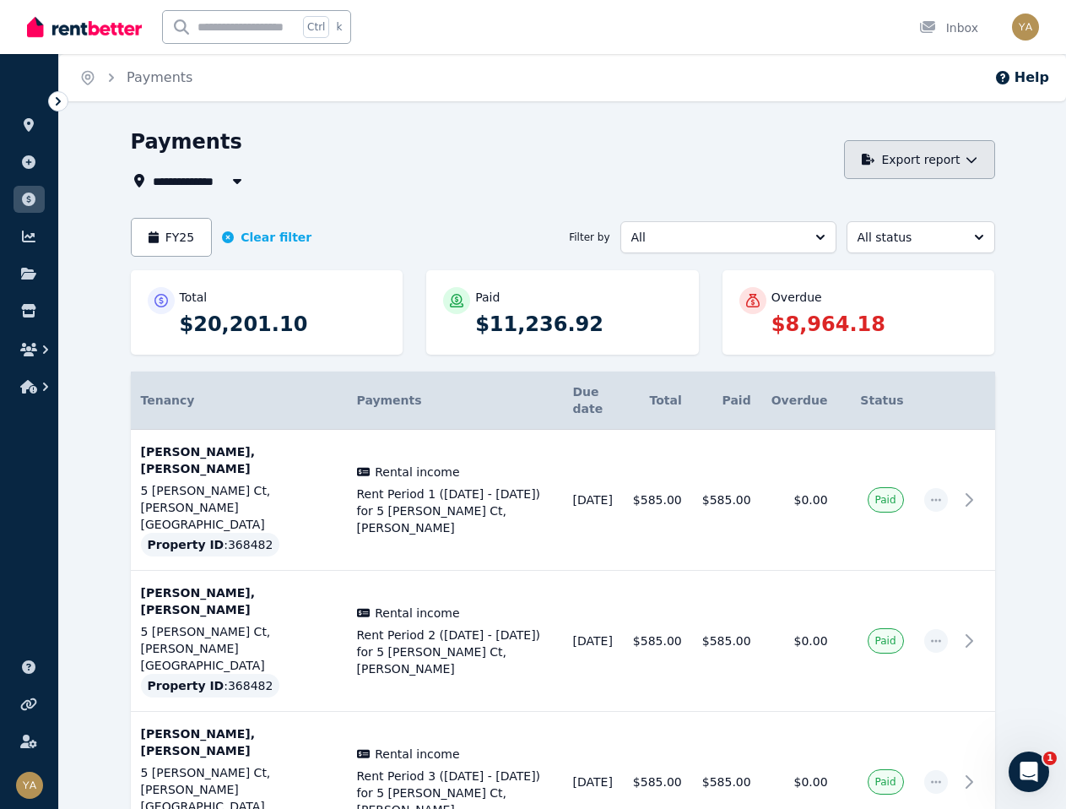
click at [951, 162] on button "Export report" at bounding box center [919, 159] width 151 height 39
click at [928, 203] on div "PDF" at bounding box center [914, 204] width 144 height 17
click at [171, 233] on button "FY25" at bounding box center [172, 237] width 82 height 39
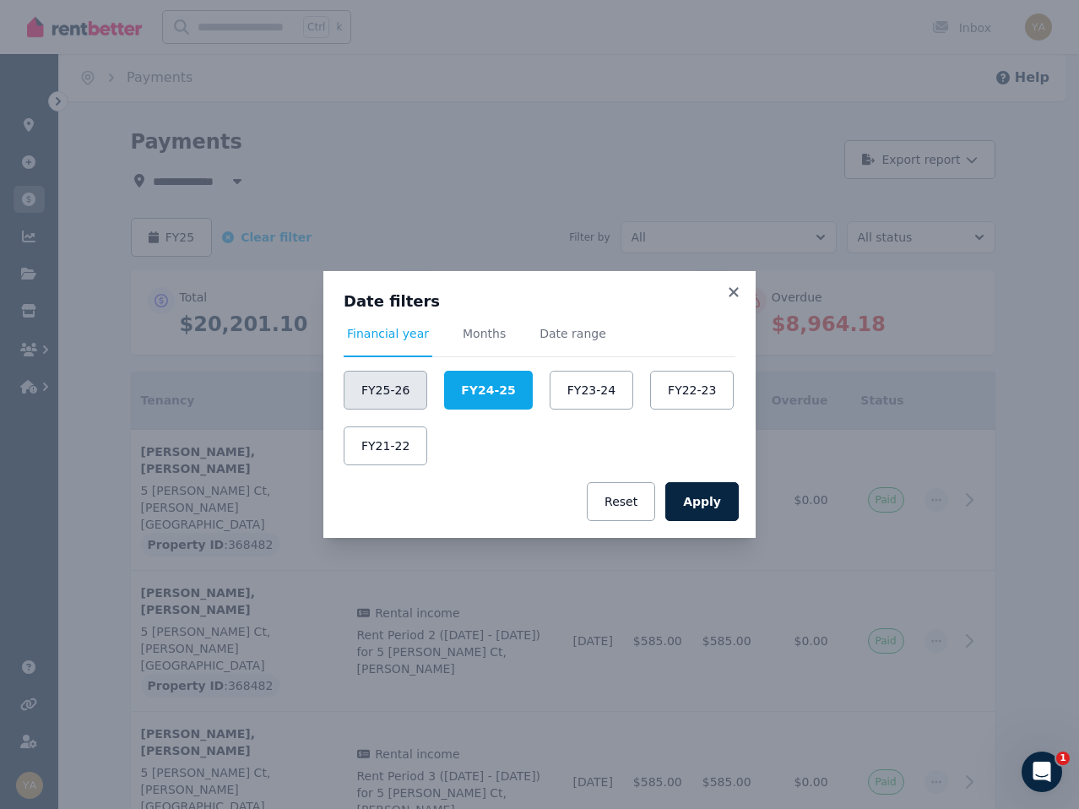
click at [394, 400] on button "FY25-26" at bounding box center [386, 390] width 84 height 39
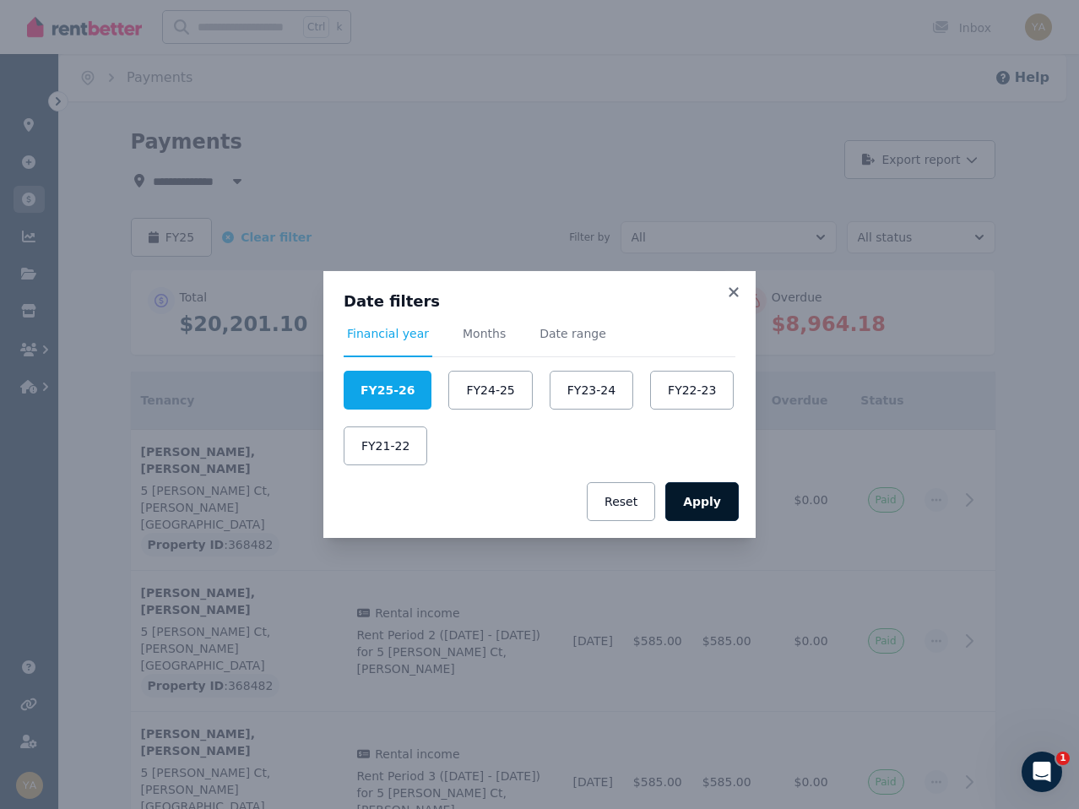
click at [712, 501] on button "Apply" at bounding box center [701, 501] width 73 height 39
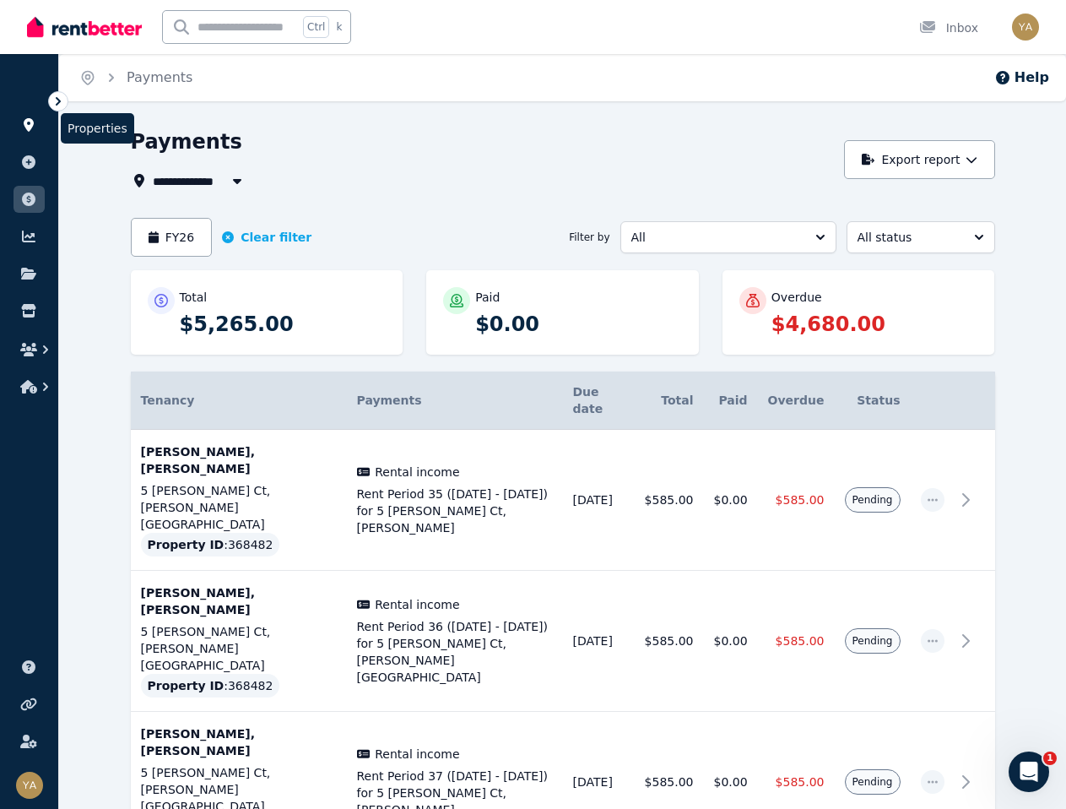
click at [35, 122] on icon at bounding box center [28, 125] width 17 height 14
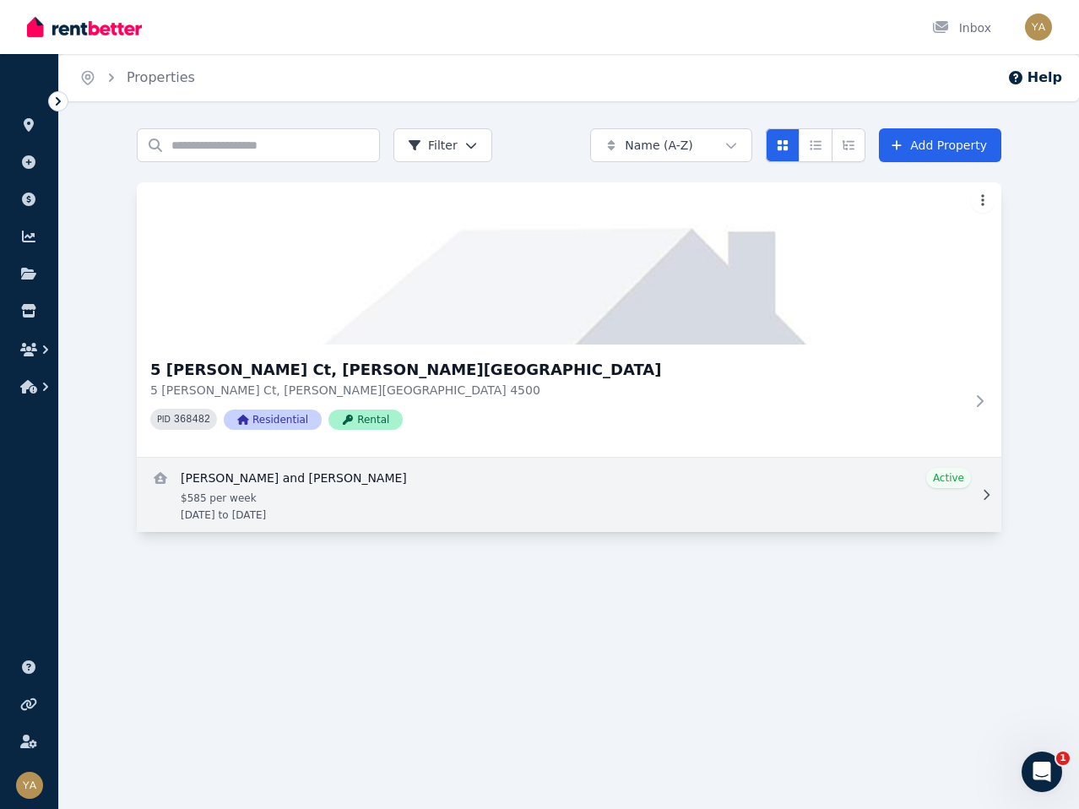
click at [985, 489] on icon at bounding box center [986, 495] width 17 height 12
click at [985, 498] on icon at bounding box center [986, 495] width 6 height 10
click at [285, 469] on link "View details for Jason Glynn and Suzanne Henry" at bounding box center [569, 495] width 864 height 74
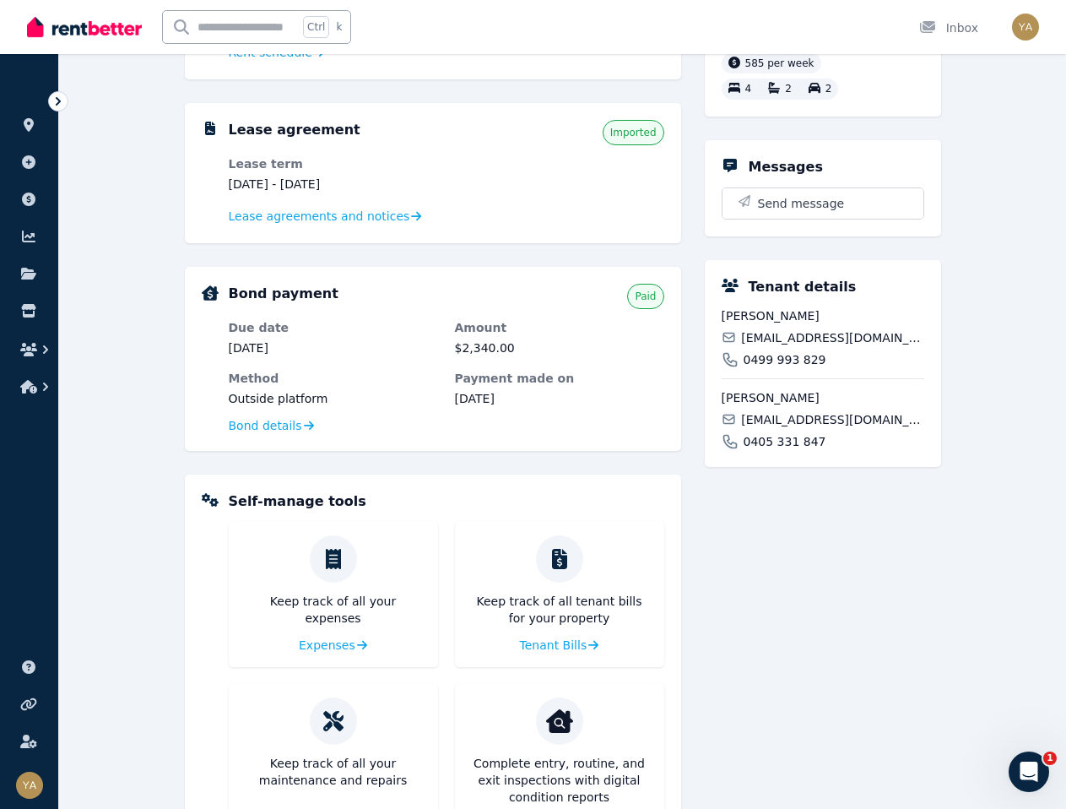
scroll to position [409, 0]
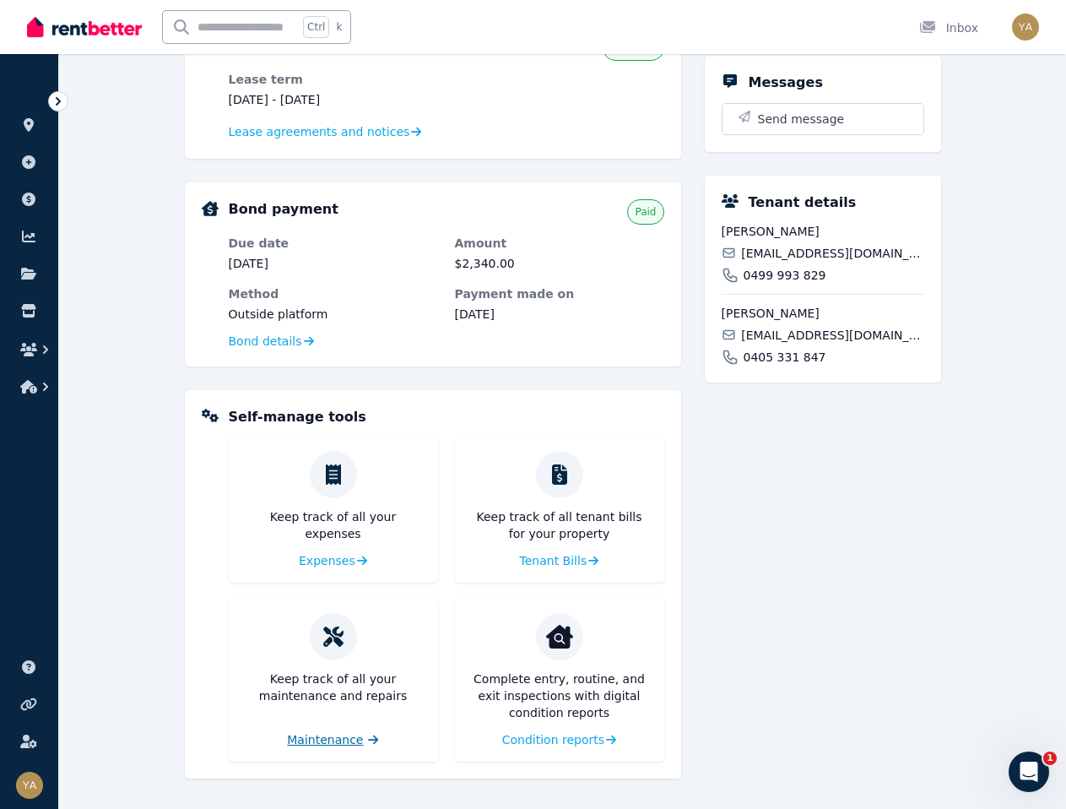
click at [319, 740] on span "Maintenance" at bounding box center [325, 739] width 76 height 17
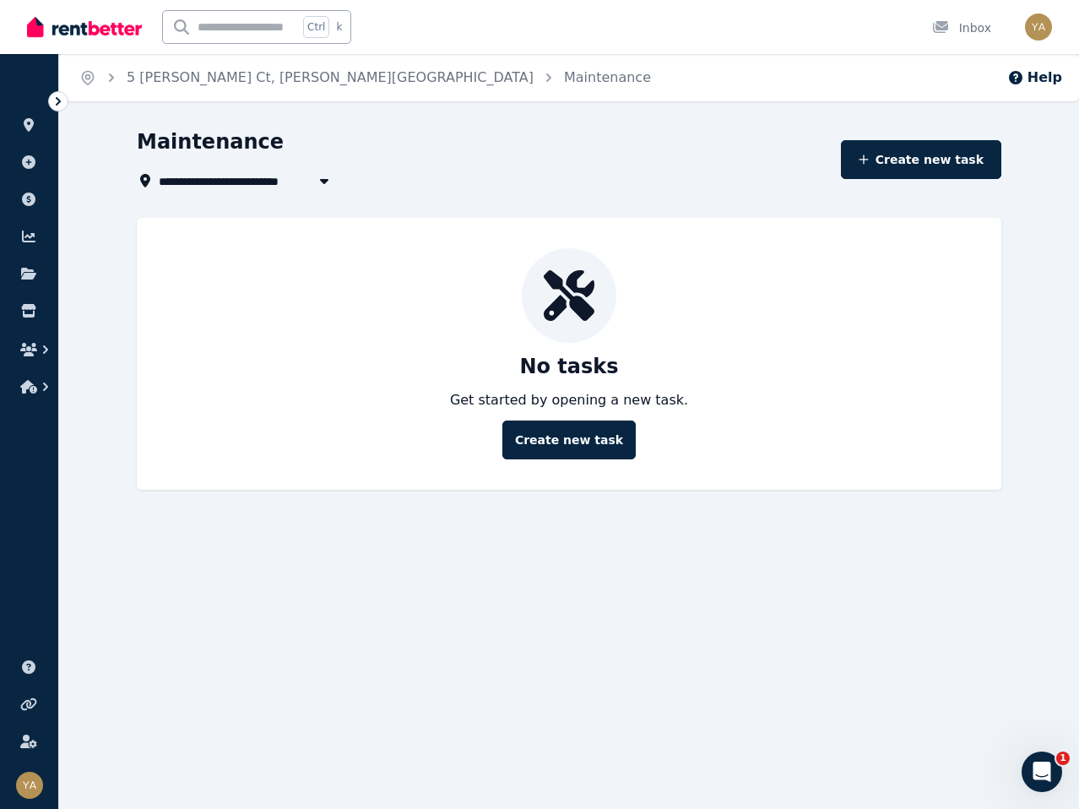
click at [1020, 30] on div "Open user menu" at bounding box center [1033, 27] width 37 height 54
click at [1041, 30] on img "button" at bounding box center [1038, 27] width 27 height 27
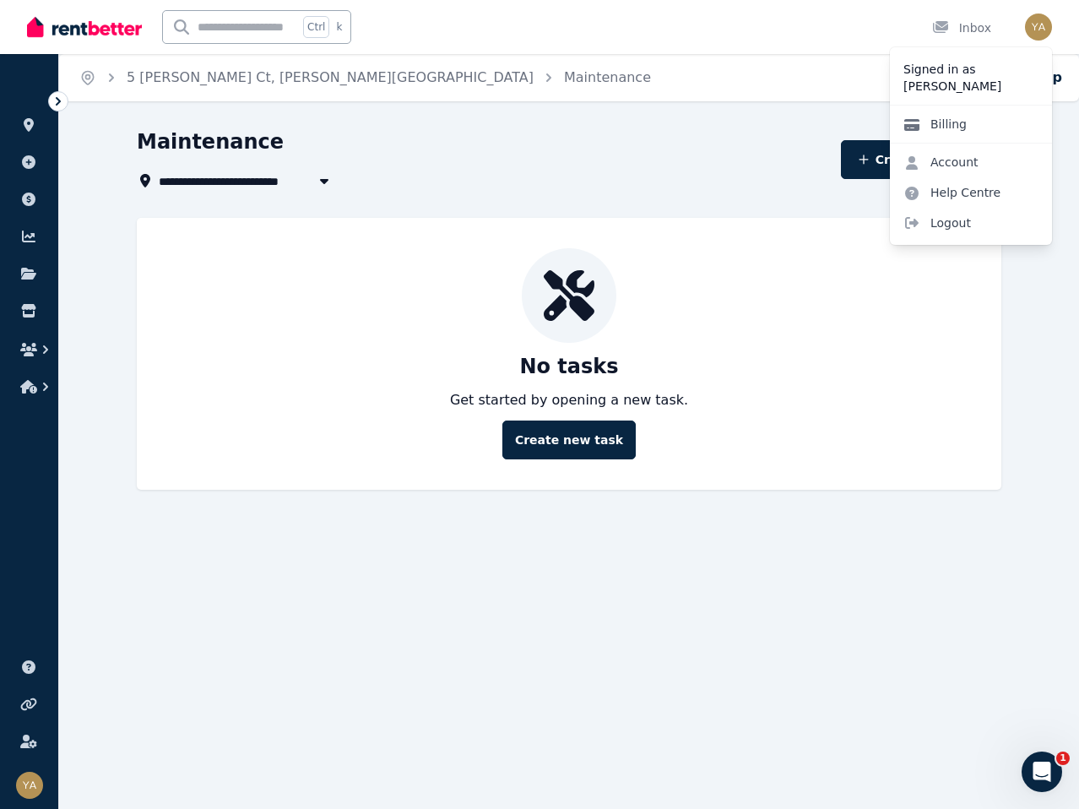
click at [948, 115] on link "Billing" at bounding box center [935, 124] width 90 height 30
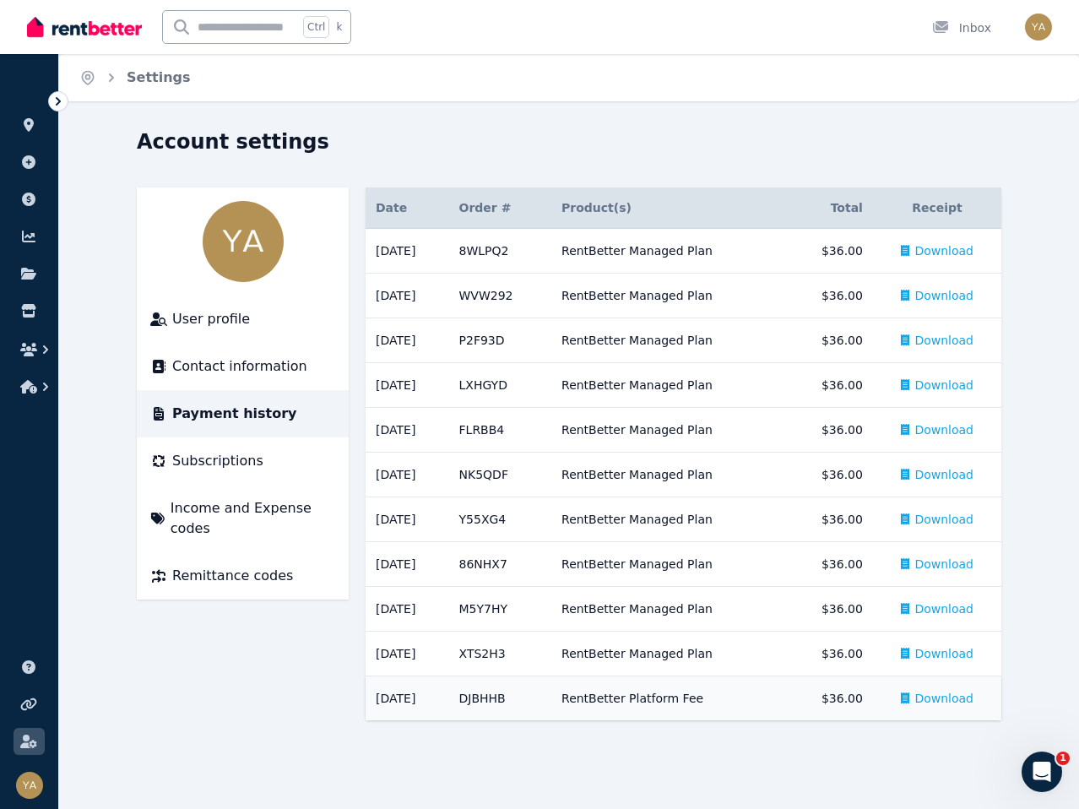
click at [951, 703] on span "Download" at bounding box center [943, 698] width 59 height 17
click at [950, 656] on span "Download" at bounding box center [943, 653] width 59 height 17
click at [948, 609] on span "Download" at bounding box center [943, 608] width 59 height 17
click at [942, 565] on span "Download" at bounding box center [943, 563] width 59 height 17
click at [942, 525] on span "Download" at bounding box center [943, 519] width 59 height 17
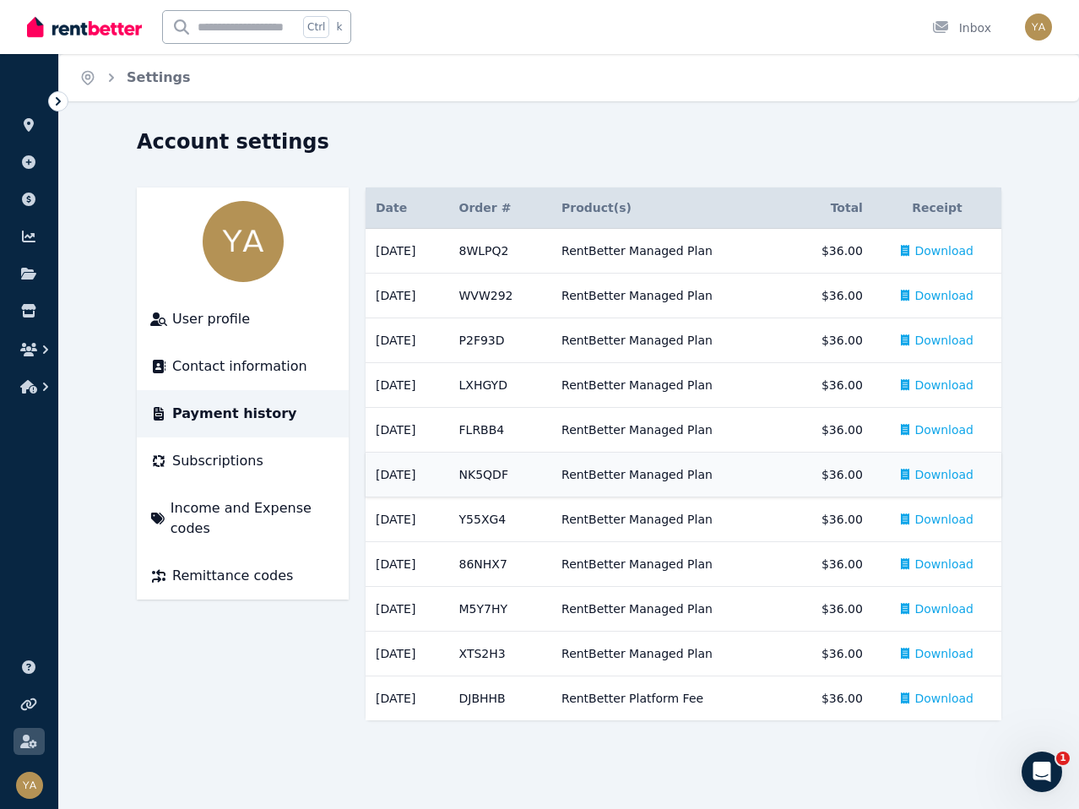
click at [942, 472] on span "Download" at bounding box center [943, 474] width 59 height 17
click at [942, 438] on td "Download" at bounding box center [937, 430] width 128 height 45
drag, startPoint x: 929, startPoint y: 386, endPoint x: 928, endPoint y: 371, distance: 14.4
click at [929, 386] on span "Download" at bounding box center [943, 384] width 59 height 17
click at [1040, 341] on div "Account settings User profile Contact information Payment history Subscriptions…" at bounding box center [569, 439] width 1020 height 622
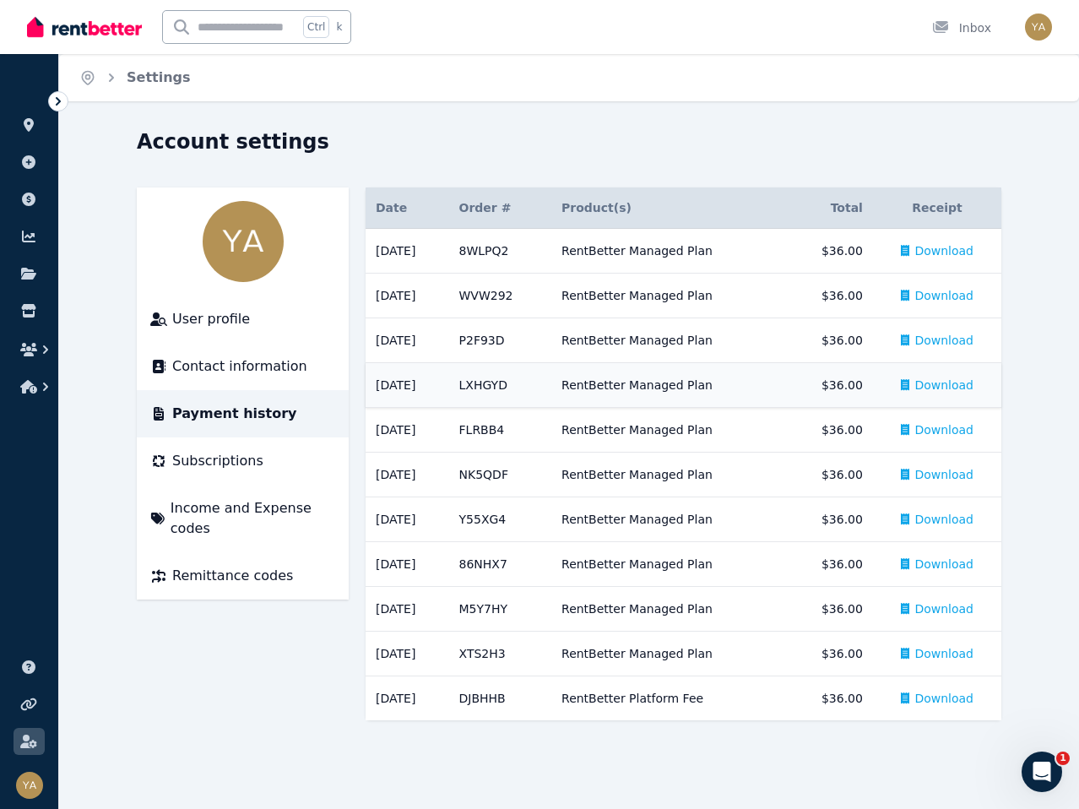
click at [954, 383] on span "Download" at bounding box center [943, 384] width 59 height 17
click at [943, 338] on span "Download" at bounding box center [943, 340] width 59 height 17
click at [943, 340] on span "Download" at bounding box center [943, 340] width 59 height 17
click at [944, 294] on span "Download" at bounding box center [943, 295] width 59 height 17
click at [945, 246] on span "Download" at bounding box center [943, 250] width 59 height 17
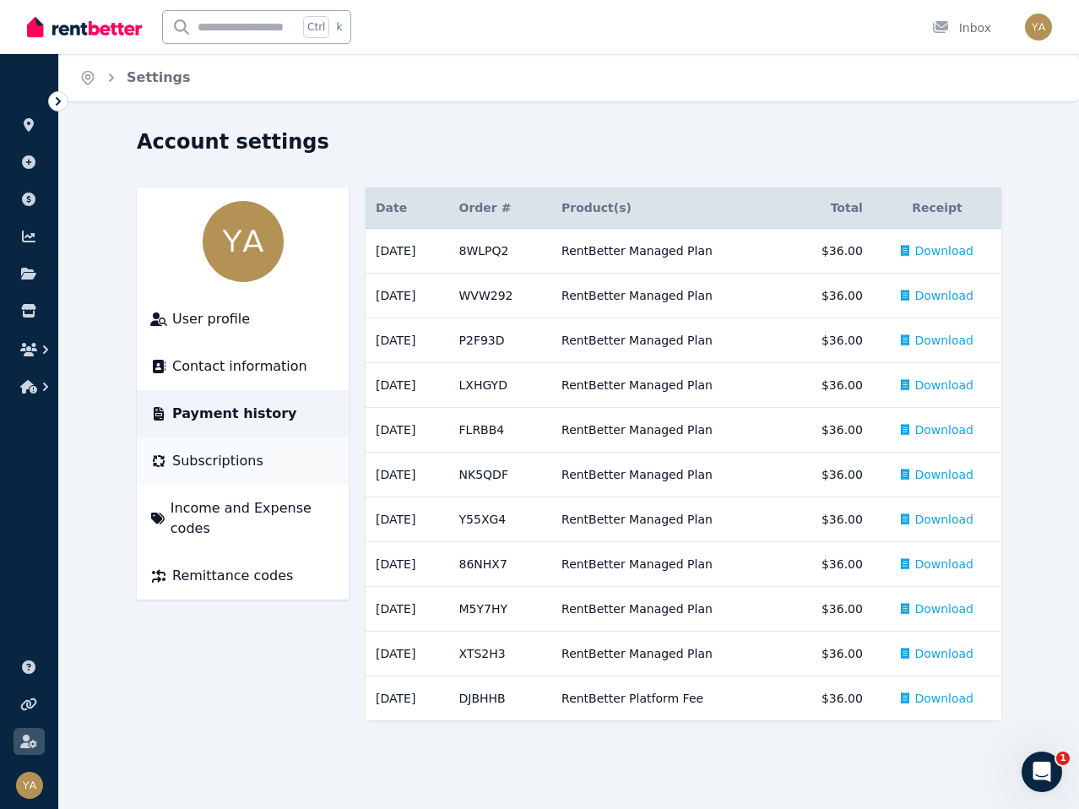
click at [190, 454] on span "Subscriptions" at bounding box center [217, 461] width 91 height 20
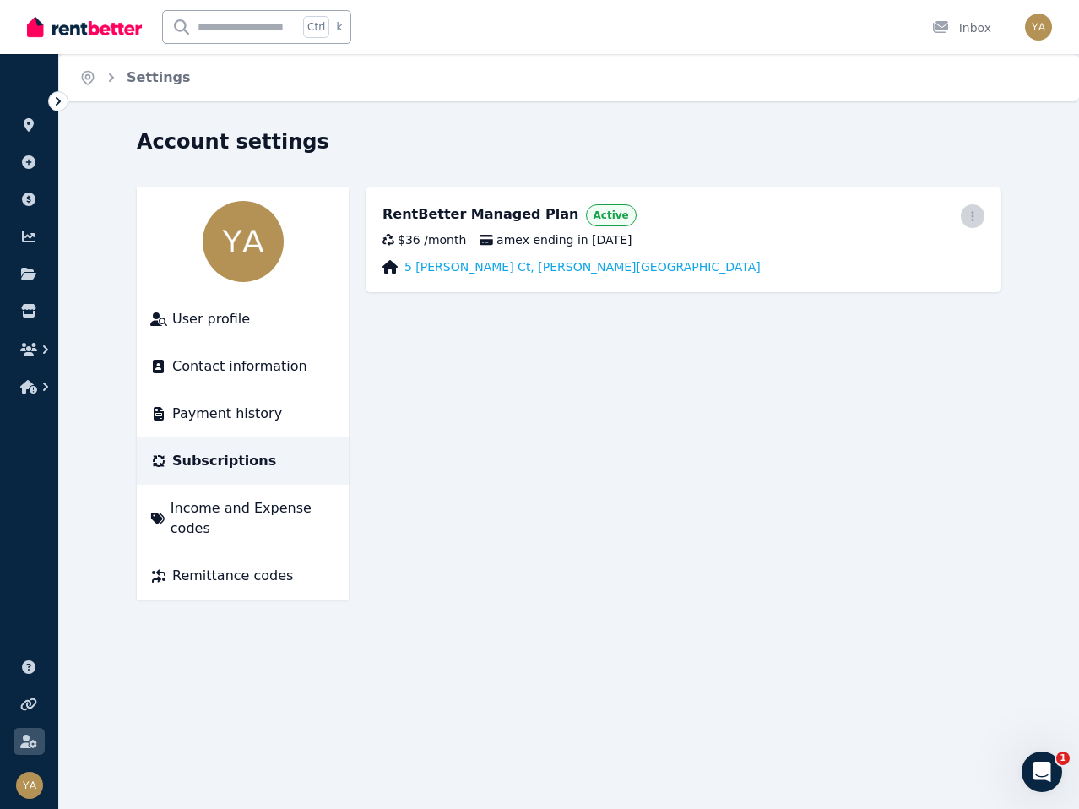
click at [971, 213] on icon "button" at bounding box center [973, 216] width 14 height 12
click at [854, 306] on span "Cancel plan" at bounding box center [896, 316] width 149 height 20
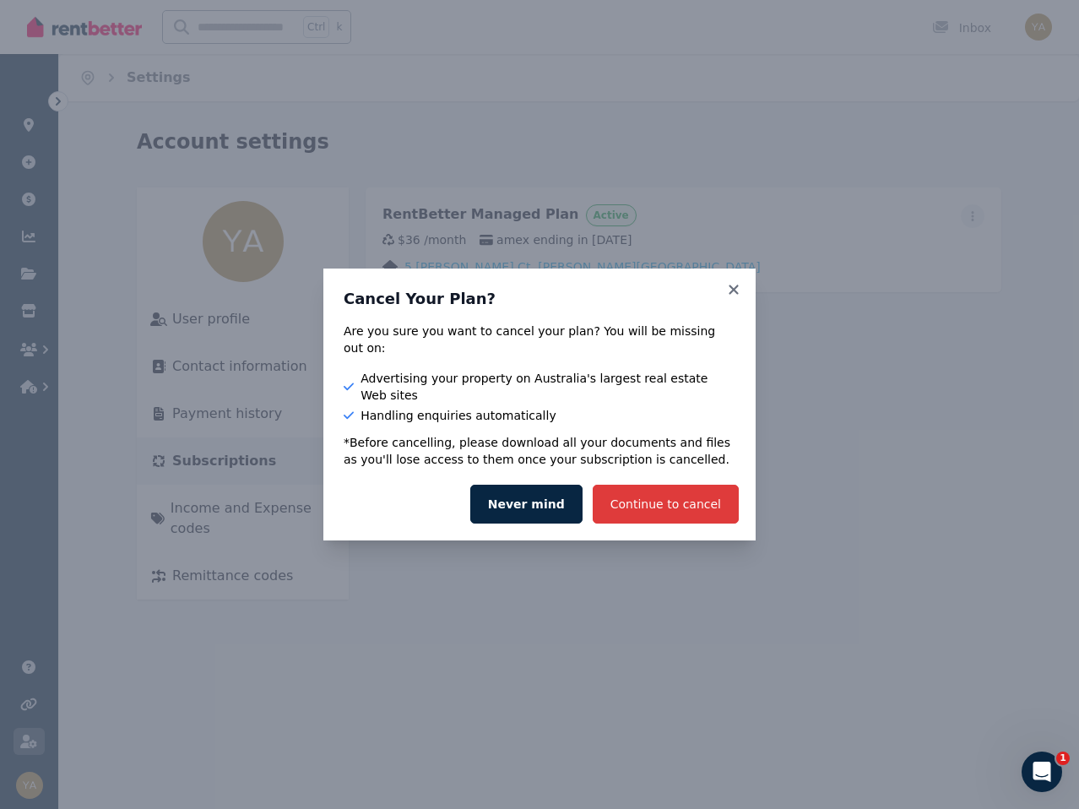
click at [647, 490] on button "Continue to cancel" at bounding box center [666, 504] width 146 height 39
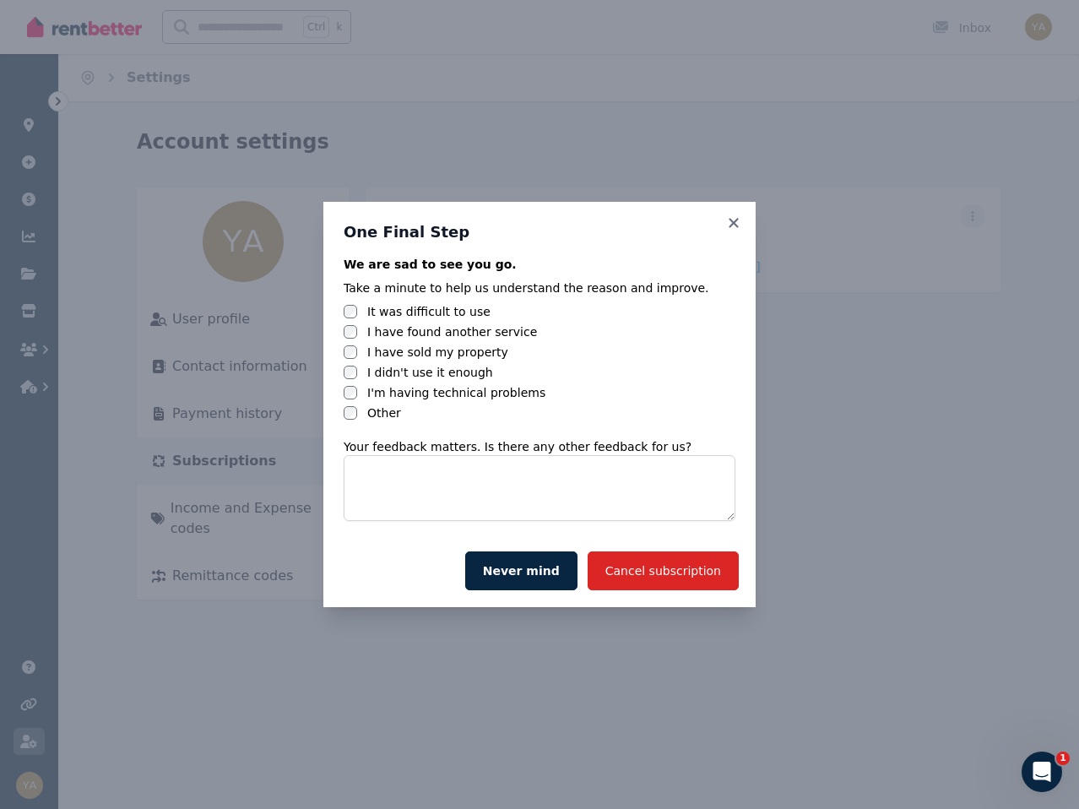
click at [357, 331] on div "I have found another service" at bounding box center [540, 331] width 392 height 17
click at [500, 494] on textarea at bounding box center [540, 488] width 392 height 66
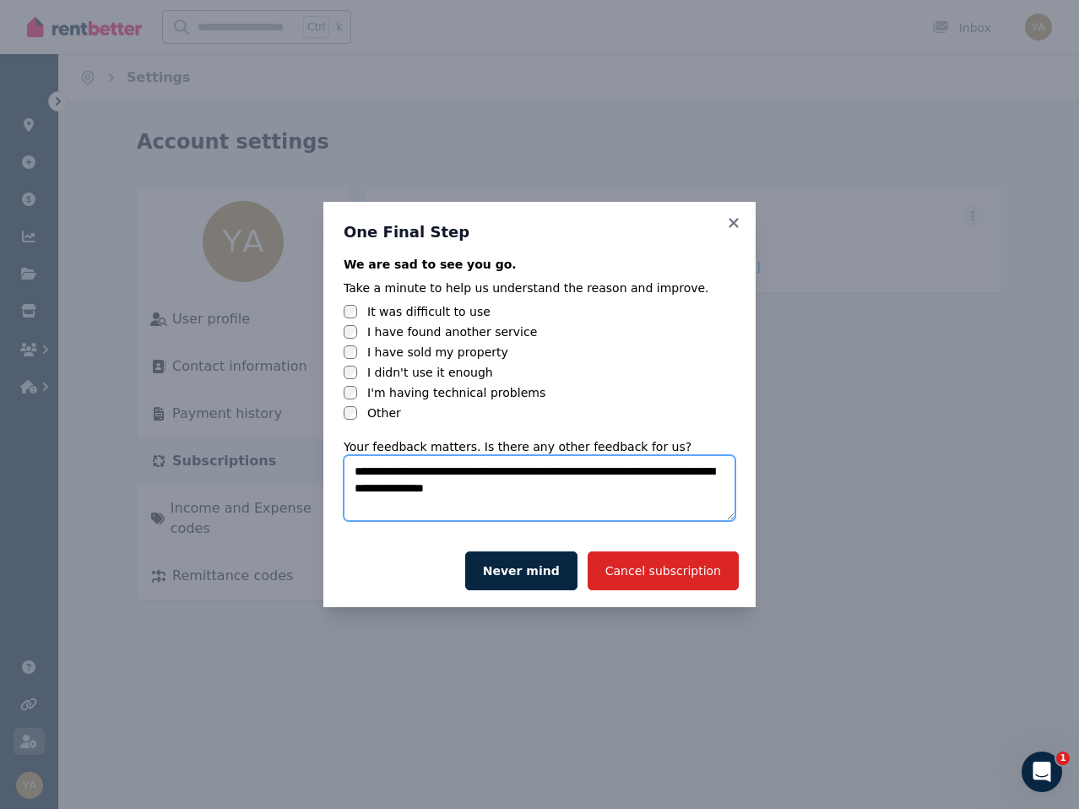
click at [455, 485] on textarea "**********" at bounding box center [540, 488] width 392 height 66
click at [461, 485] on textarea "**********" at bounding box center [540, 488] width 392 height 66
click at [460, 485] on textarea "**********" at bounding box center [540, 488] width 392 height 66
click at [418, 490] on textarea "**********" at bounding box center [540, 488] width 392 height 66
click at [674, 492] on textarea "**********" at bounding box center [540, 488] width 392 height 66
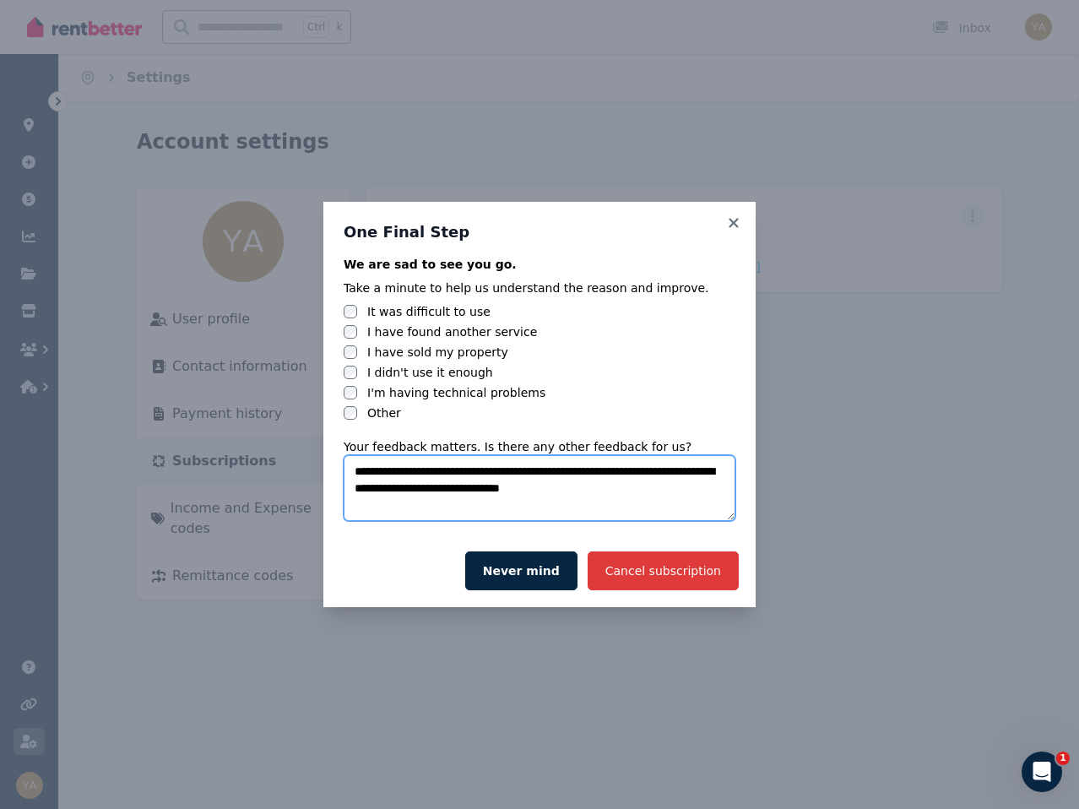
type textarea "**********"
click at [694, 563] on button "Cancel subscription" at bounding box center [663, 570] width 151 height 39
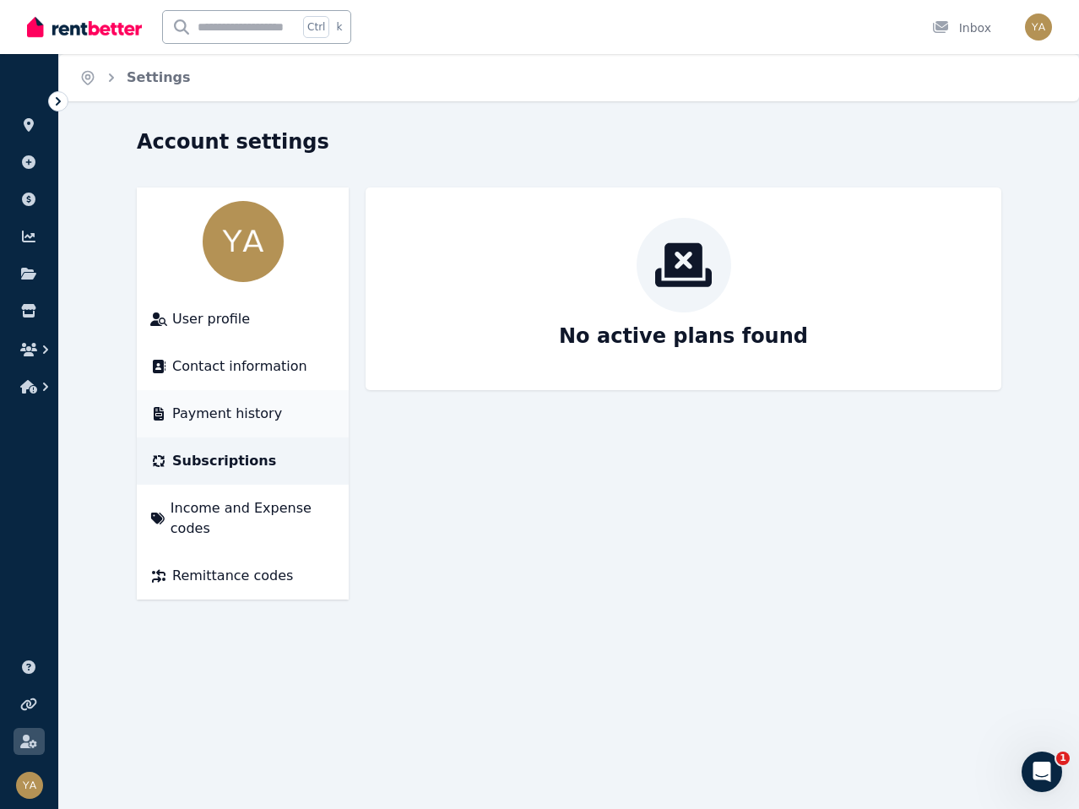
click at [220, 405] on span "Payment history" at bounding box center [227, 413] width 110 height 20
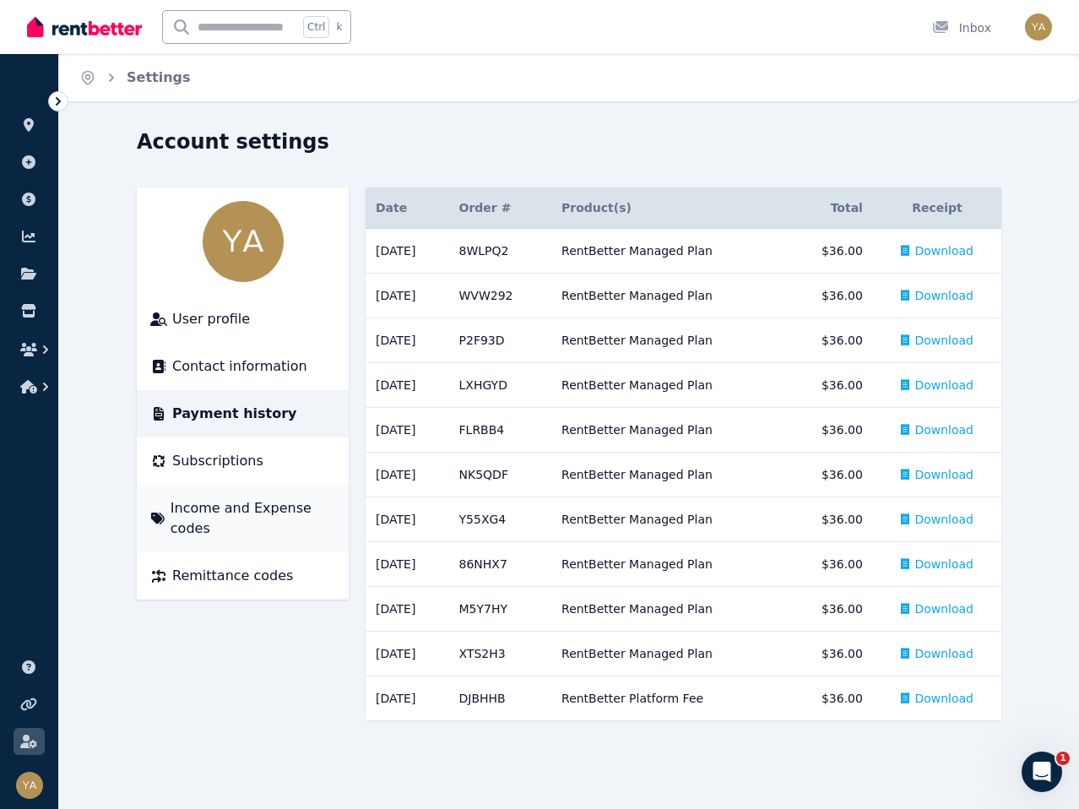
click at [219, 512] on span "Income and Expense codes" at bounding box center [253, 518] width 165 height 41
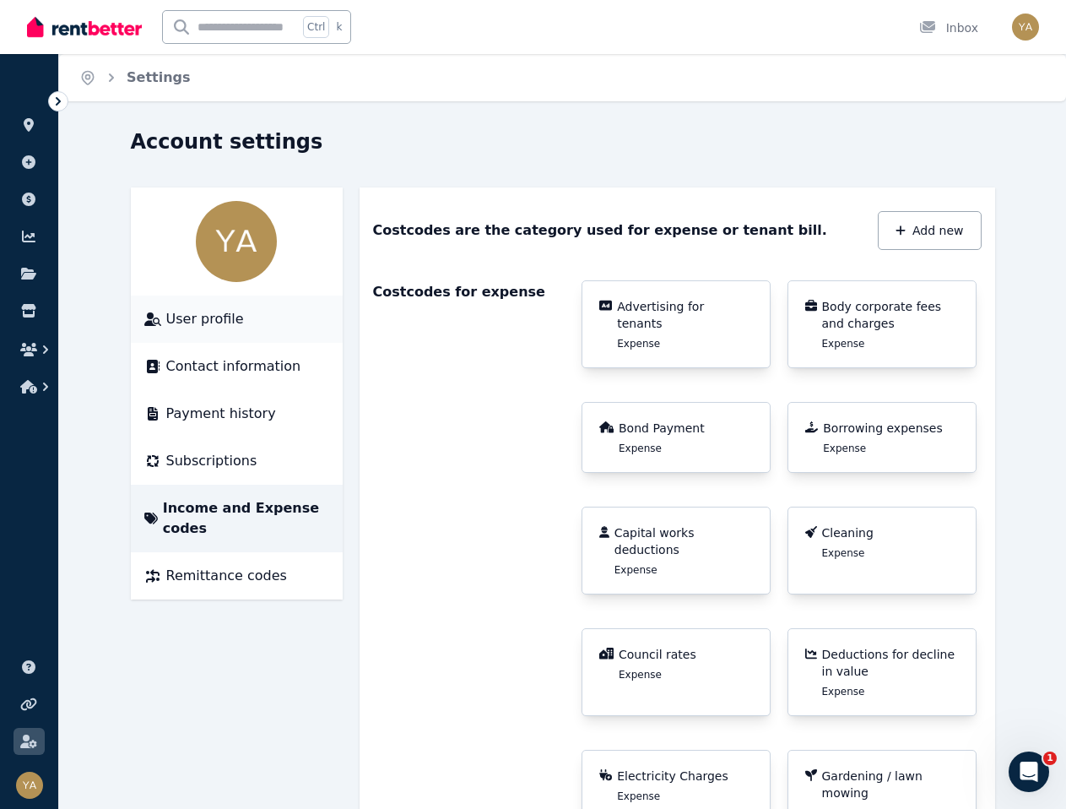
click at [181, 320] on span "User profile" at bounding box center [205, 319] width 78 height 20
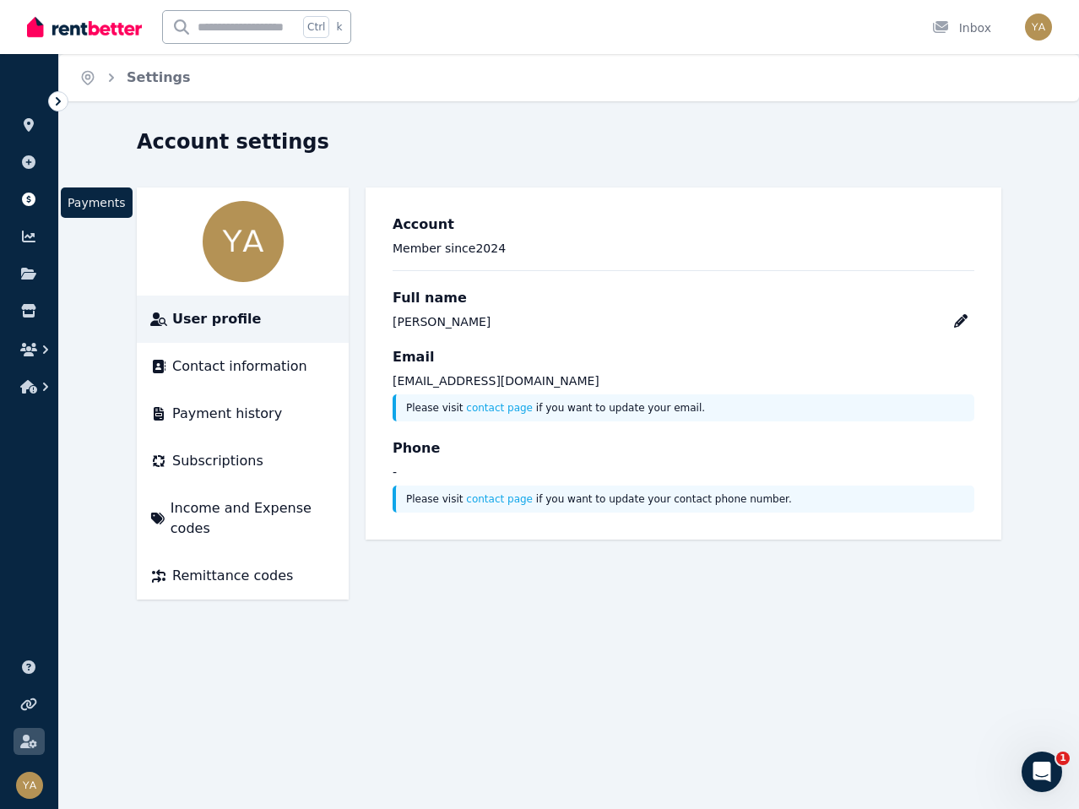
click at [27, 194] on icon at bounding box center [29, 199] width 14 height 14
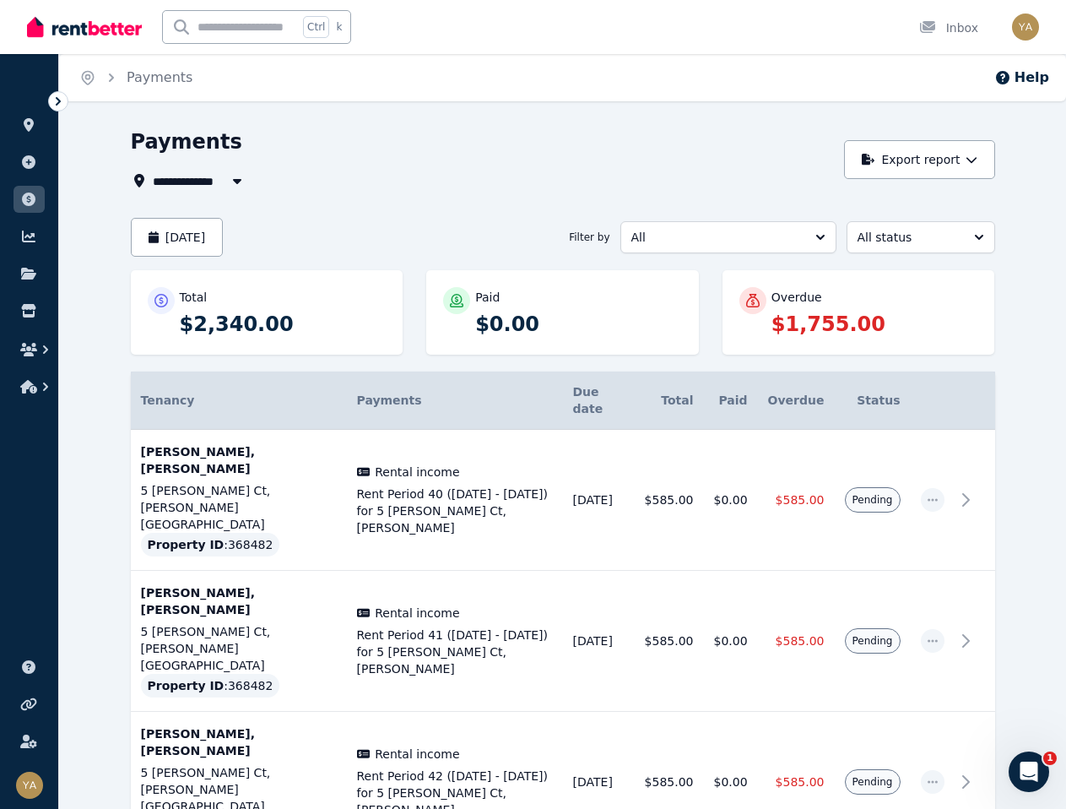
click at [421, 145] on div "Payments" at bounding box center [483, 144] width 704 height 32
